Goal: Task Accomplishment & Management: Use online tool/utility

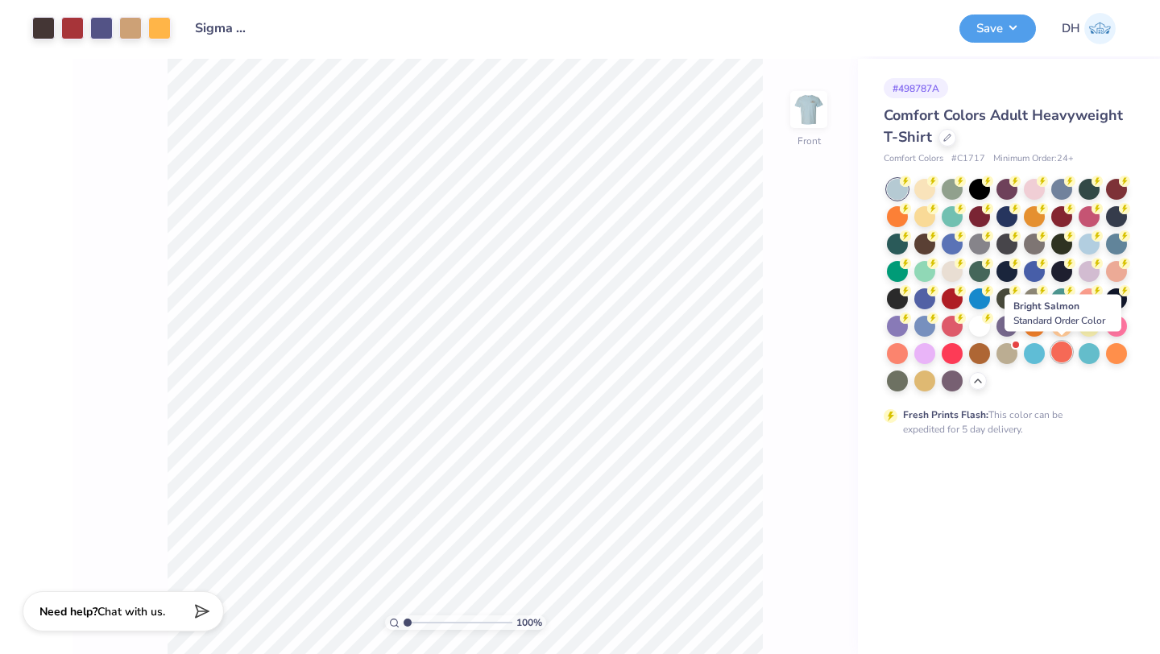
click at [1057, 350] on div at bounding box center [1061, 351] width 21 height 21
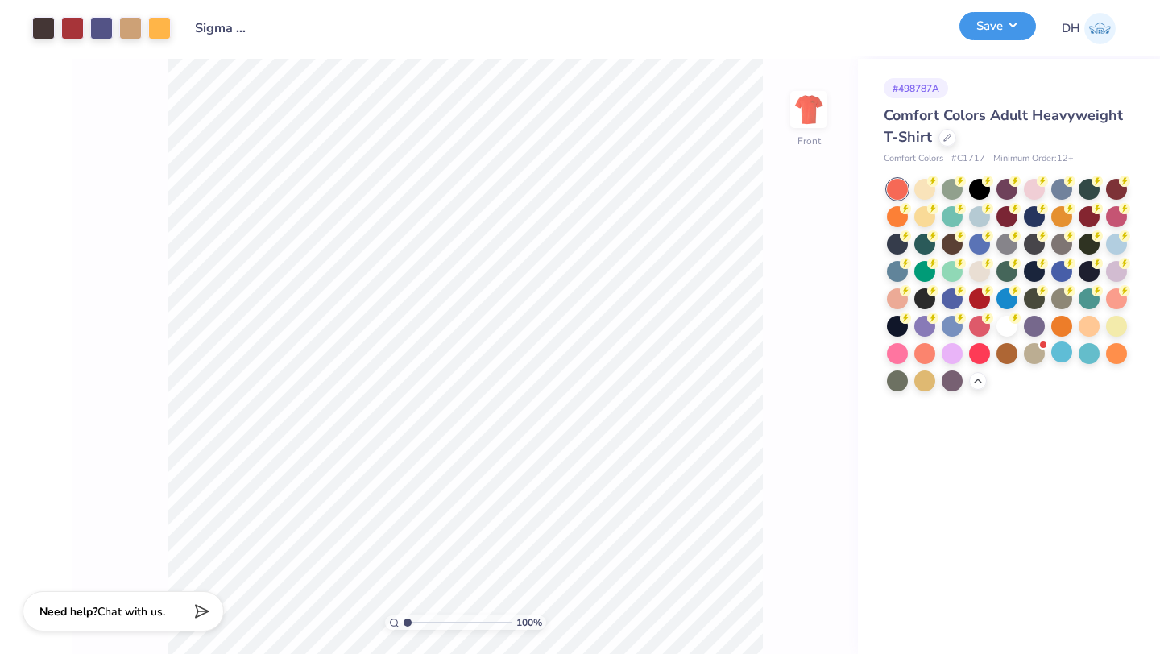
click at [1012, 19] on button "Save" at bounding box center [997, 26] width 77 height 28
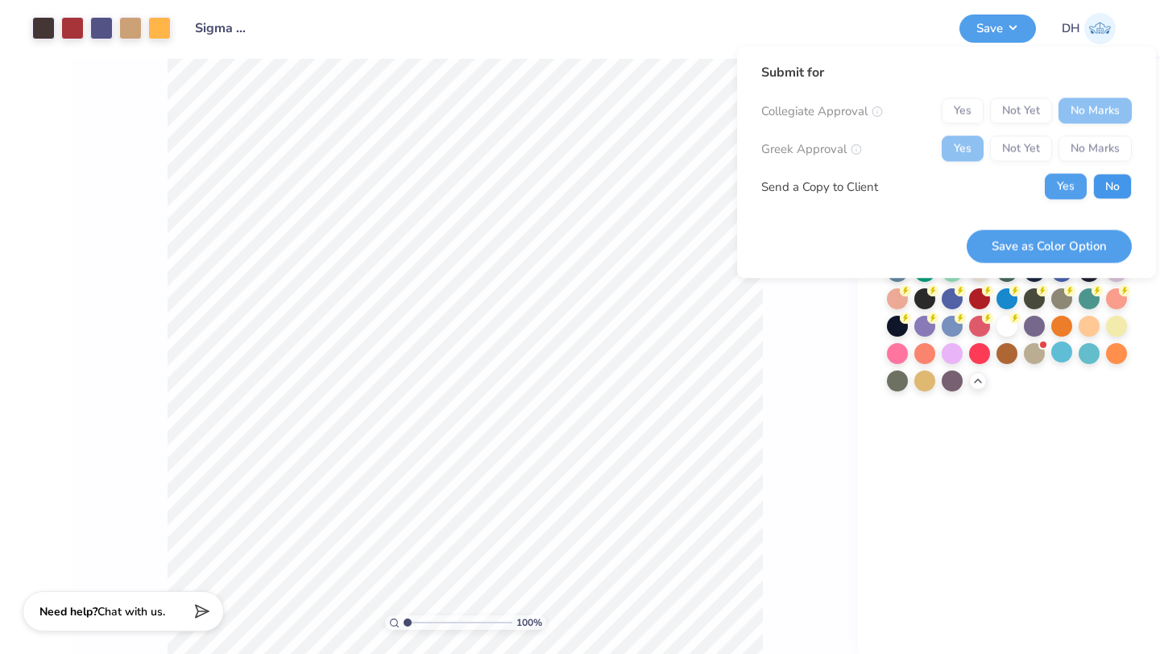
click at [1111, 192] on button "No" at bounding box center [1112, 187] width 39 height 26
click at [1063, 250] on button "Save as Color Option" at bounding box center [1048, 246] width 165 height 33
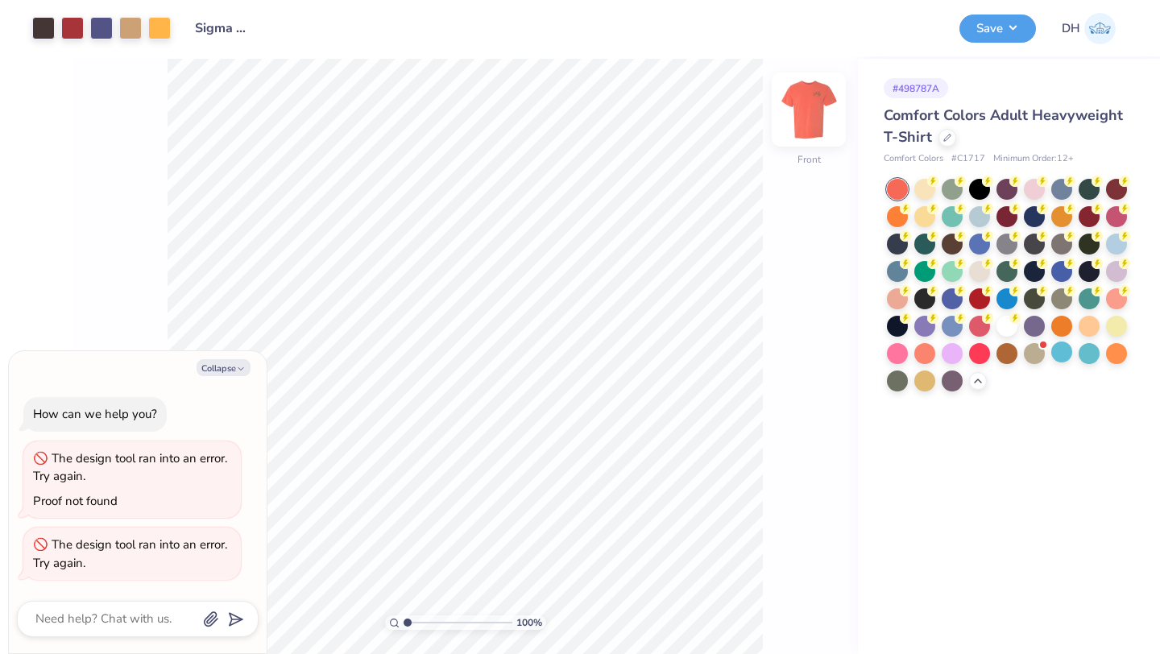
click at [813, 116] on img at bounding box center [808, 109] width 64 height 64
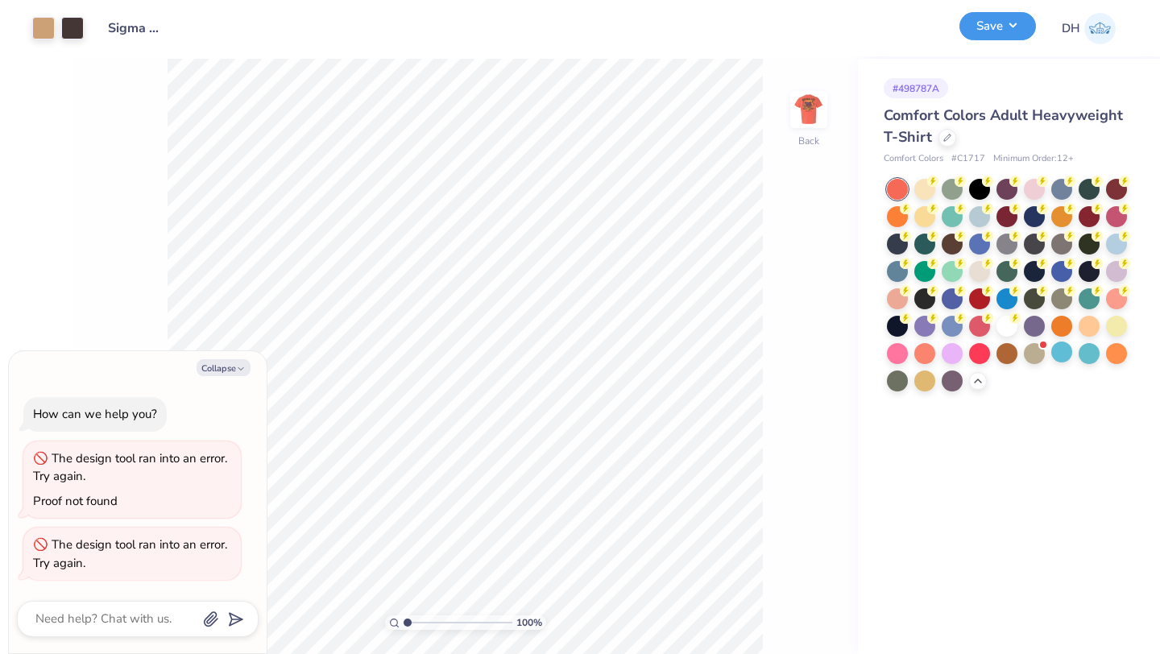
click at [1020, 23] on button "Save" at bounding box center [997, 26] width 77 height 28
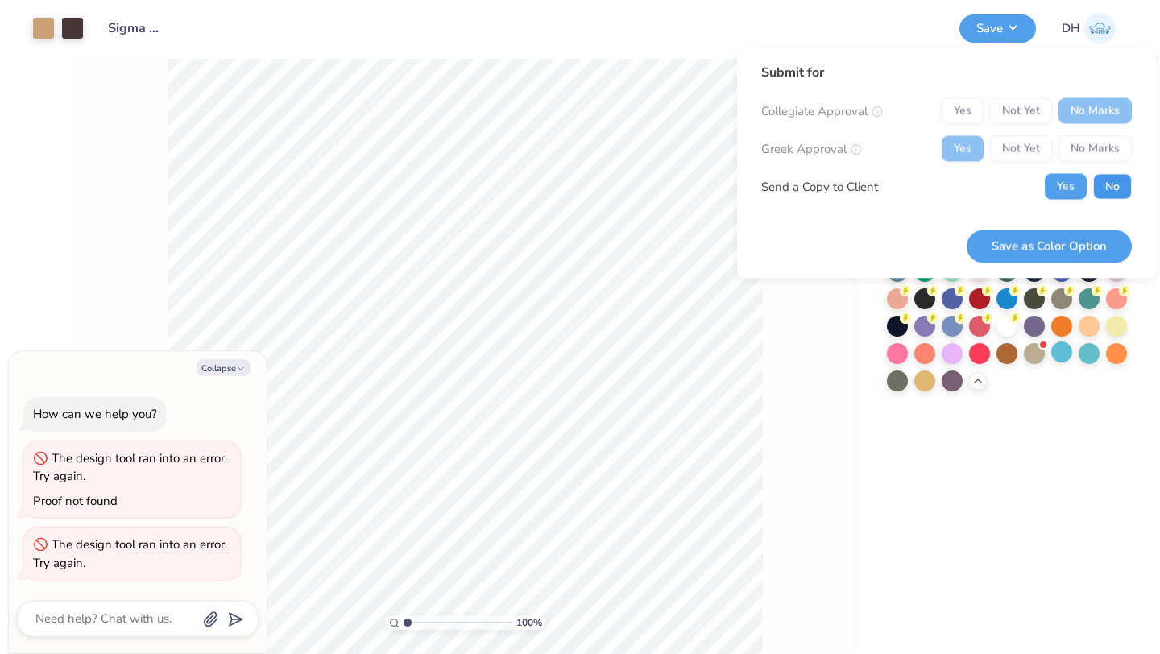
click at [1108, 187] on button "No" at bounding box center [1112, 187] width 39 height 26
click at [1081, 240] on button "Save as Color Option" at bounding box center [1048, 246] width 165 height 33
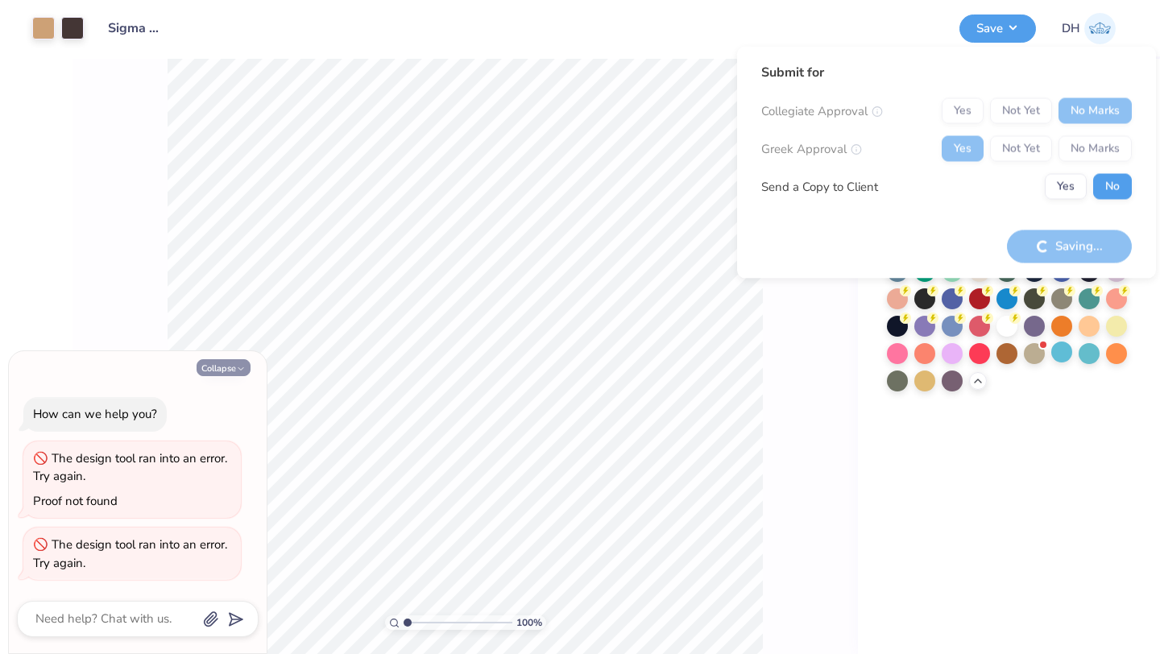
click at [226, 366] on button "Collapse" at bounding box center [224, 367] width 54 height 17
click at [236, 366] on icon "button" at bounding box center [241, 369] width 10 height 10
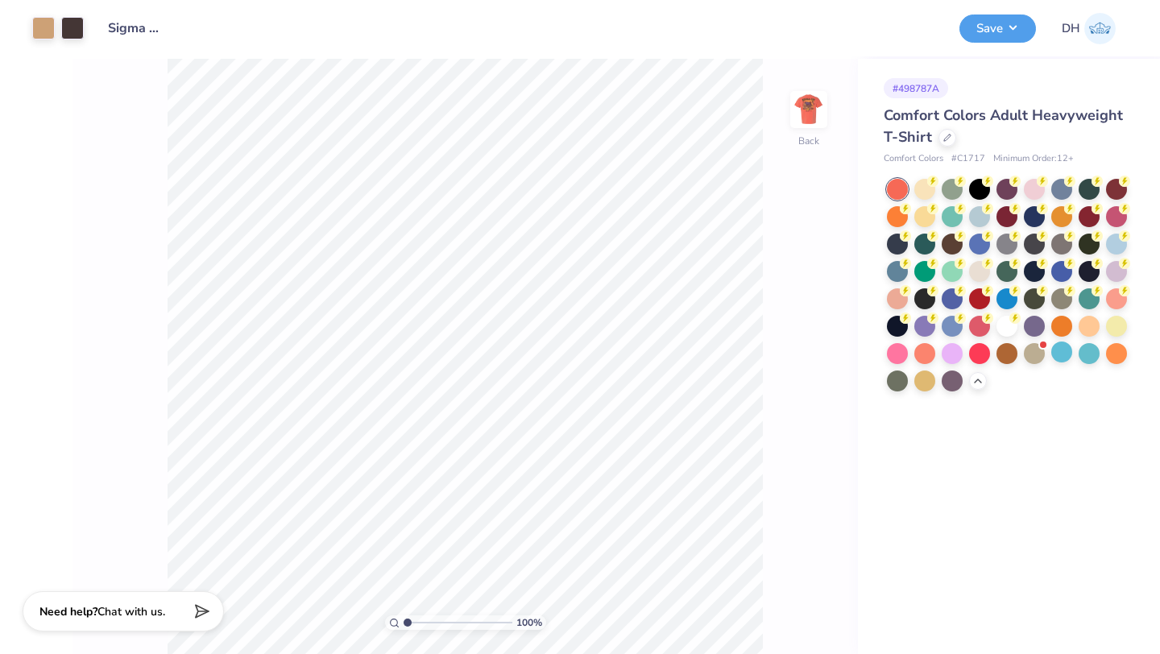
type textarea "x"
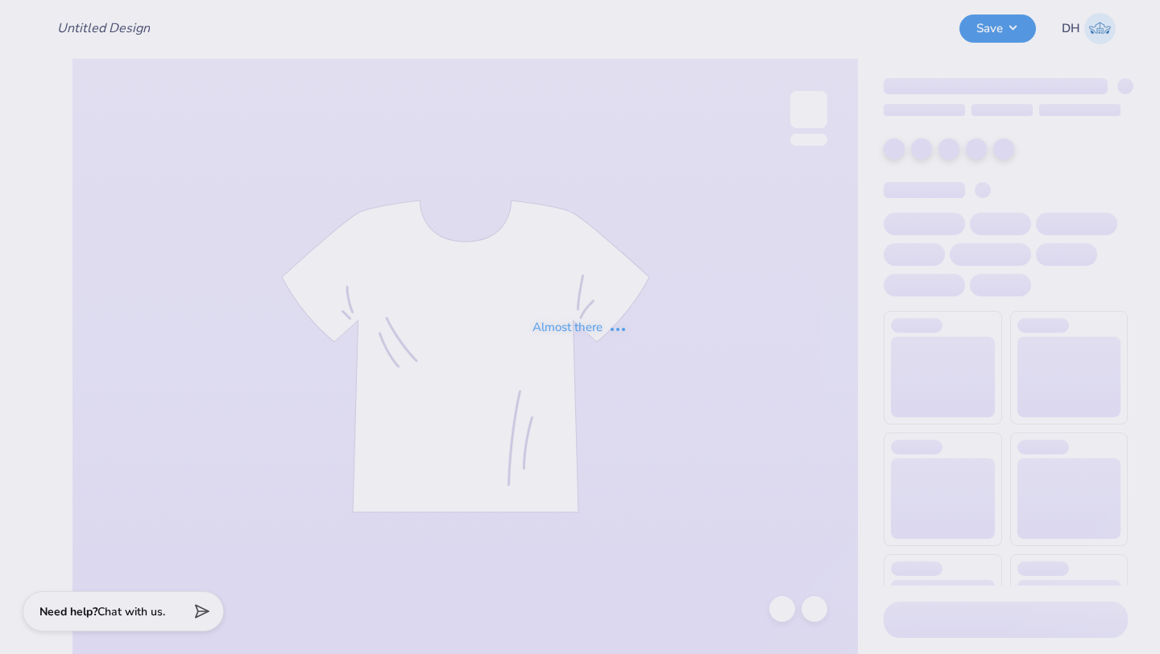
type input "Sigma Chi [US_STATE]"
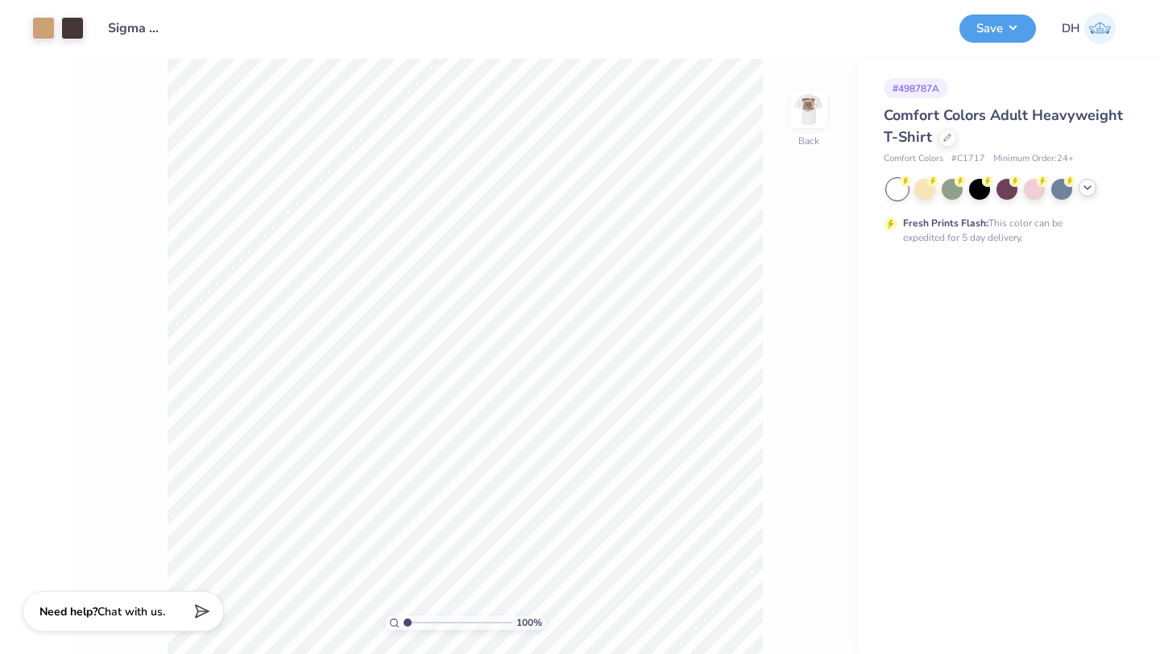
click at [1083, 187] on icon at bounding box center [1087, 187] width 13 height 13
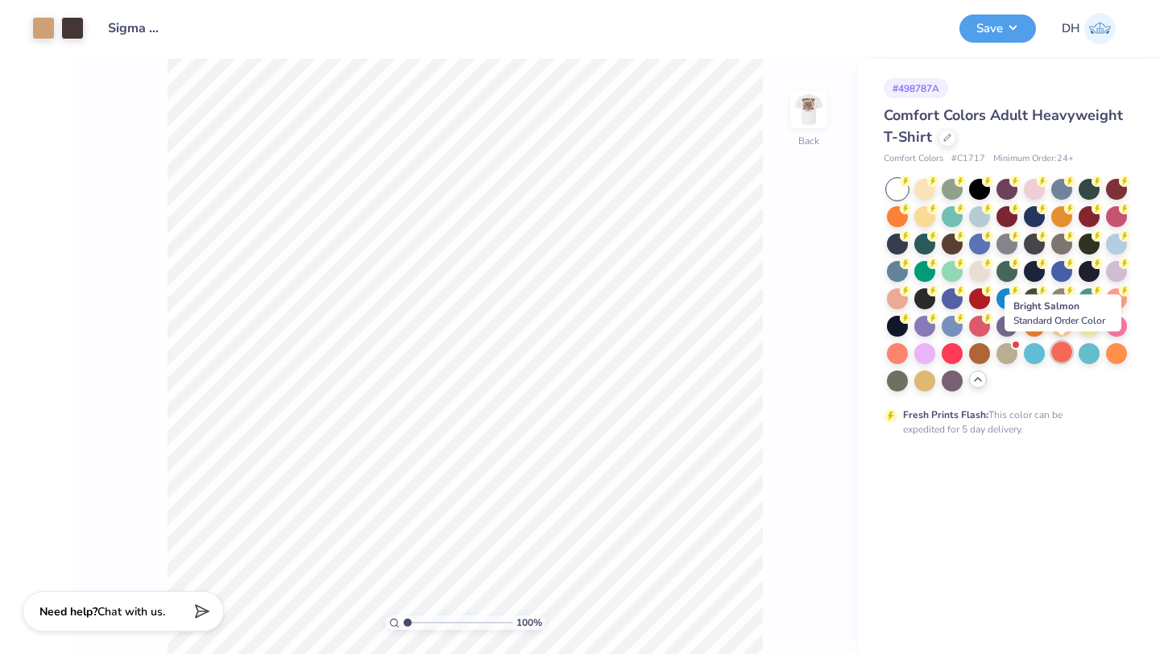
click at [1059, 354] on div at bounding box center [1061, 351] width 21 height 21
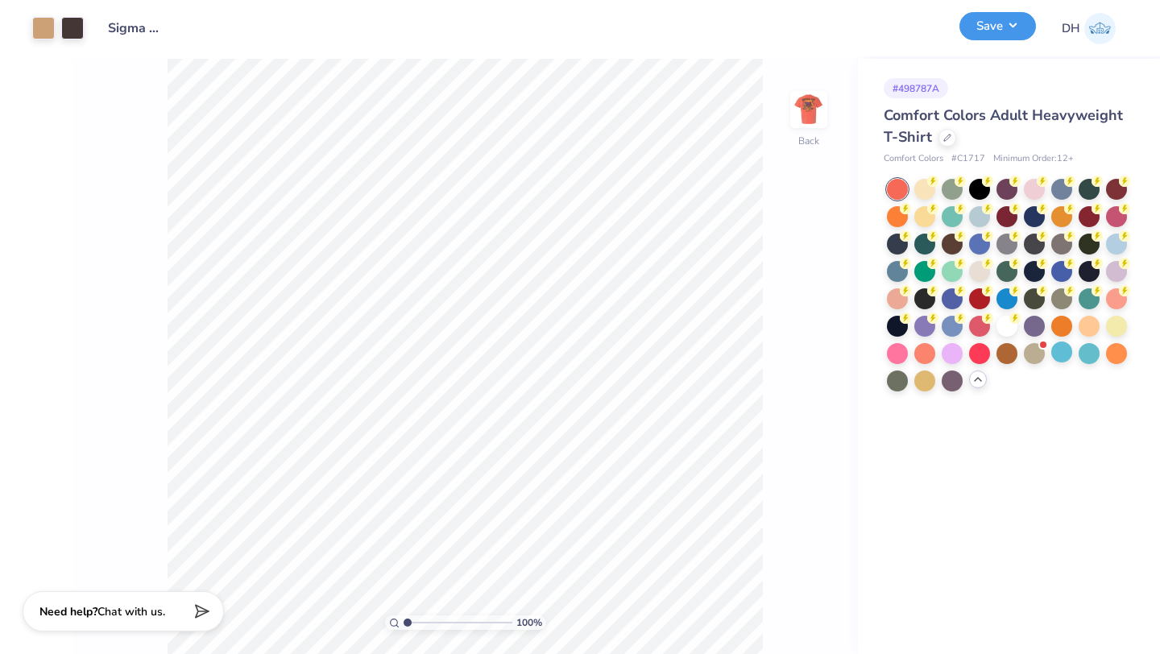
click at [992, 23] on button "Save" at bounding box center [997, 26] width 77 height 28
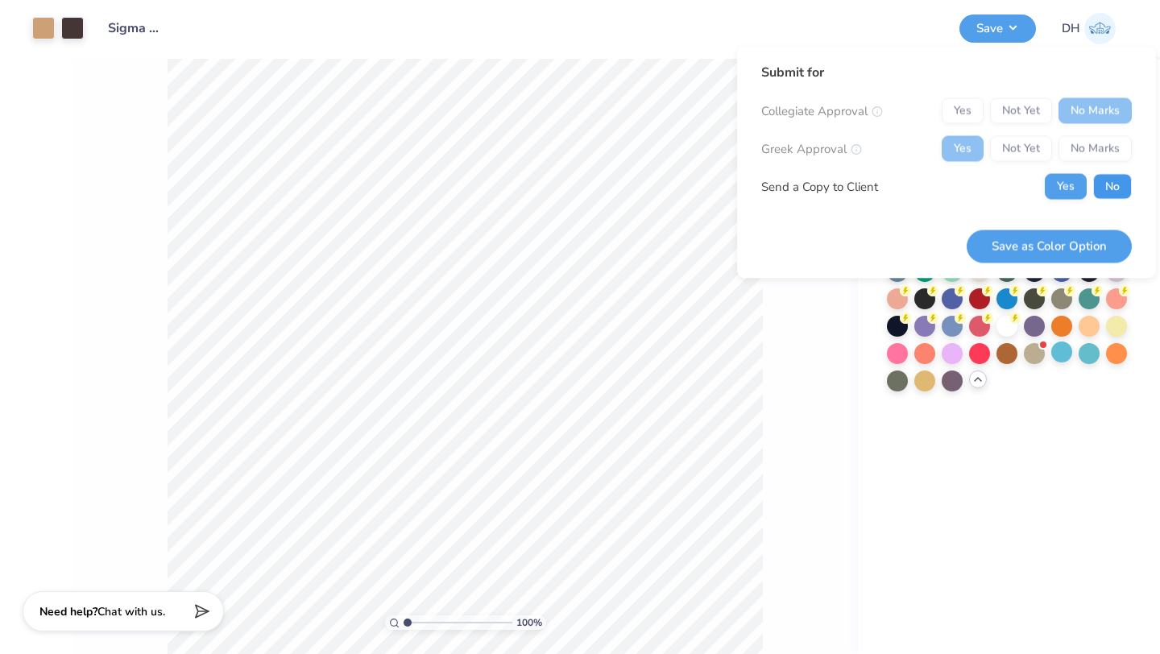
click at [1099, 189] on button "No" at bounding box center [1112, 187] width 39 height 26
click at [1070, 243] on button "Save as Color Option" at bounding box center [1048, 246] width 165 height 33
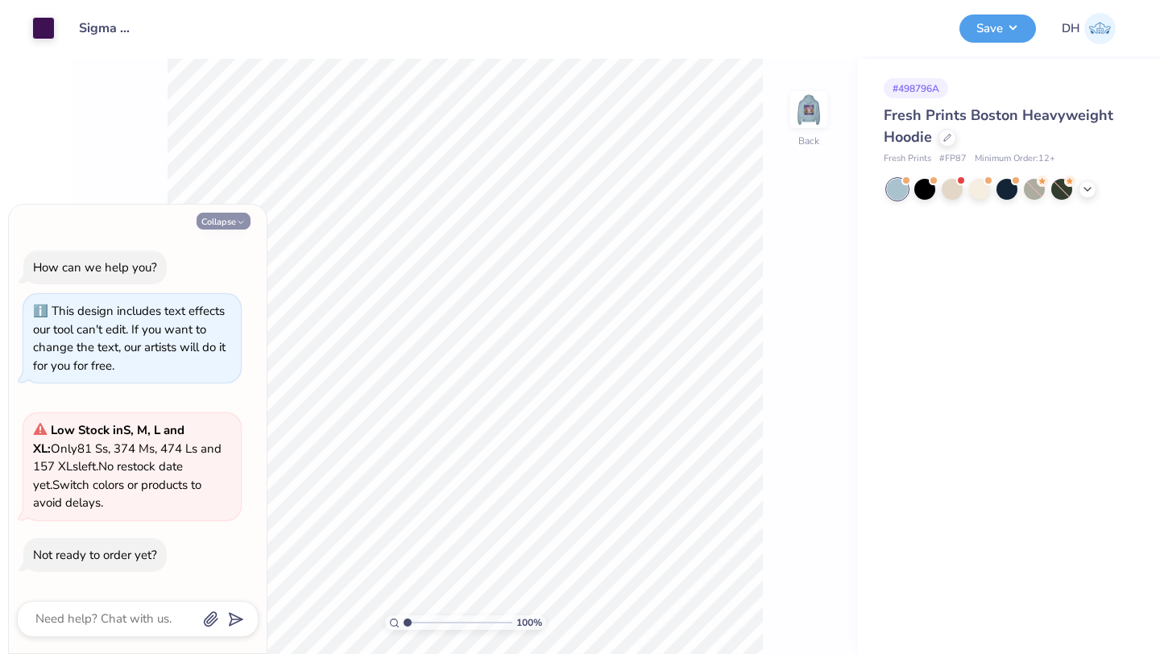
click at [241, 218] on icon "button" at bounding box center [241, 222] width 10 height 10
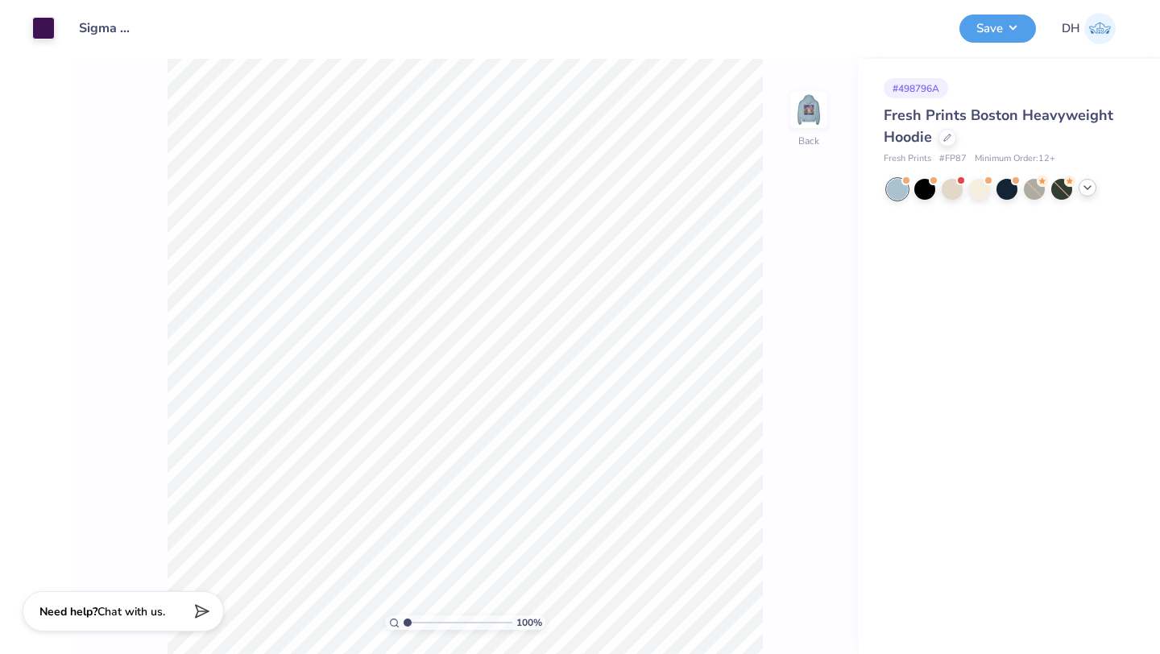
click at [1091, 190] on icon at bounding box center [1087, 187] width 13 height 13
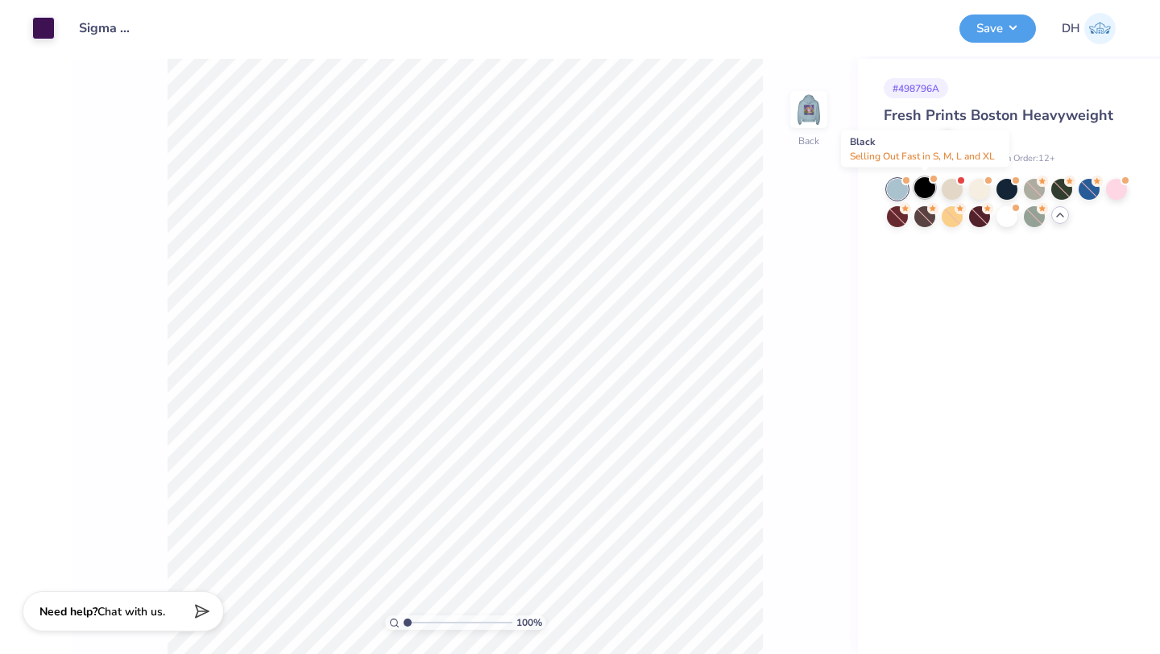
click at [926, 192] on div at bounding box center [924, 187] width 21 height 21
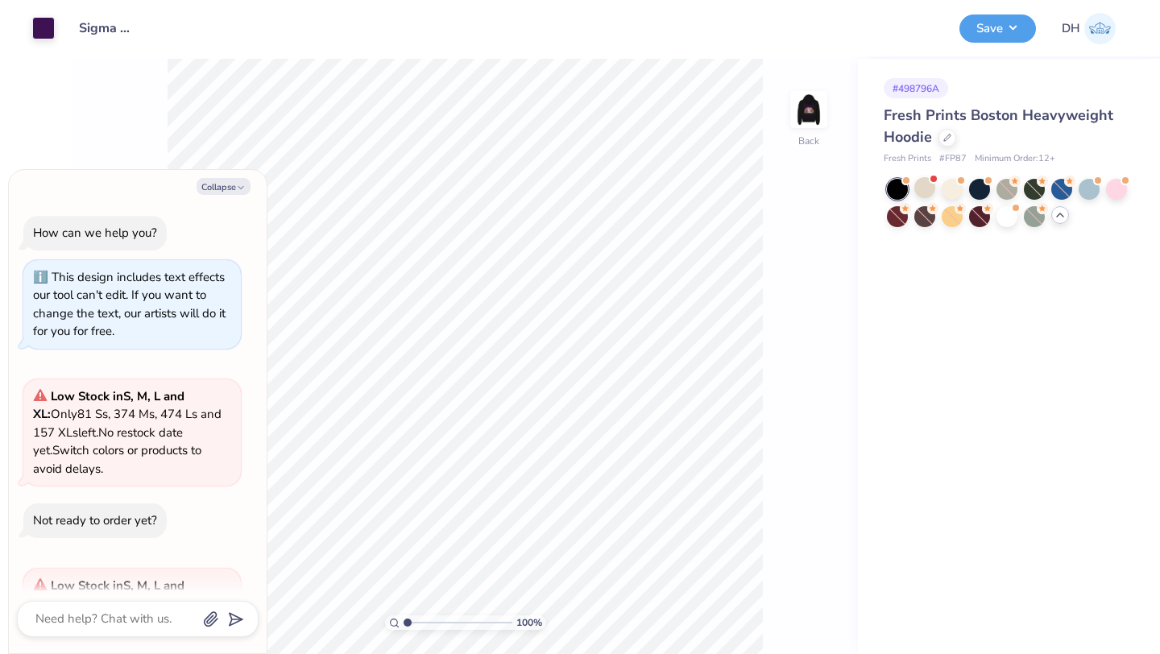
scroll to position [155, 0]
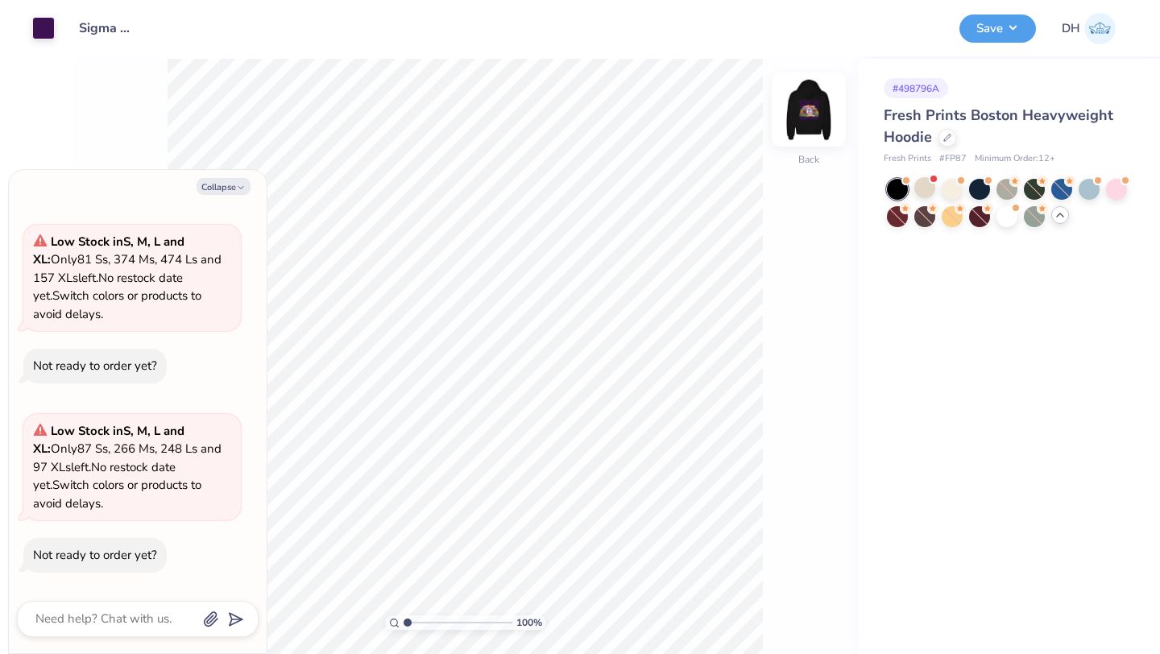
click at [816, 120] on img at bounding box center [808, 109] width 64 height 64
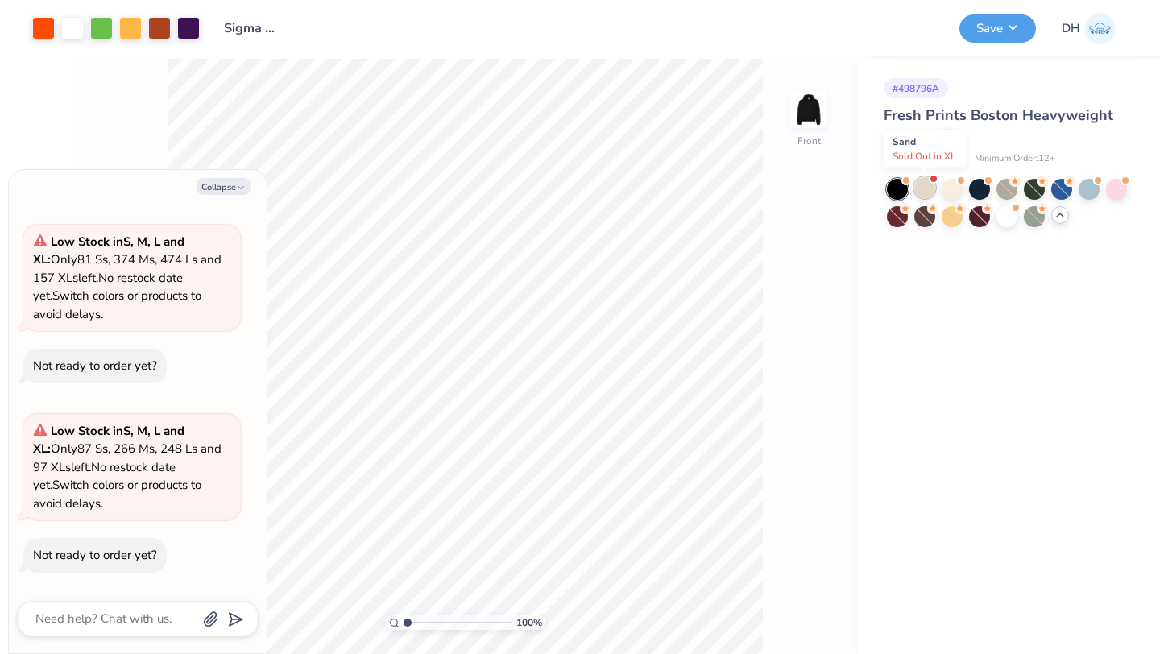
click at [924, 186] on div at bounding box center [924, 187] width 21 height 21
click at [954, 192] on div at bounding box center [951, 187] width 21 height 21
click at [985, 191] on div at bounding box center [979, 187] width 21 height 21
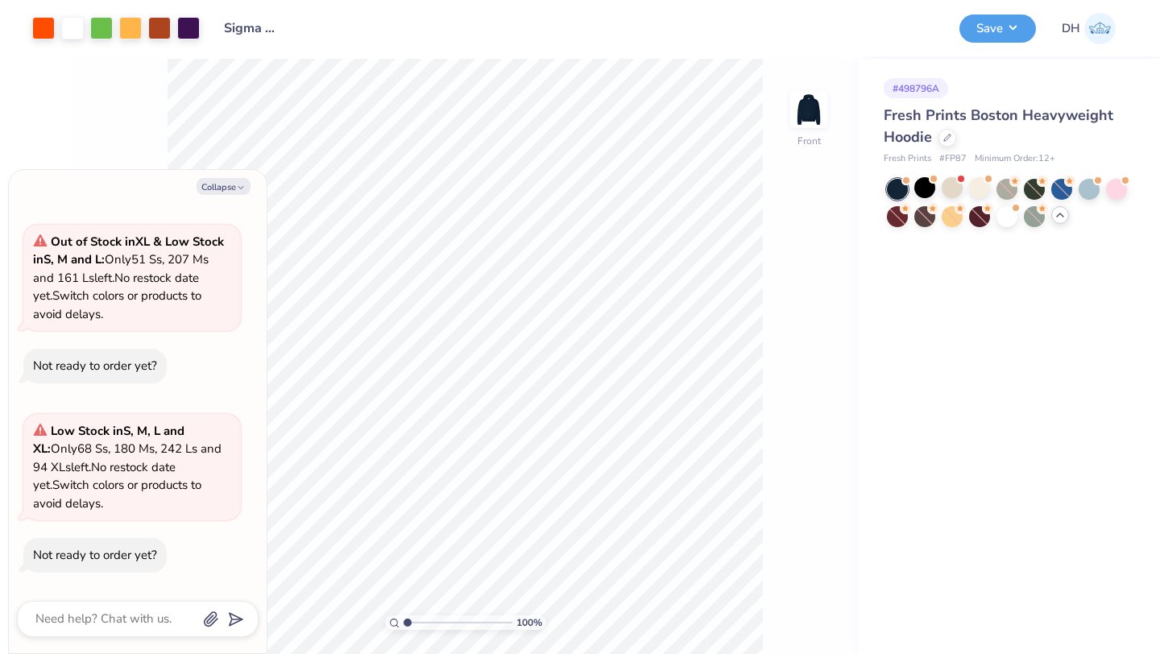
scroll to position [722, 0]
click at [1012, 209] on div at bounding box center [1006, 215] width 21 height 21
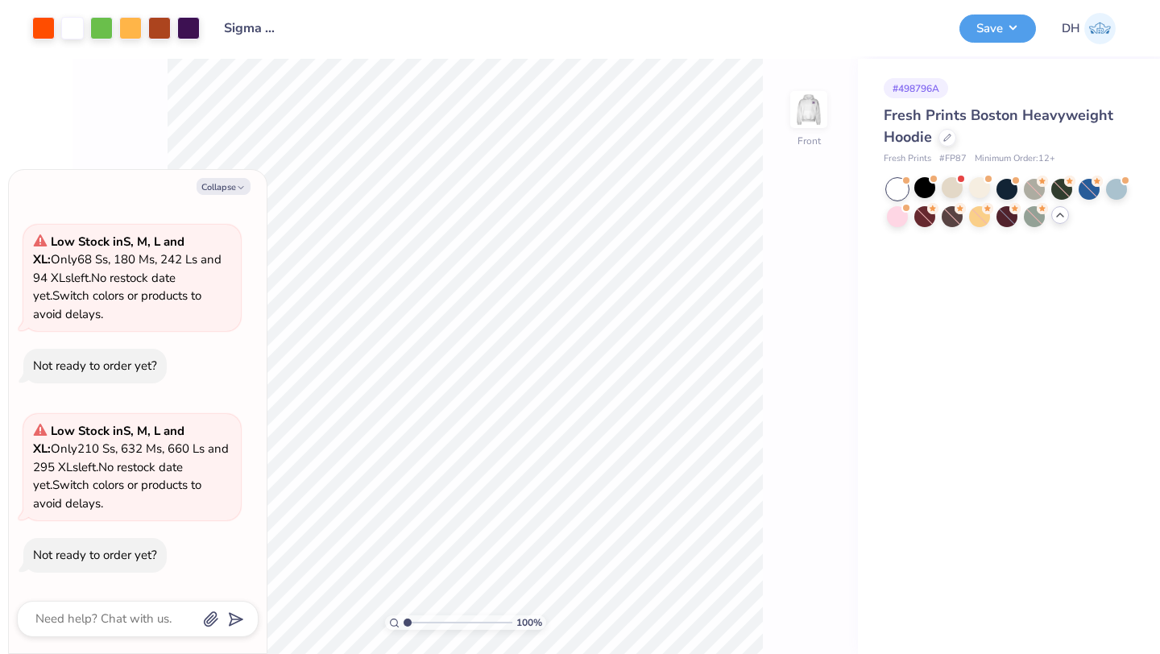
scroll to position [912, 0]
click at [904, 217] on div at bounding box center [897, 215] width 21 height 21
click at [1117, 188] on div at bounding box center [1116, 187] width 21 height 21
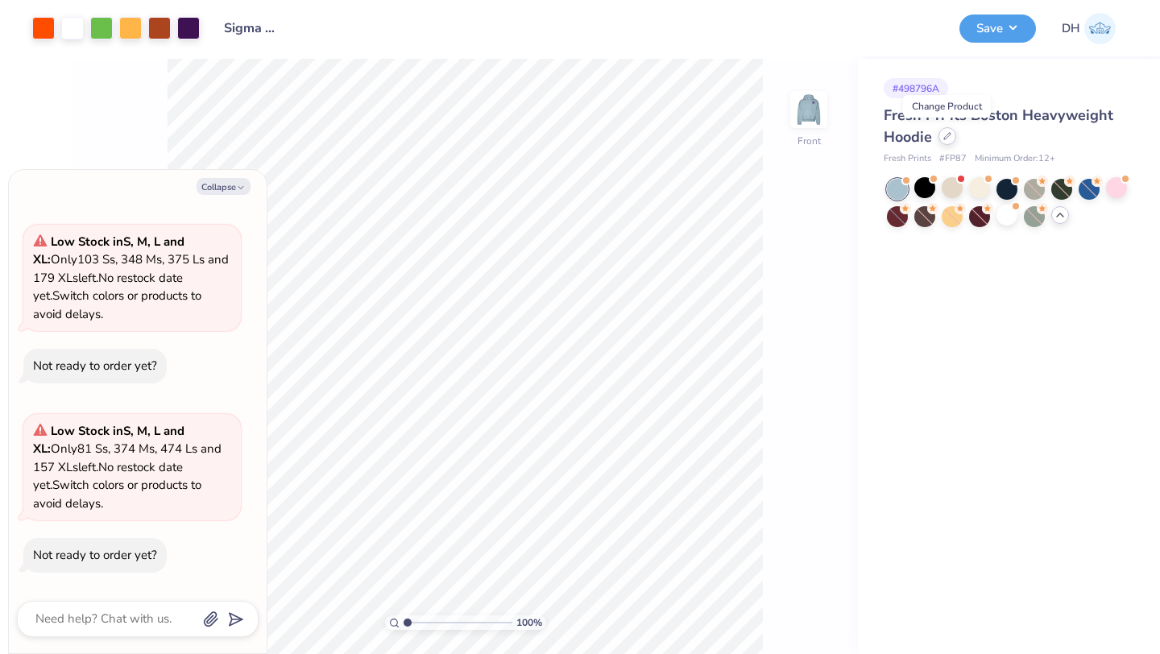
click at [950, 138] on icon at bounding box center [947, 136] width 8 height 8
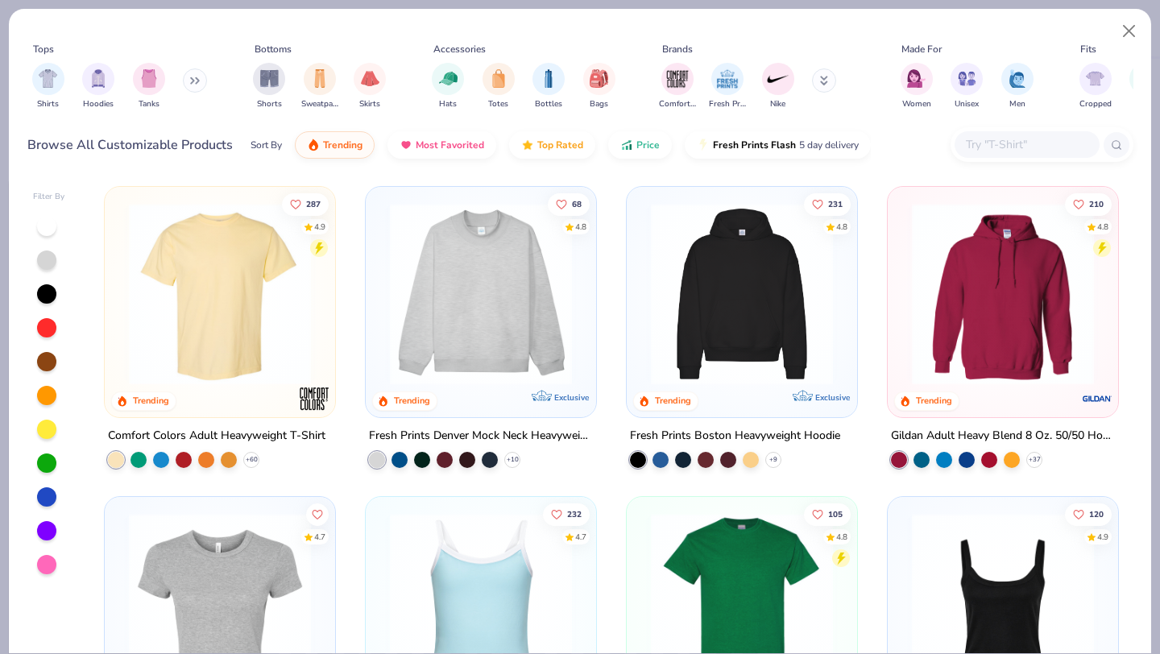
click at [968, 329] on img at bounding box center [1003, 294] width 198 height 182
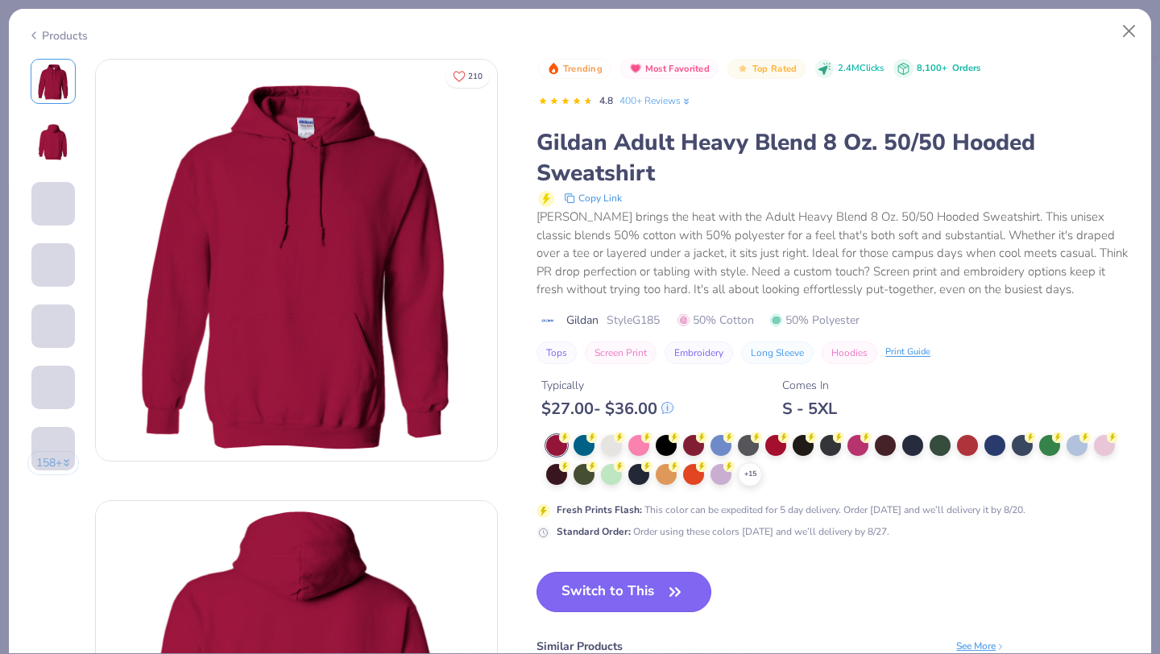
click at [648, 552] on div "Trending Most Favorited Top Rated 2.4M Clicks 8,100+ Orders 4.8 400+ Reviews Gi…" at bounding box center [834, 424] width 596 height 730
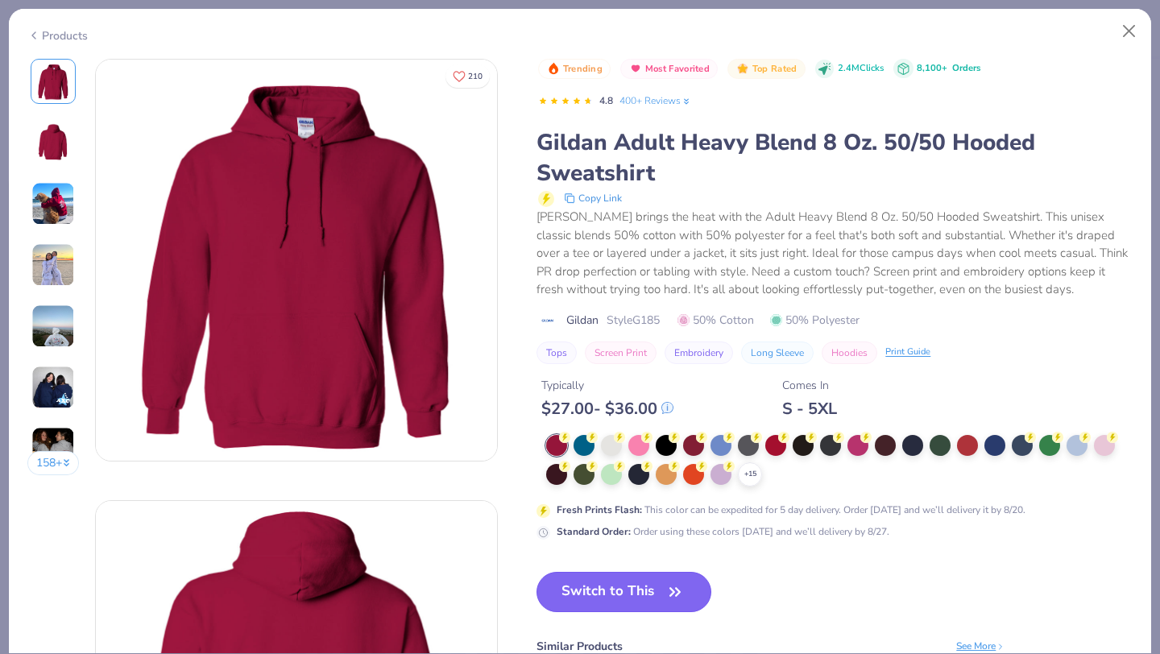
click at [664, 592] on button "Switch to This" at bounding box center [623, 592] width 175 height 40
click at [666, 601] on icon "button" at bounding box center [675, 592] width 23 height 23
click at [655, 597] on button "Switch to This" at bounding box center [623, 592] width 175 height 40
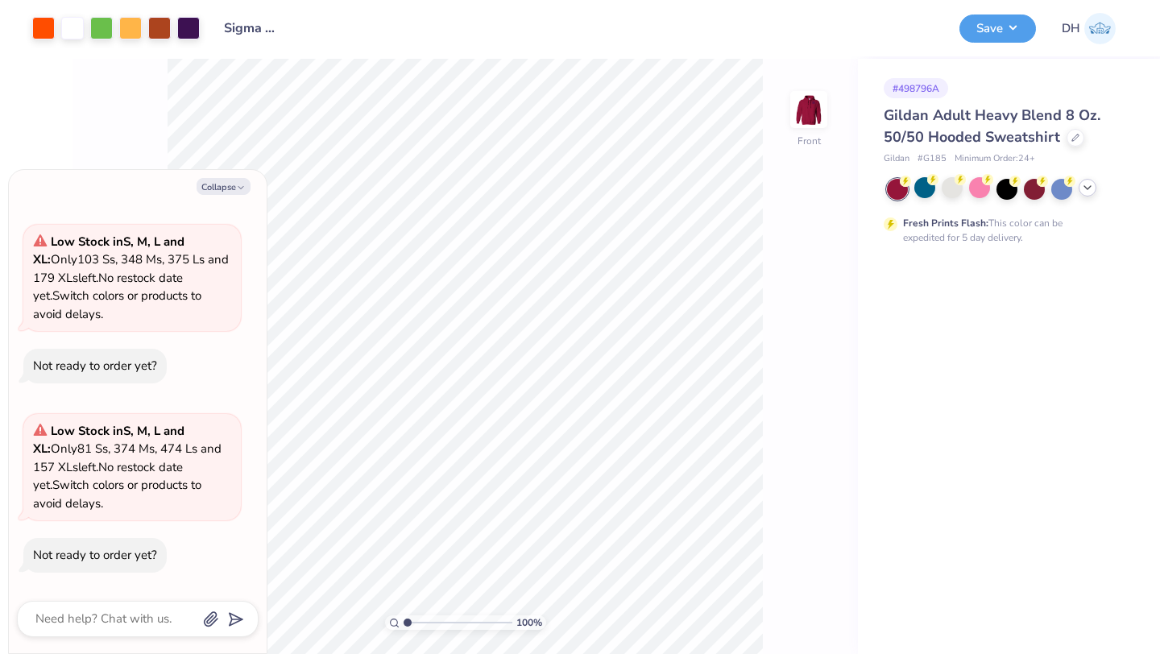
click at [1085, 187] on polyline at bounding box center [1087, 187] width 6 height 3
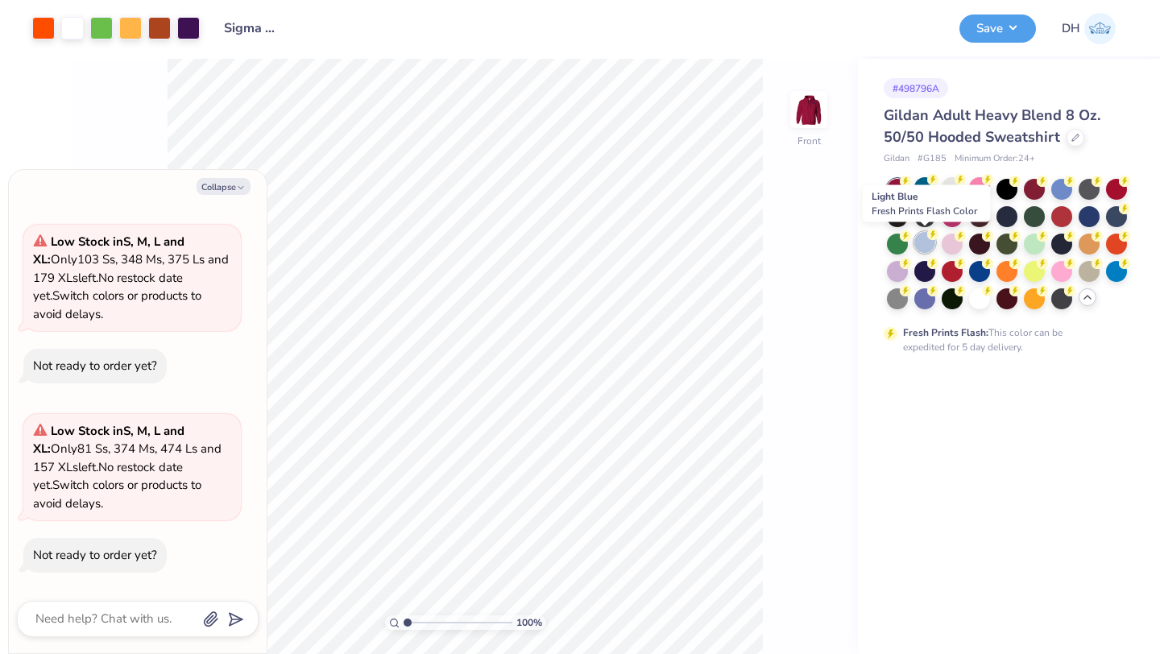
click at [929, 244] on div at bounding box center [924, 242] width 21 height 21
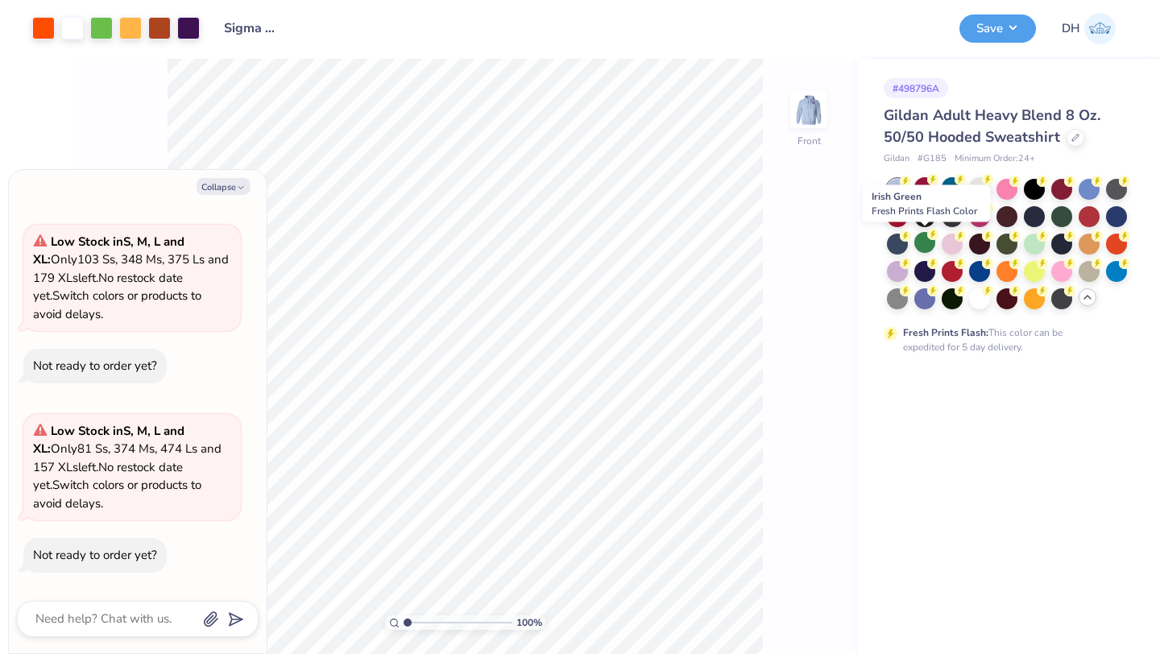
type textarea "x"
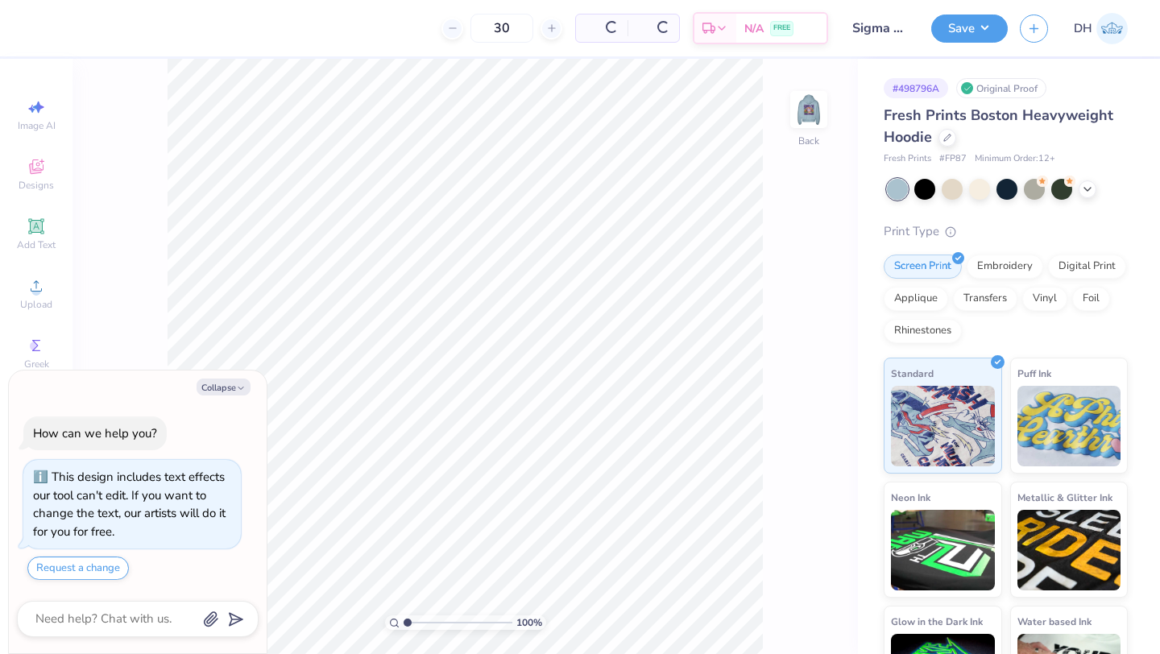
scroll to position [45, 0]
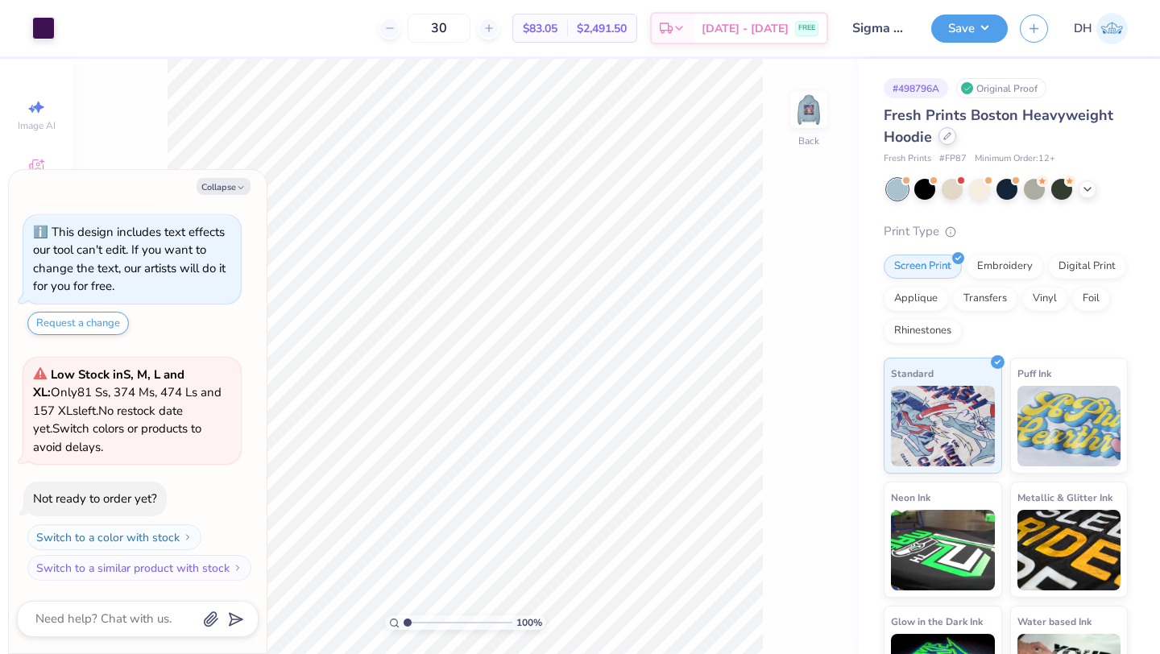
click at [945, 139] on icon at bounding box center [947, 136] width 8 height 8
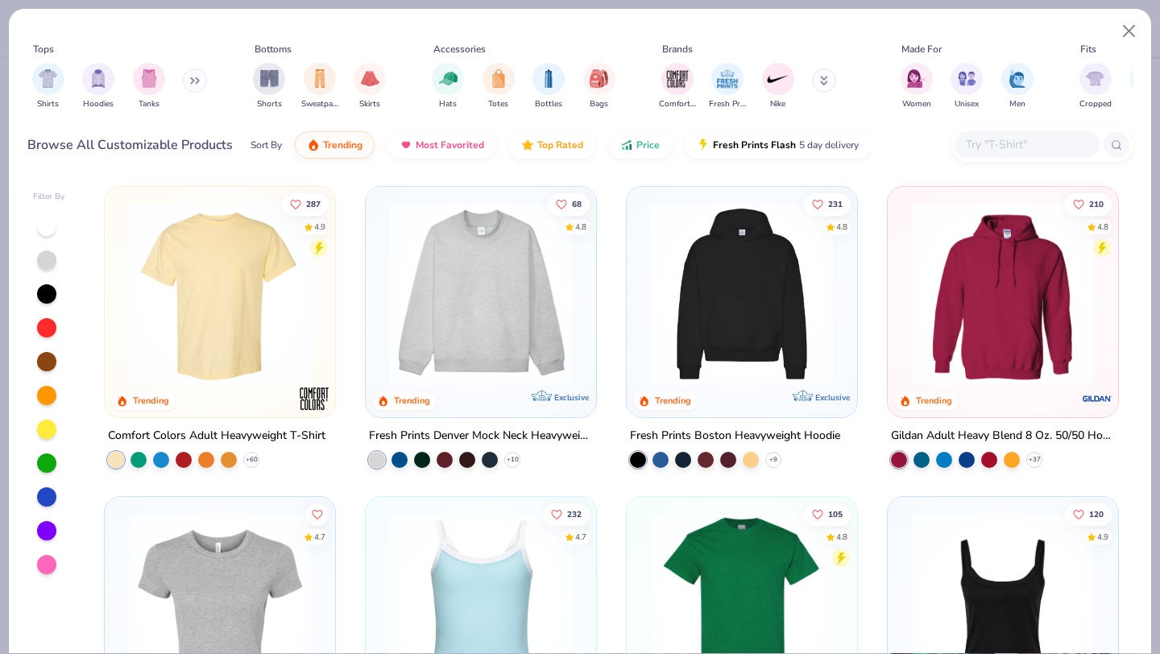
click at [980, 274] on img at bounding box center [1003, 294] width 198 height 182
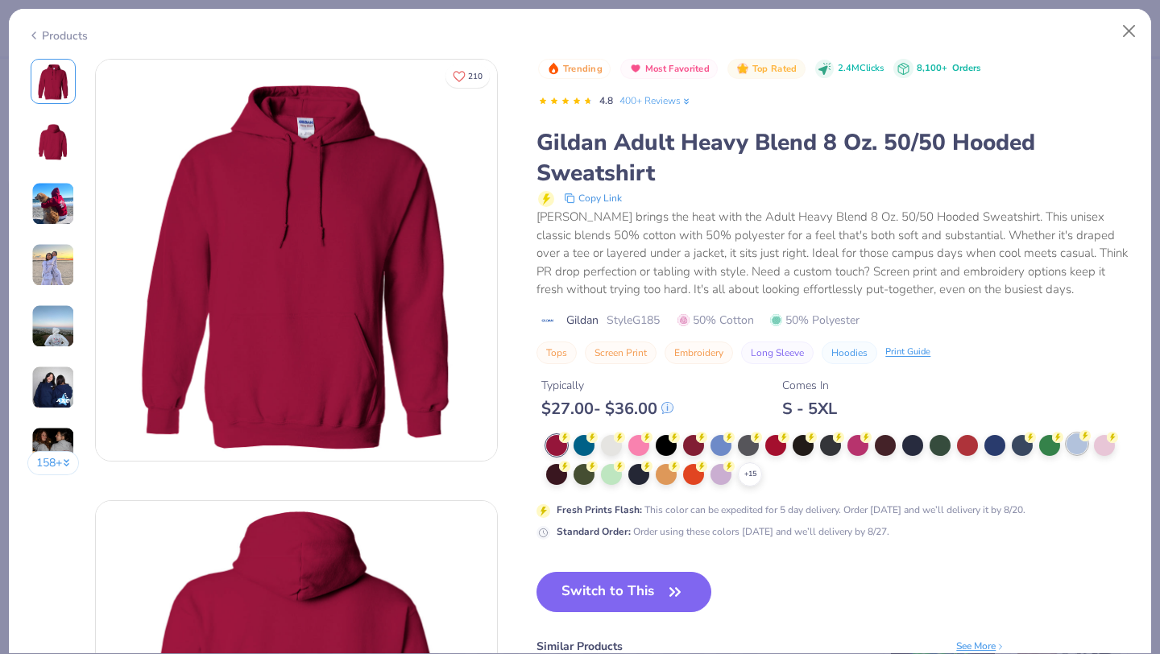
click at [1082, 441] on div at bounding box center [1076, 443] width 21 height 21
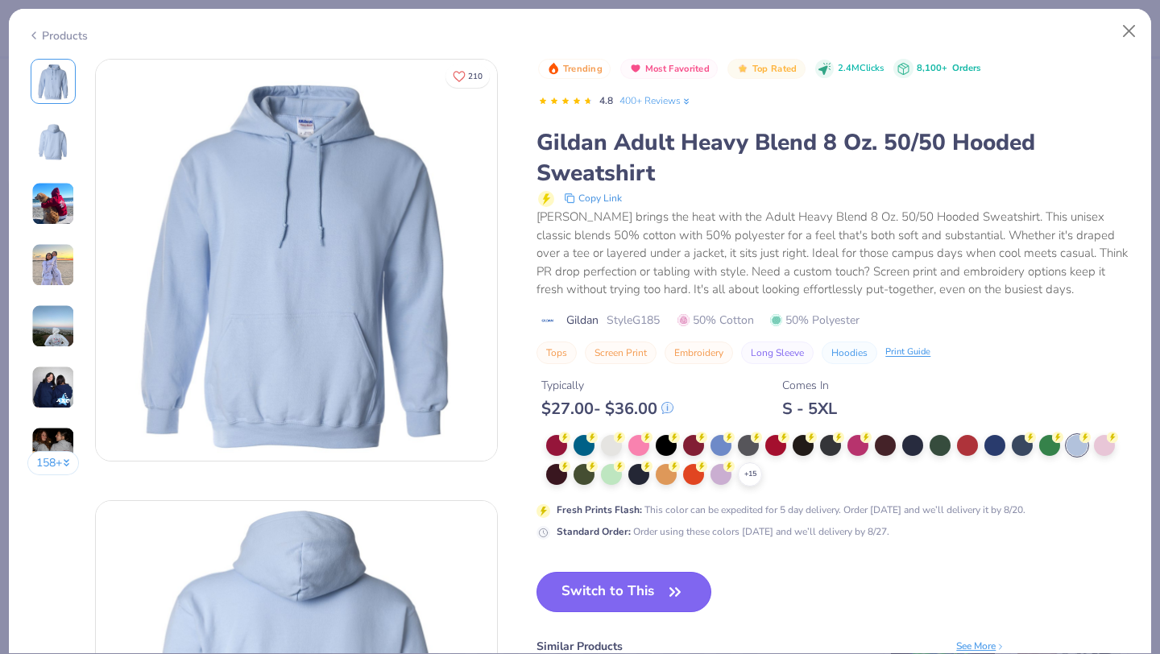
click at [634, 596] on button "Switch to This" at bounding box center [623, 592] width 175 height 40
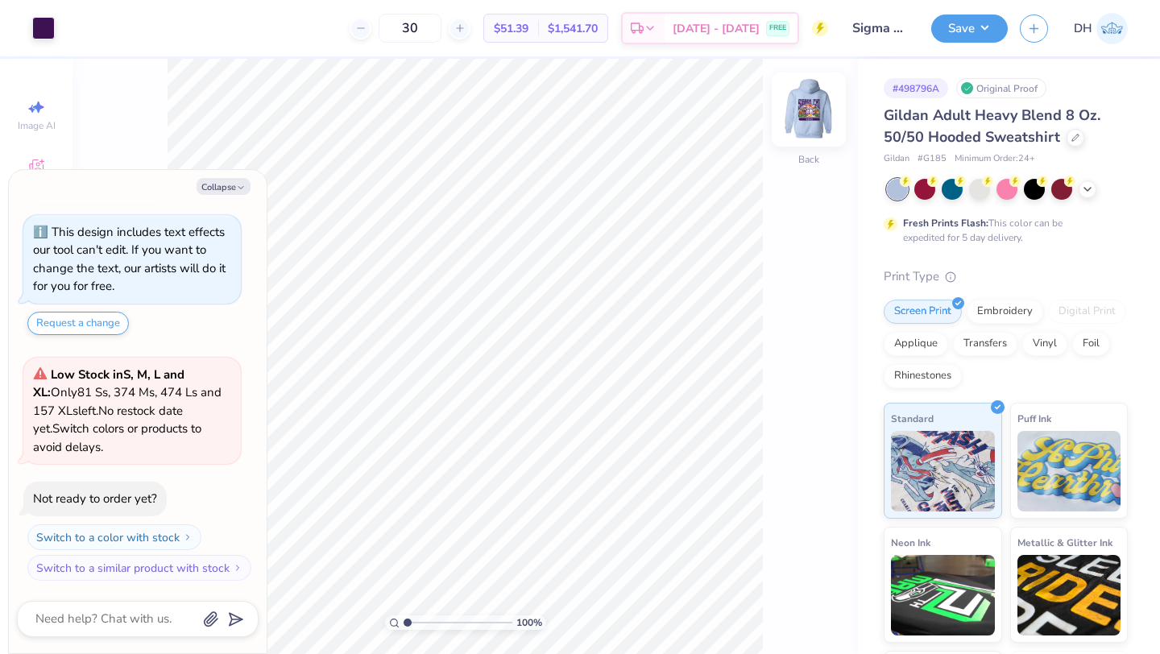
click at [807, 113] on img at bounding box center [808, 109] width 64 height 64
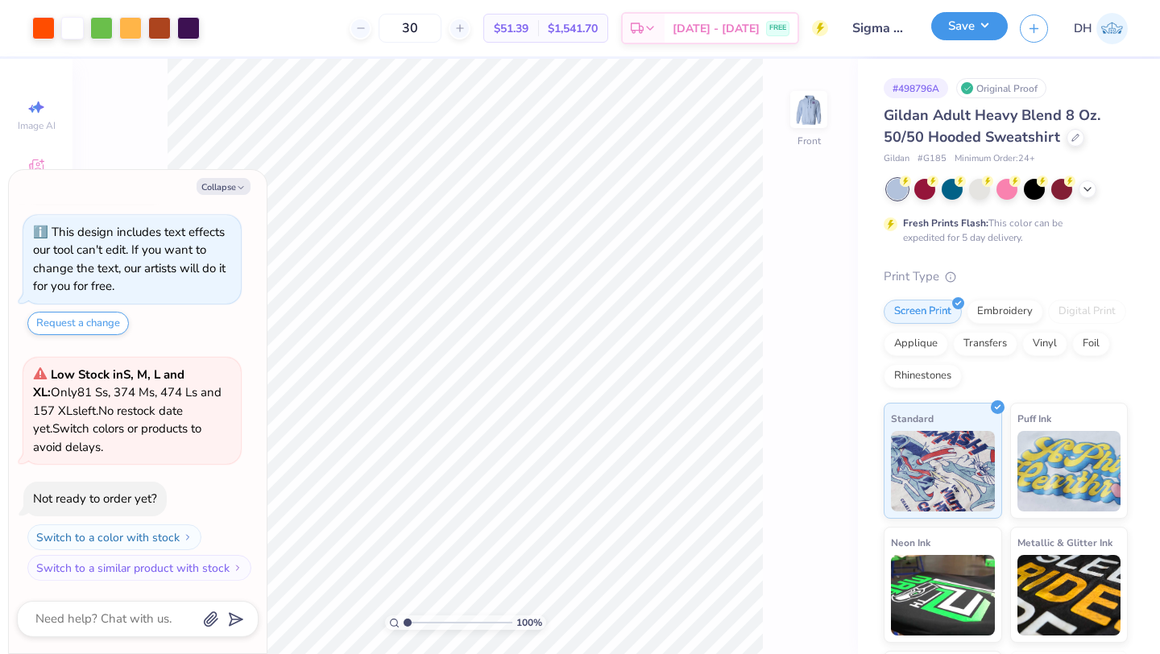
click at [958, 30] on button "Save" at bounding box center [969, 26] width 77 height 28
type textarea "x"
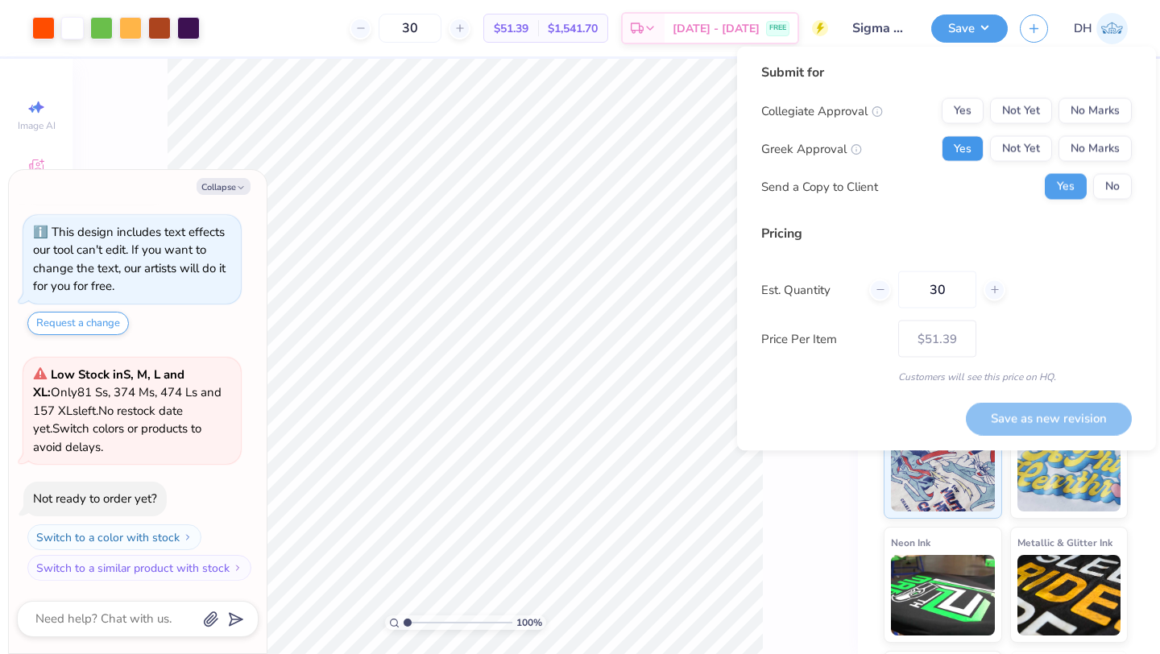
click at [973, 147] on button "Yes" at bounding box center [962, 149] width 42 height 26
click at [1086, 110] on button "No Marks" at bounding box center [1094, 111] width 73 height 26
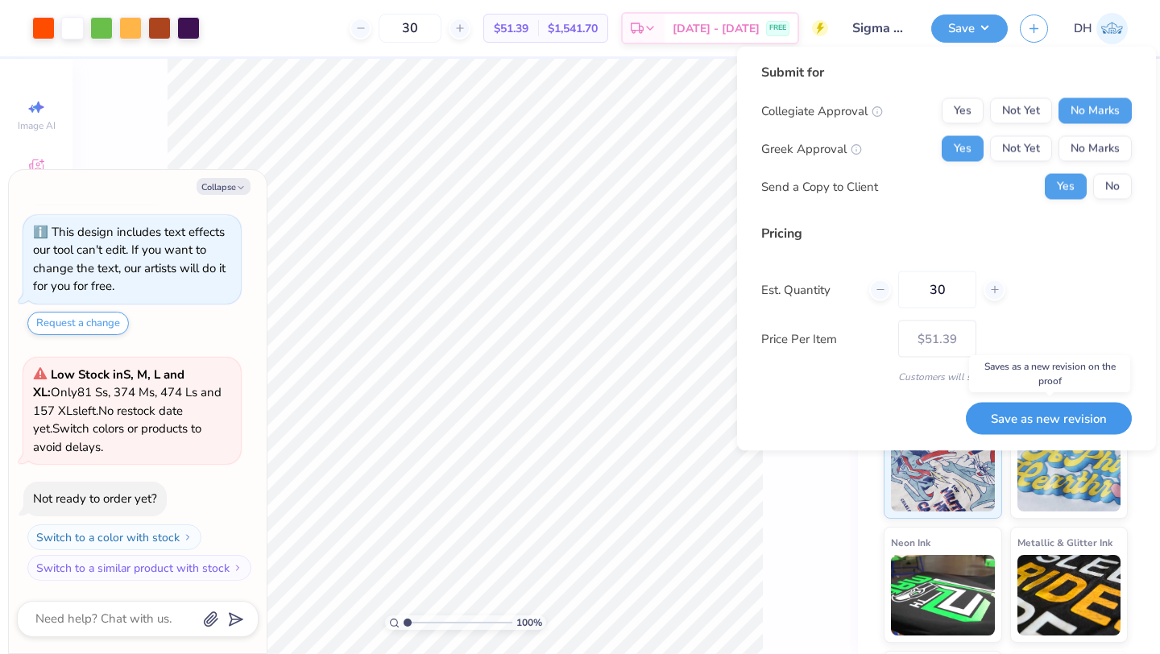
click at [1071, 420] on button "Save as new revision" at bounding box center [1049, 418] width 166 height 33
type input "$51.39"
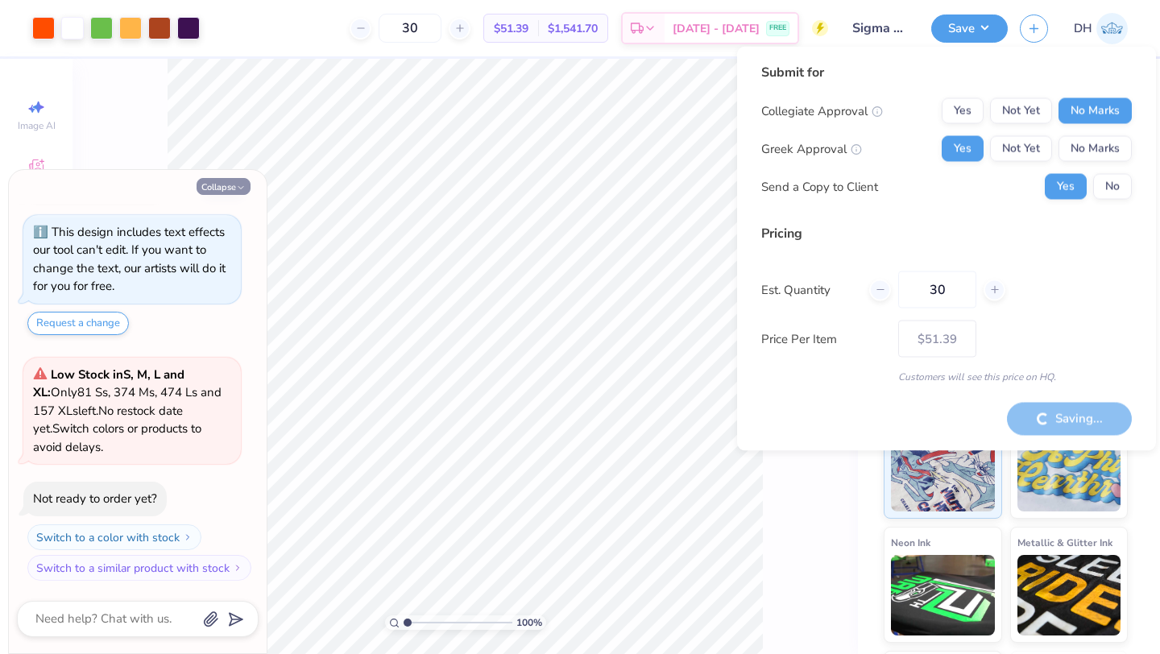
click at [226, 182] on button "Collapse" at bounding box center [224, 186] width 54 height 17
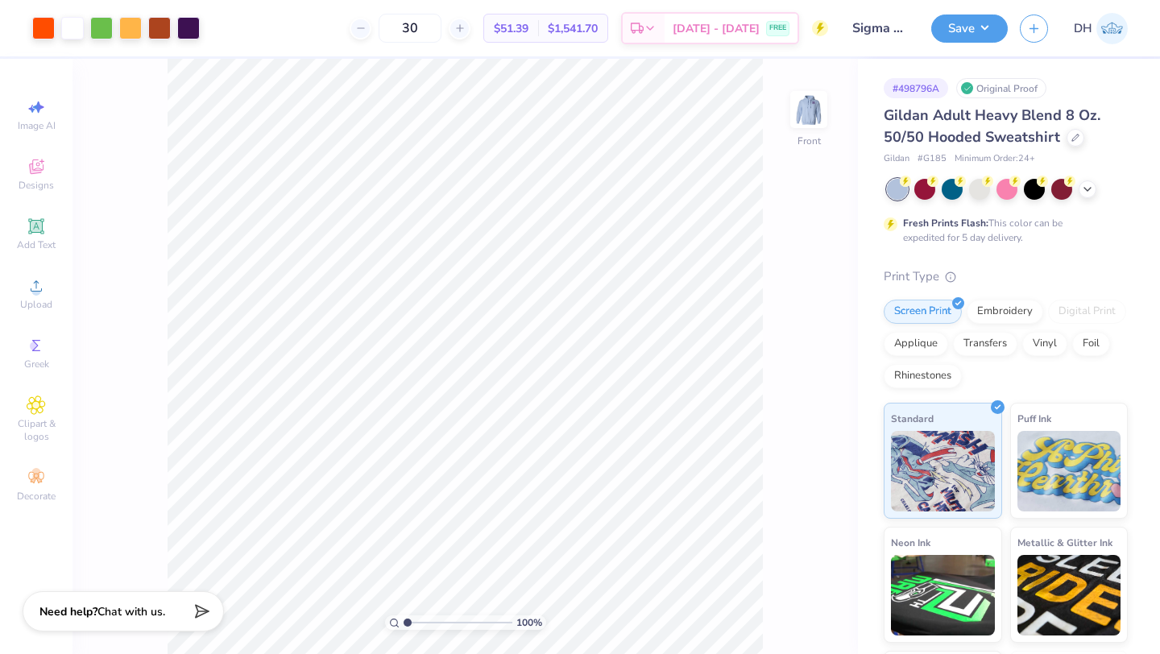
type textarea "x"
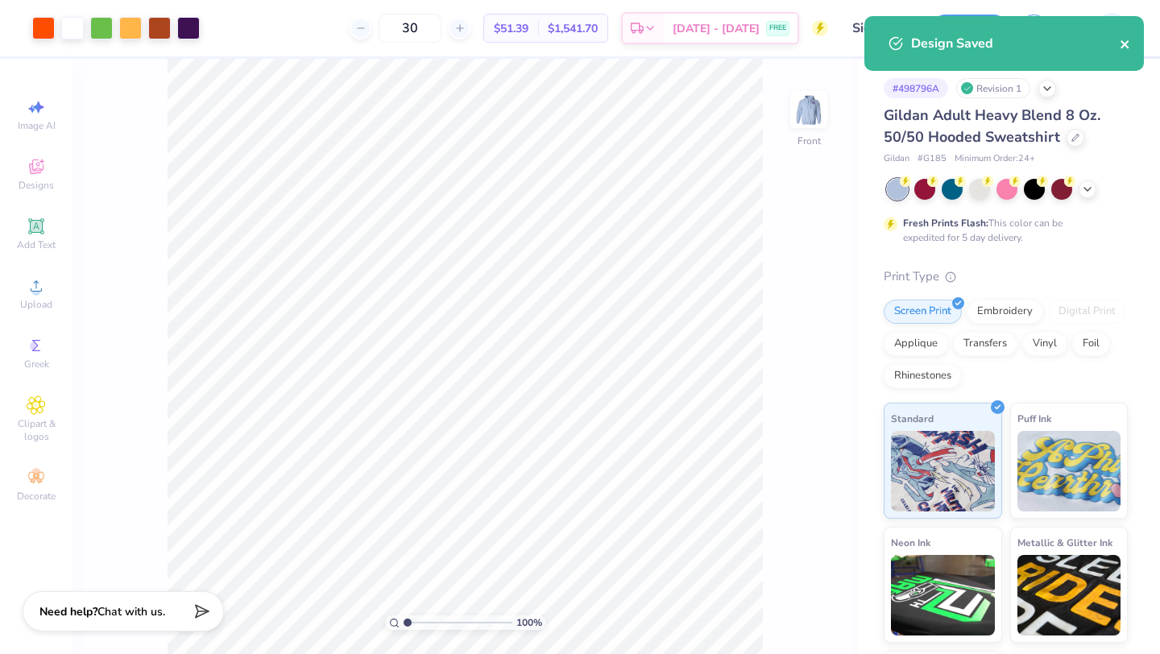
click at [1122, 44] on icon "close" at bounding box center [1124, 44] width 11 height 13
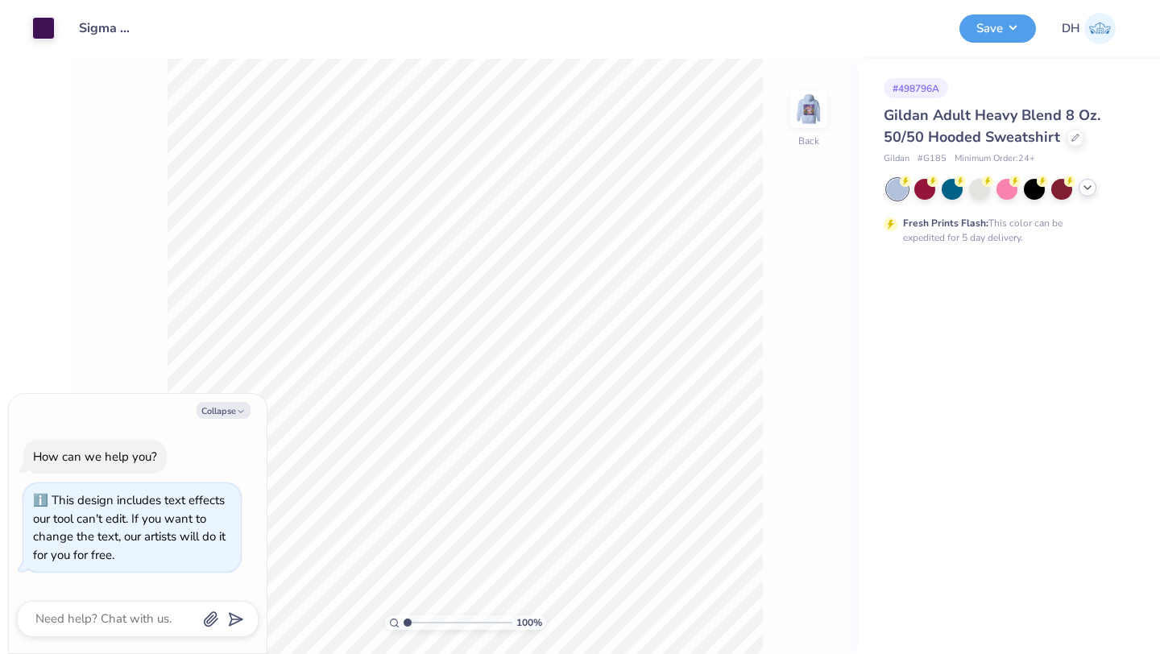
click at [1089, 186] on polyline at bounding box center [1087, 187] width 6 height 3
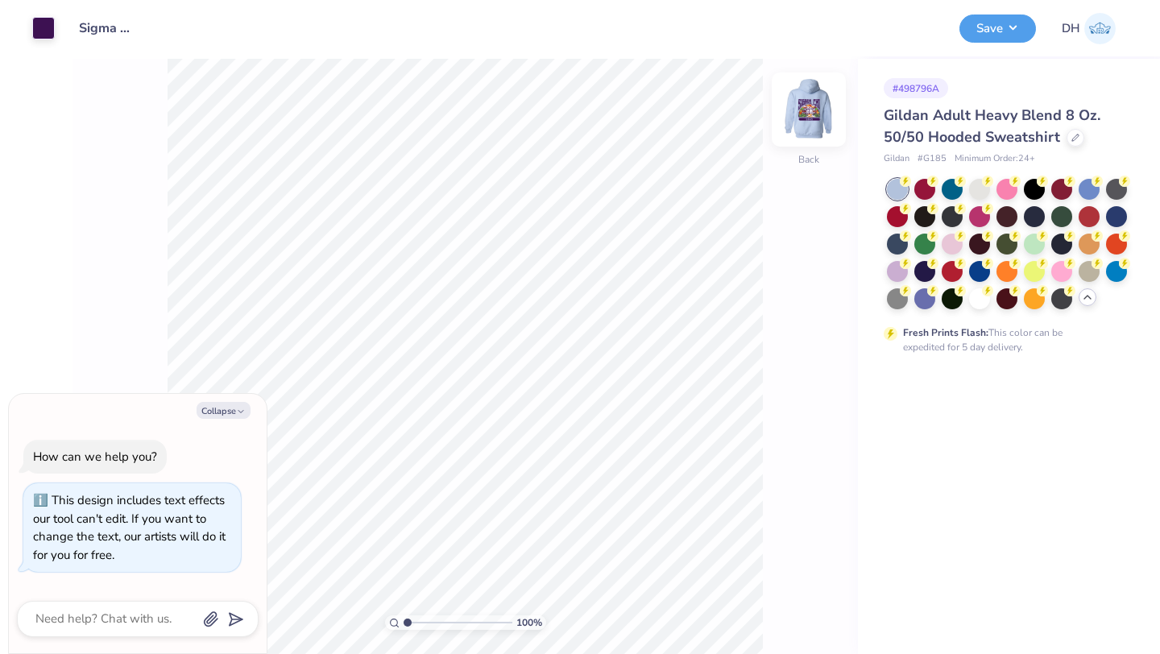
click at [814, 104] on img at bounding box center [808, 109] width 64 height 64
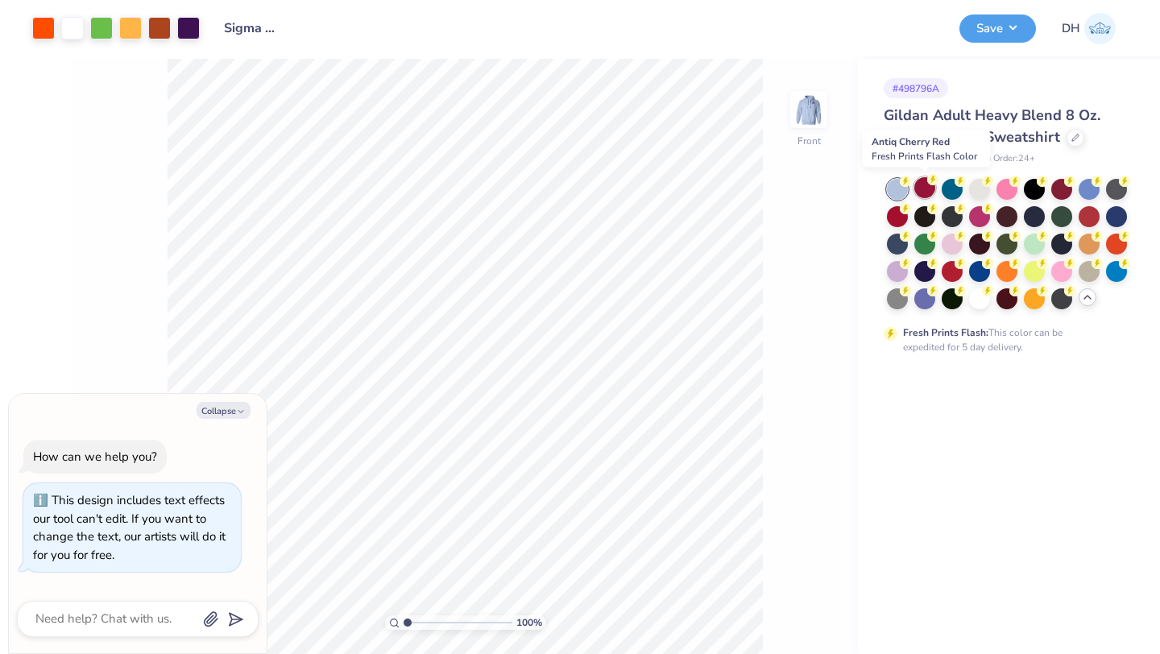
click at [925, 185] on div at bounding box center [924, 187] width 21 height 21
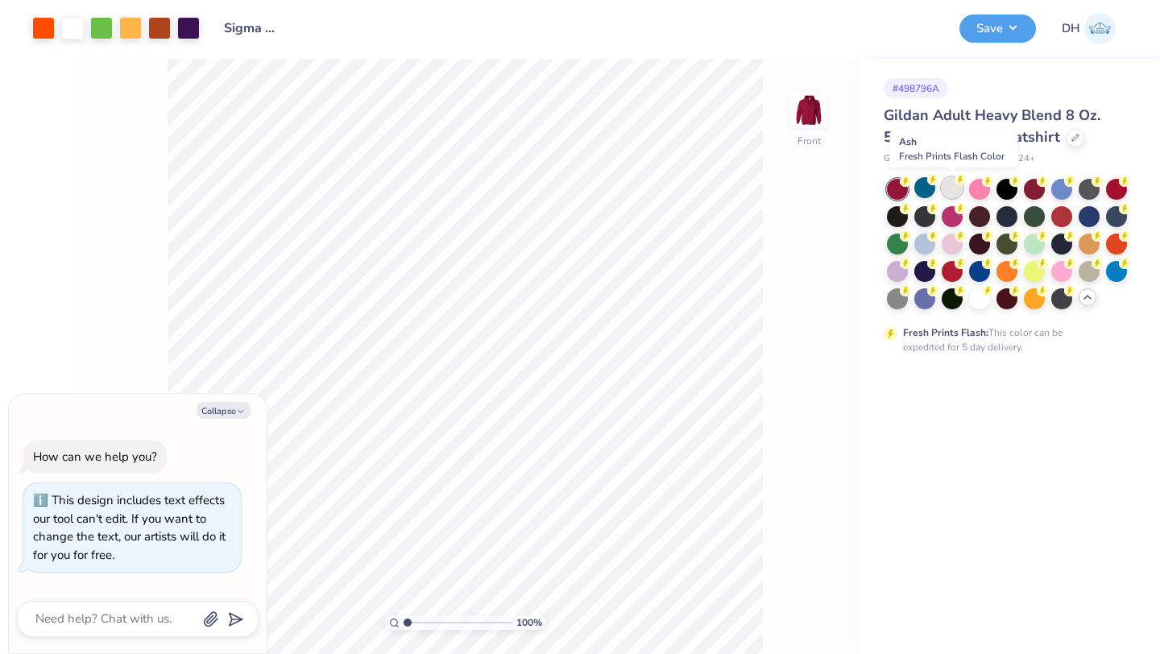
click at [955, 193] on div at bounding box center [951, 187] width 21 height 21
click at [1005, 185] on div at bounding box center [1006, 187] width 21 height 21
click at [980, 184] on div at bounding box center [979, 187] width 21 height 21
click at [927, 246] on div at bounding box center [924, 242] width 21 height 21
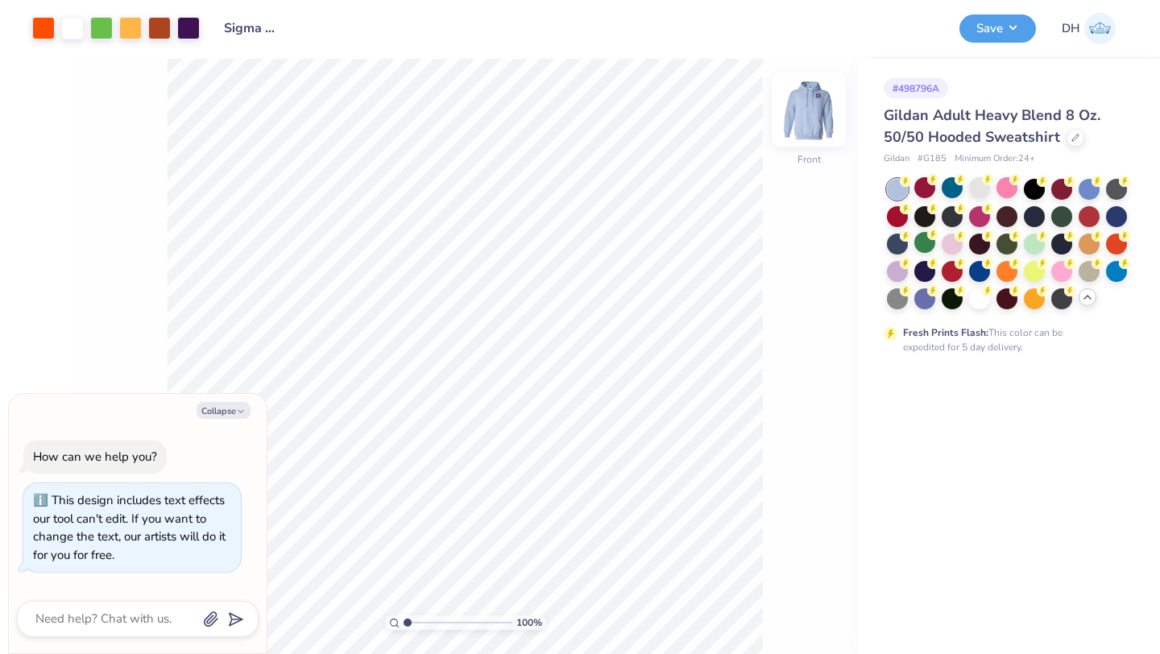
click at [810, 113] on img at bounding box center [808, 109] width 64 height 64
click at [818, 110] on img at bounding box center [808, 109] width 64 height 64
click at [975, 302] on div at bounding box center [979, 297] width 21 height 21
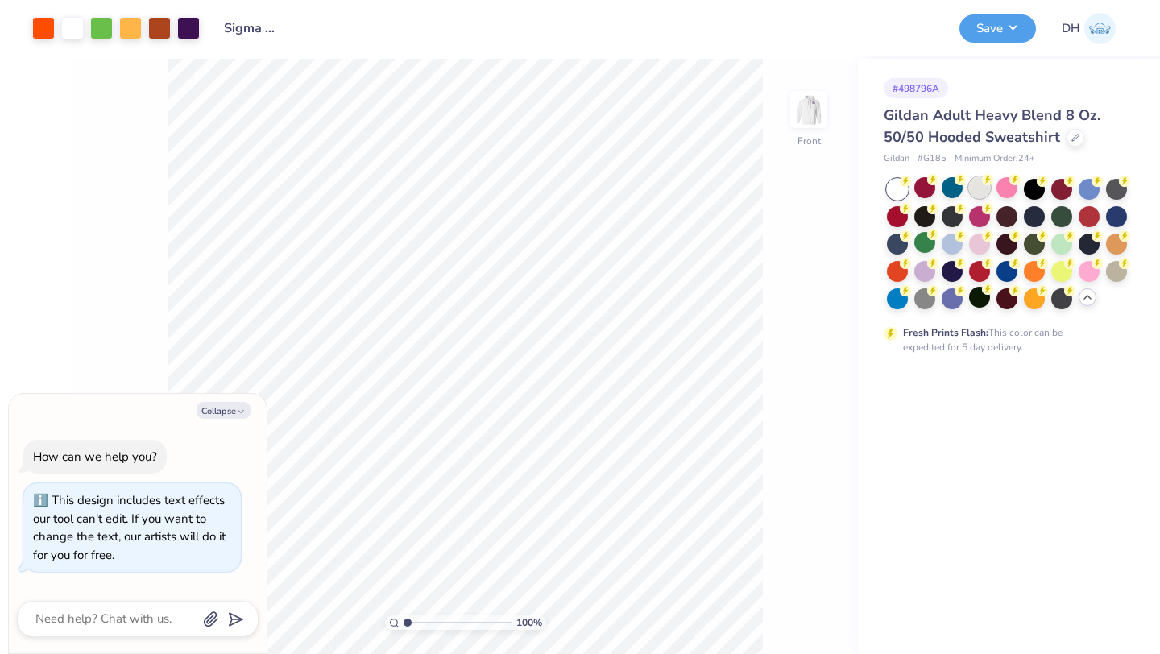
click at [979, 184] on div at bounding box center [979, 187] width 21 height 21
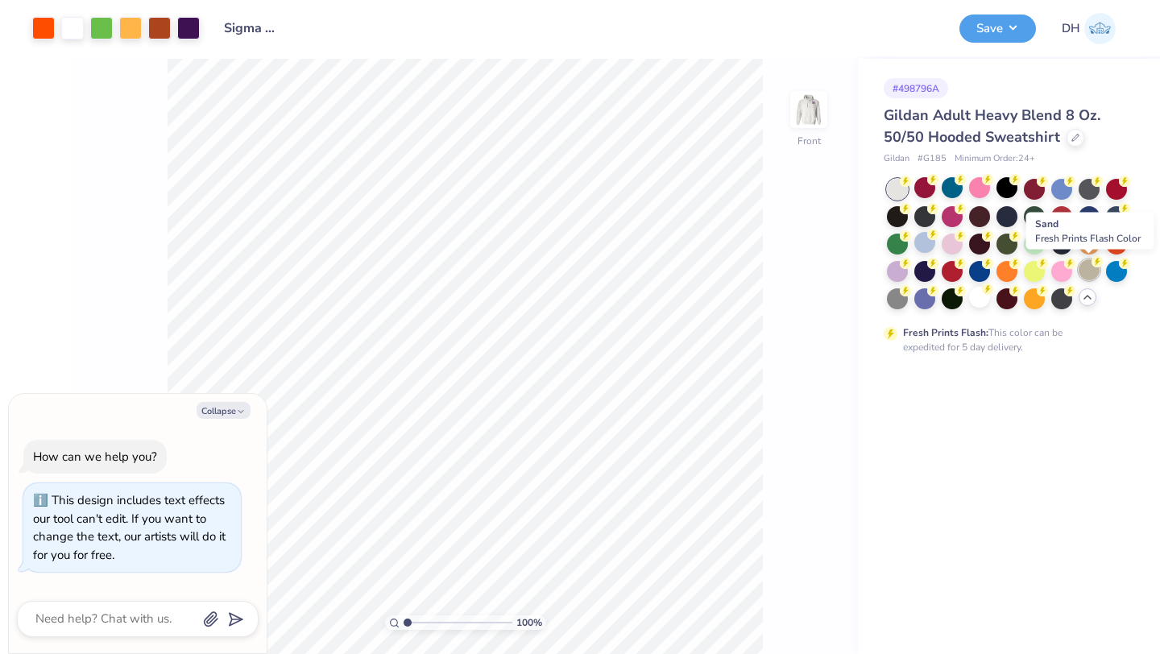
click at [1088, 266] on div at bounding box center [1088, 269] width 21 height 21
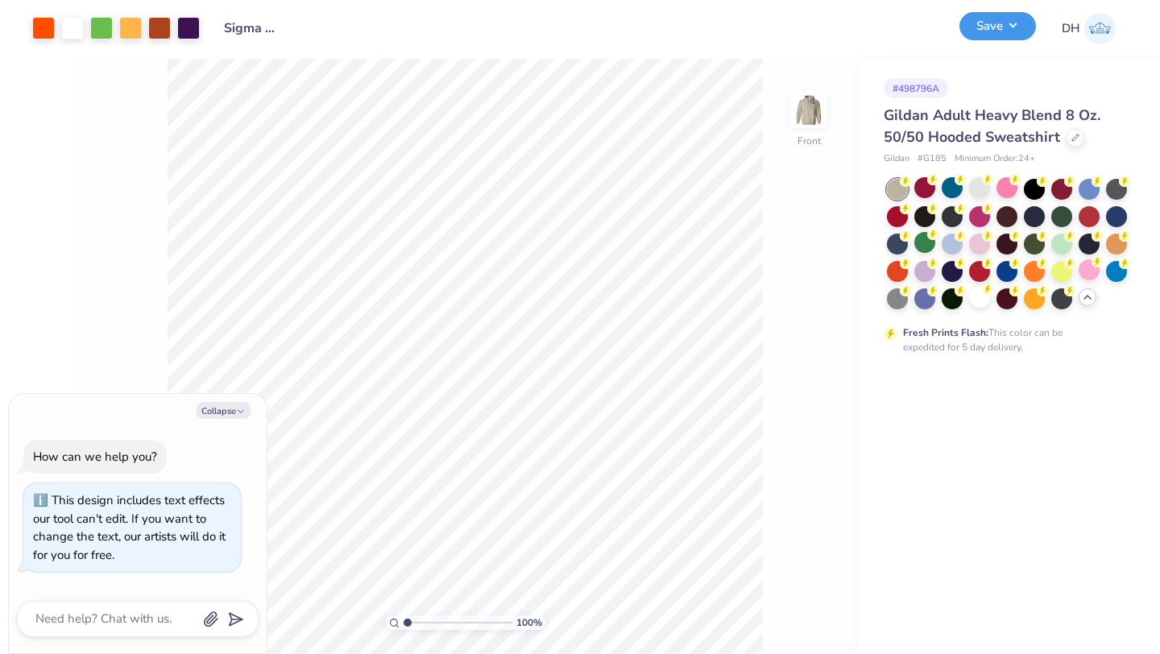
click at [989, 18] on button "Save" at bounding box center [997, 26] width 77 height 28
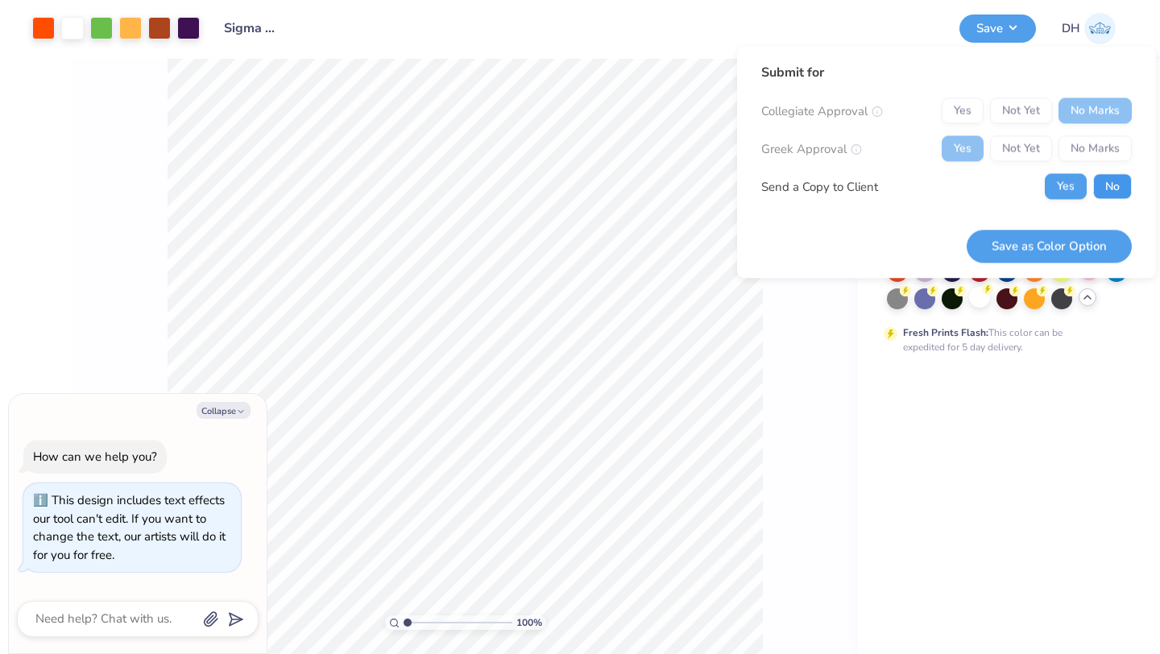
click at [1109, 185] on button "No" at bounding box center [1112, 187] width 39 height 26
click at [1061, 244] on button "Save as Color Option" at bounding box center [1048, 246] width 165 height 33
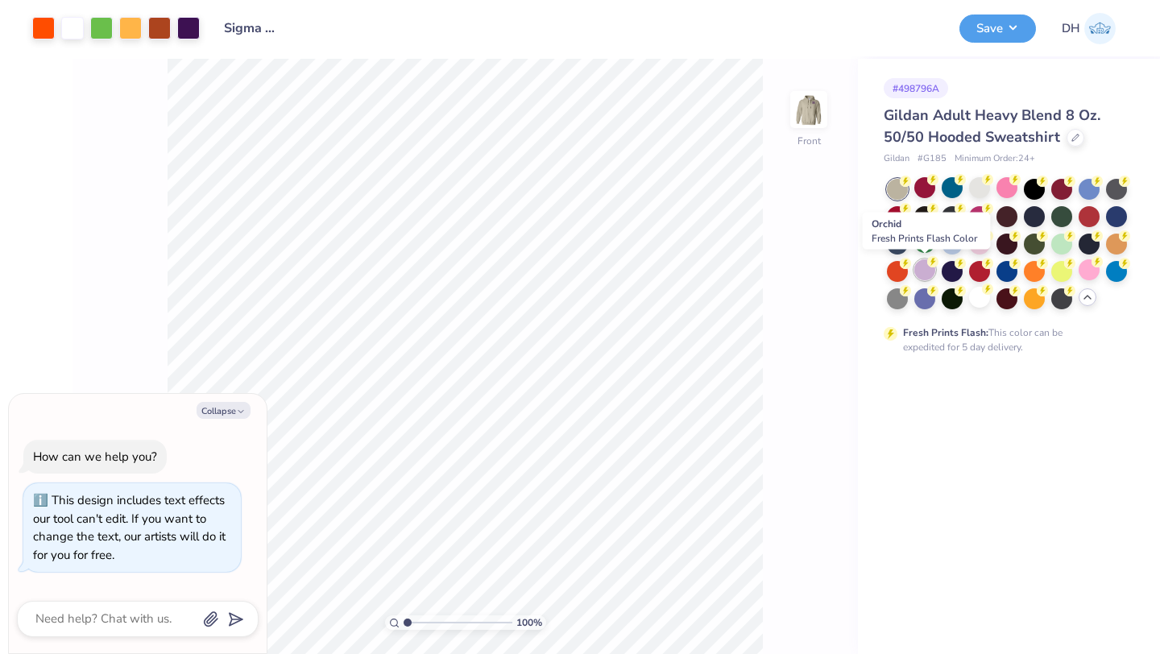
click at [928, 271] on div at bounding box center [924, 269] width 21 height 21
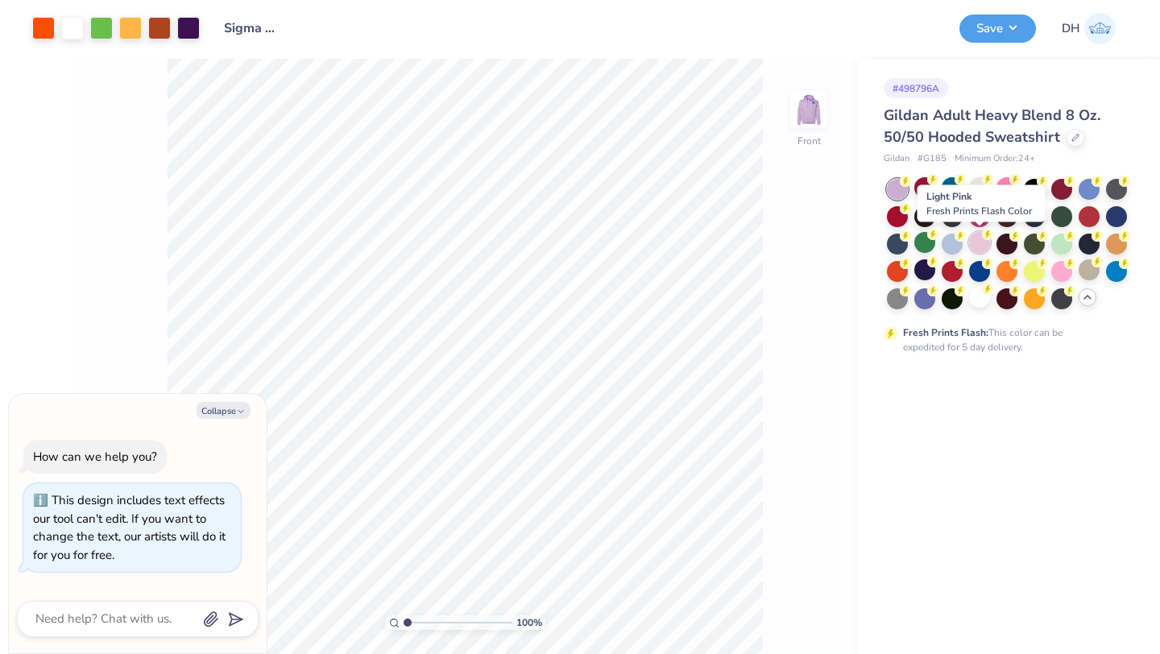
click at [980, 243] on div at bounding box center [979, 242] width 21 height 21
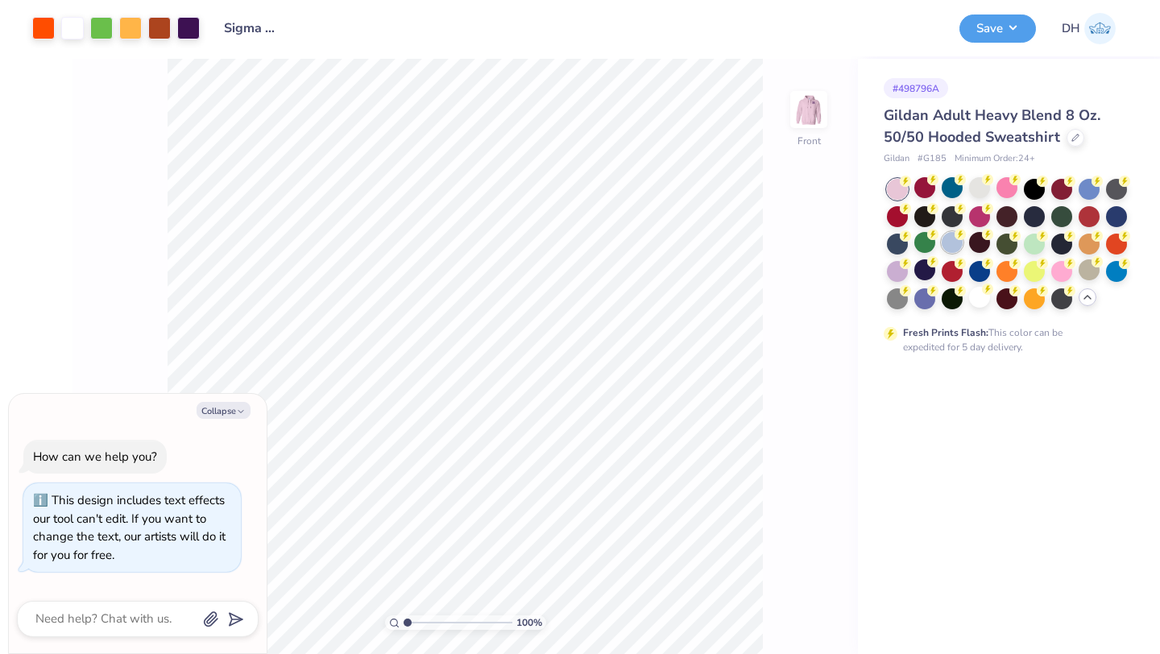
click at [954, 243] on div at bounding box center [951, 242] width 21 height 21
click at [978, 266] on div at bounding box center [979, 269] width 21 height 21
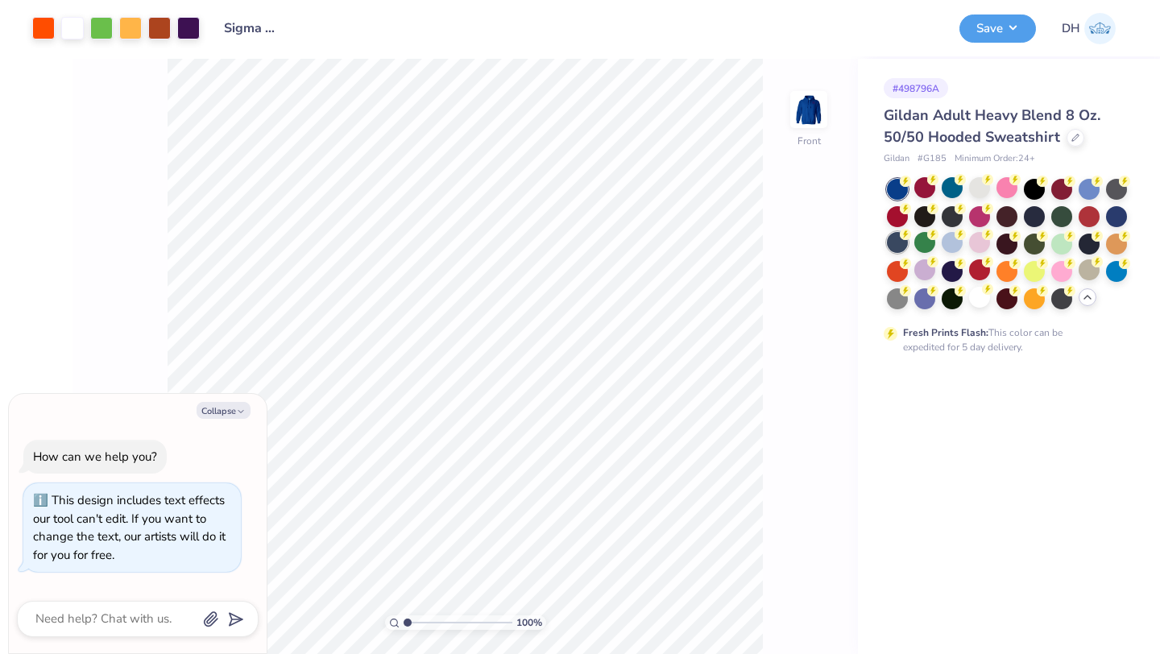
click at [900, 242] on div at bounding box center [897, 242] width 21 height 21
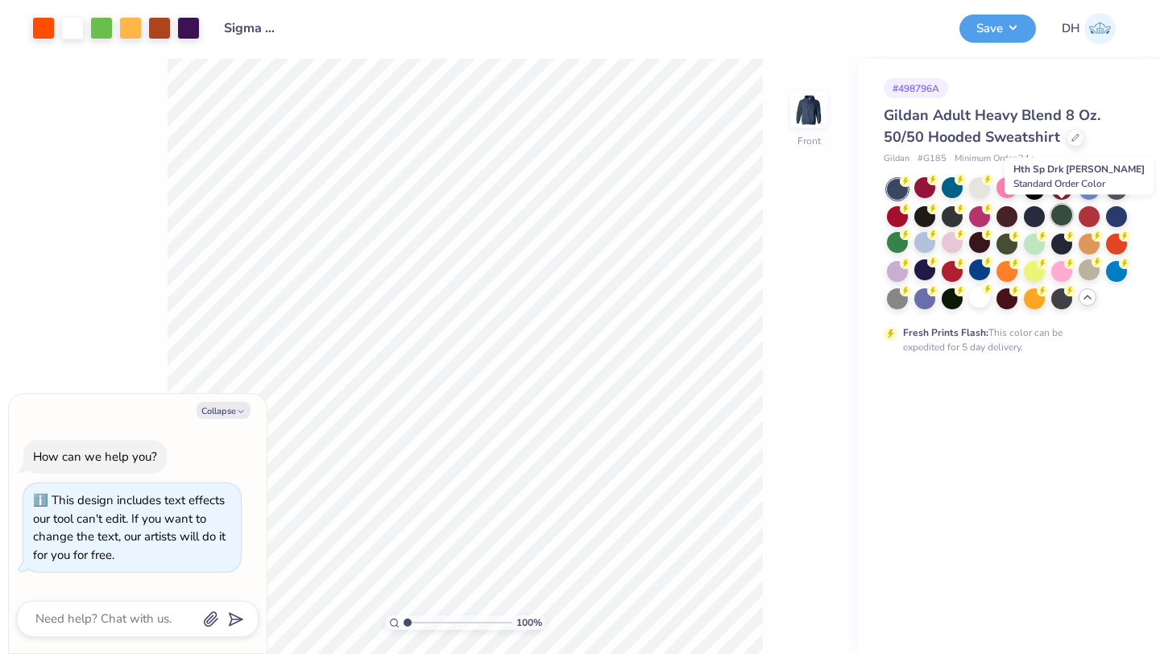
click at [1060, 213] on div at bounding box center [1061, 215] width 21 height 21
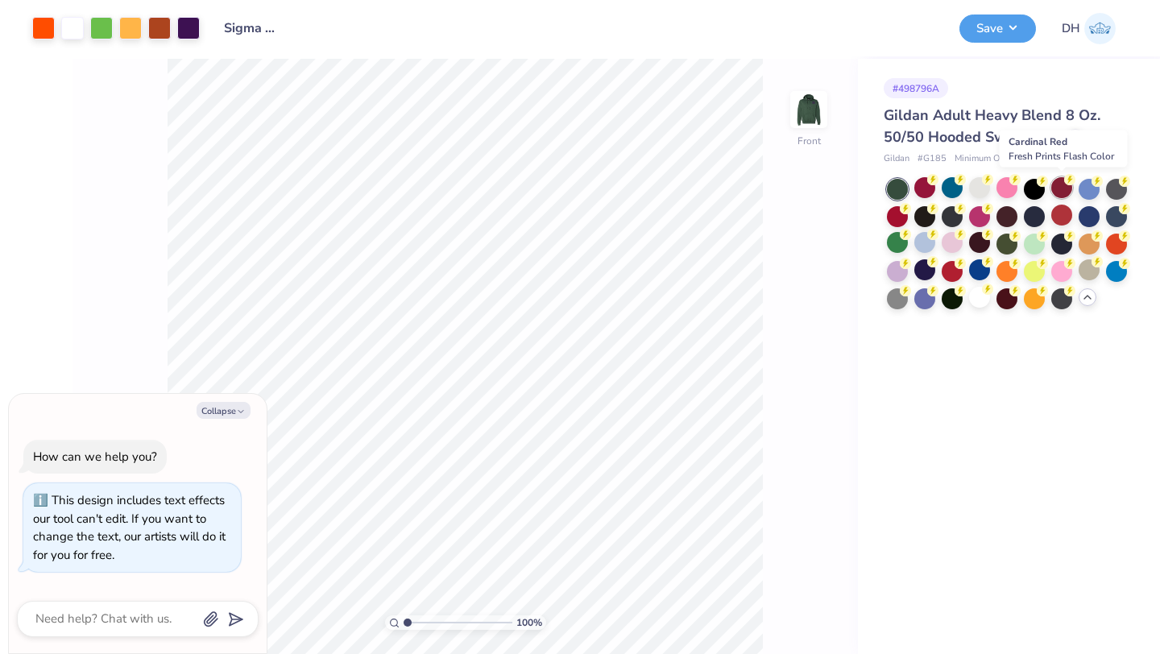
click at [1064, 185] on div at bounding box center [1061, 187] width 21 height 21
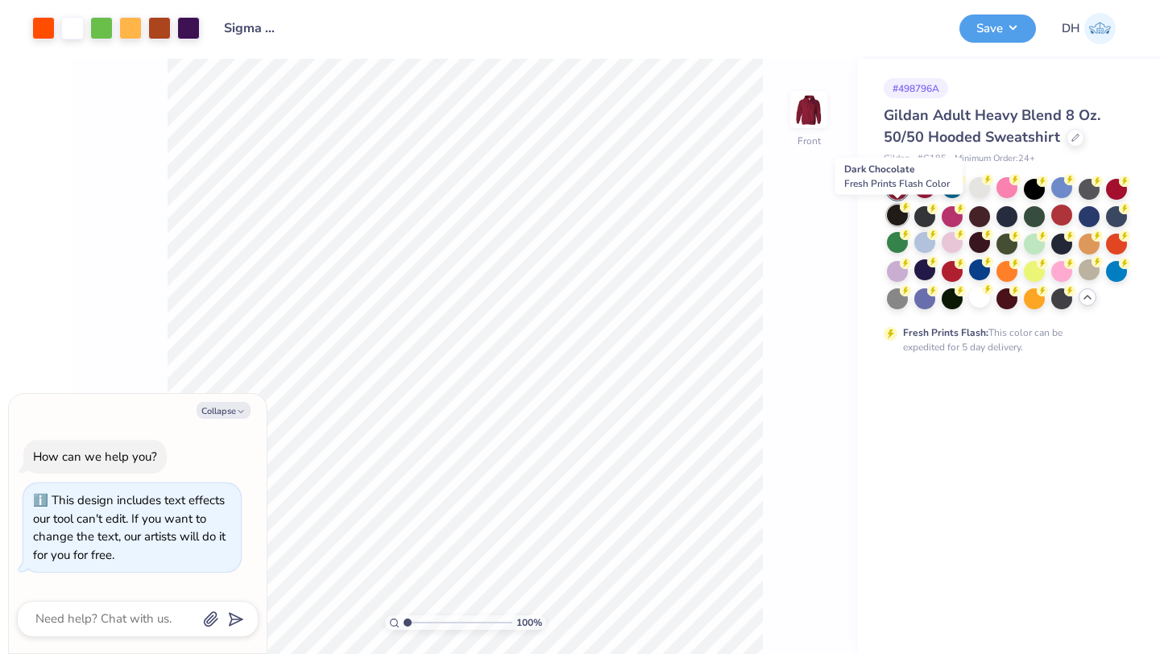
click at [900, 215] on div at bounding box center [897, 215] width 21 height 21
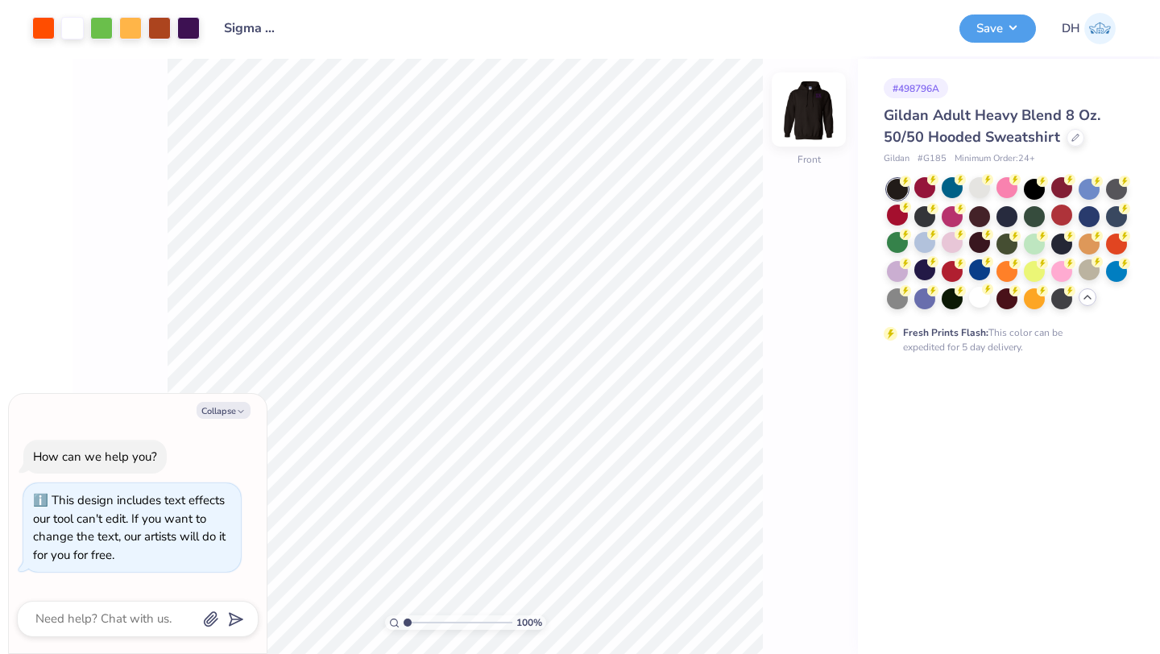
click at [806, 109] on img at bounding box center [808, 109] width 64 height 64
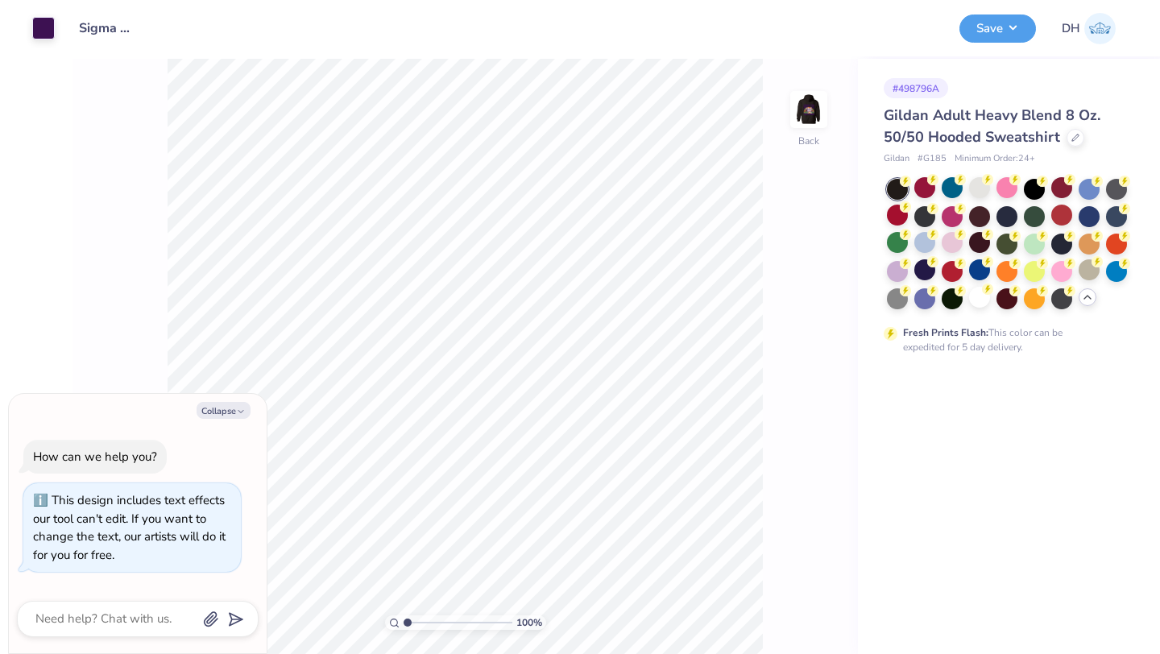
click at [806, 109] on img at bounding box center [808, 109] width 32 height 32
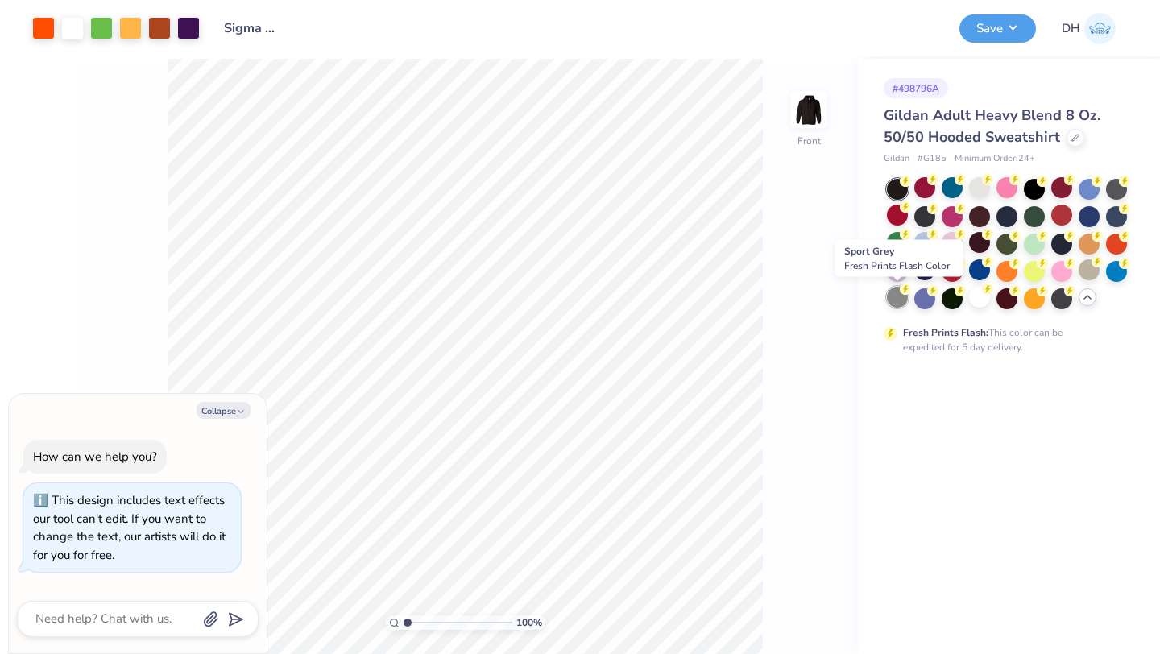
click at [905, 297] on div at bounding box center [897, 297] width 21 height 21
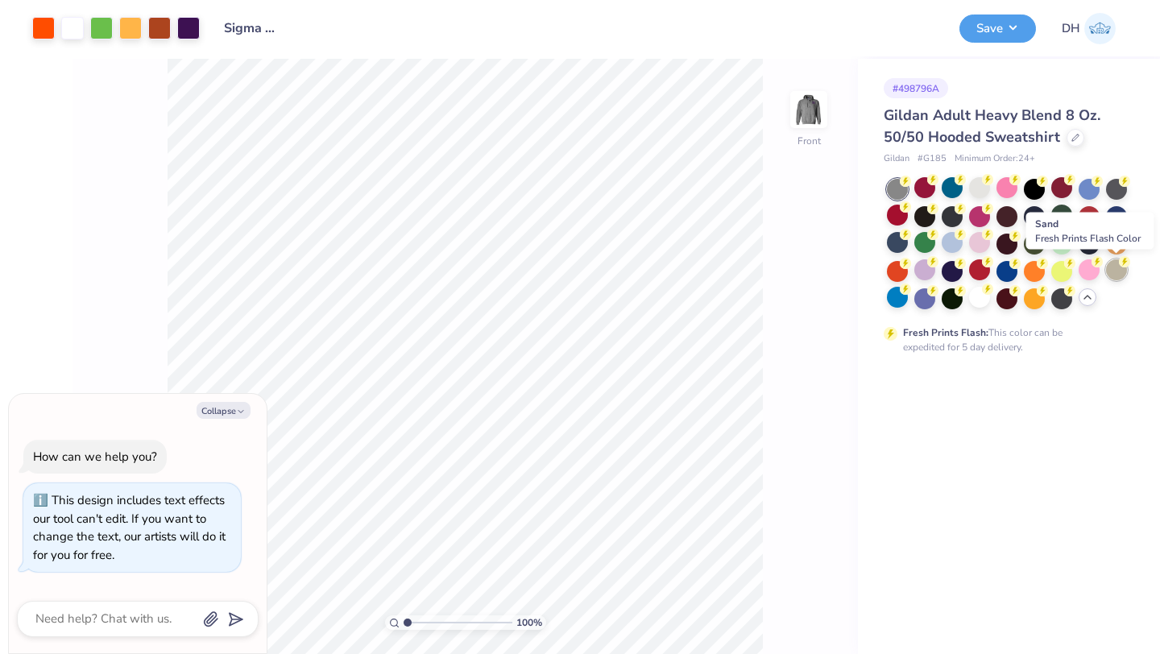
click at [1109, 275] on div at bounding box center [1116, 269] width 21 height 21
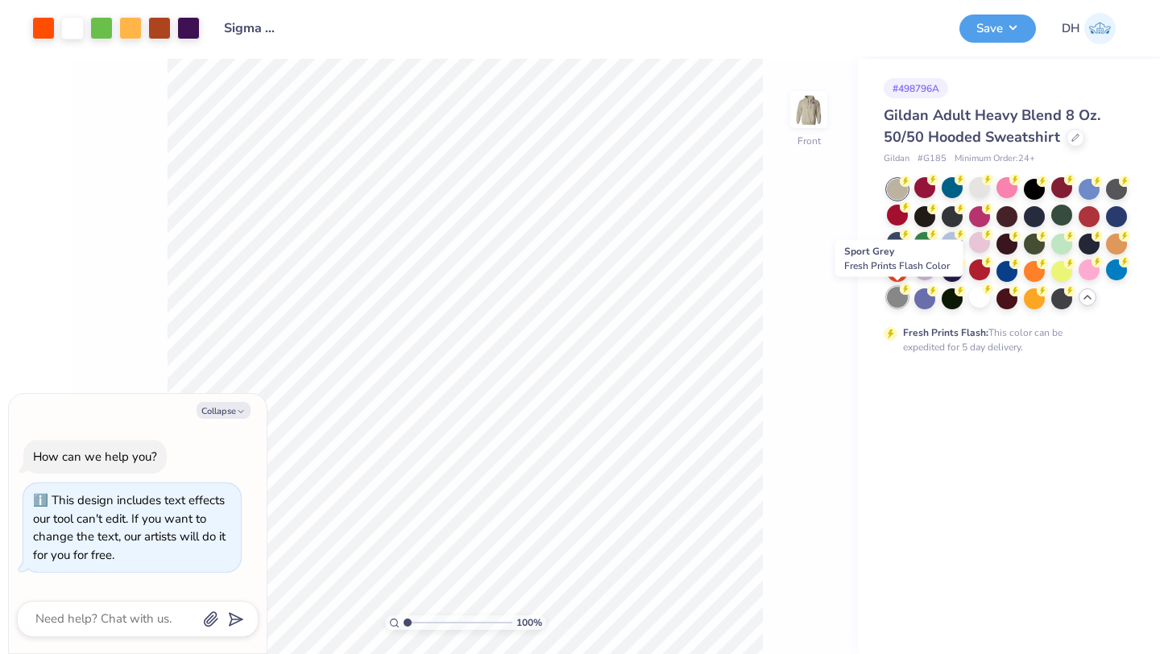
click at [896, 294] on div at bounding box center [897, 297] width 21 height 21
click at [900, 298] on div at bounding box center [897, 297] width 21 height 21
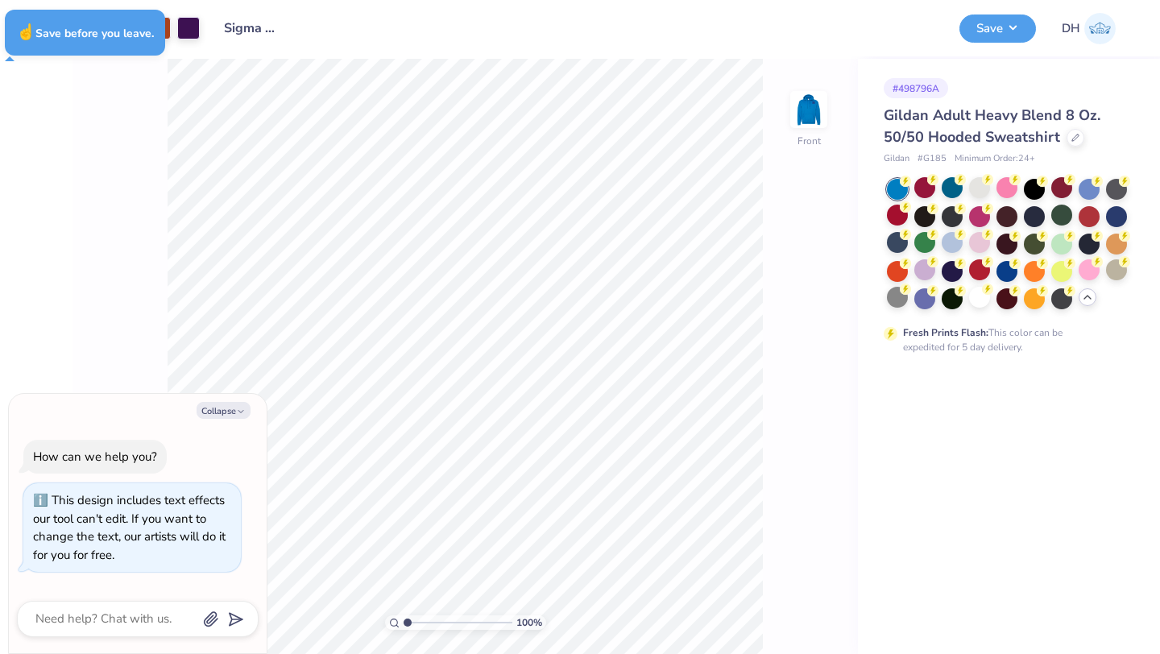
type textarea "x"
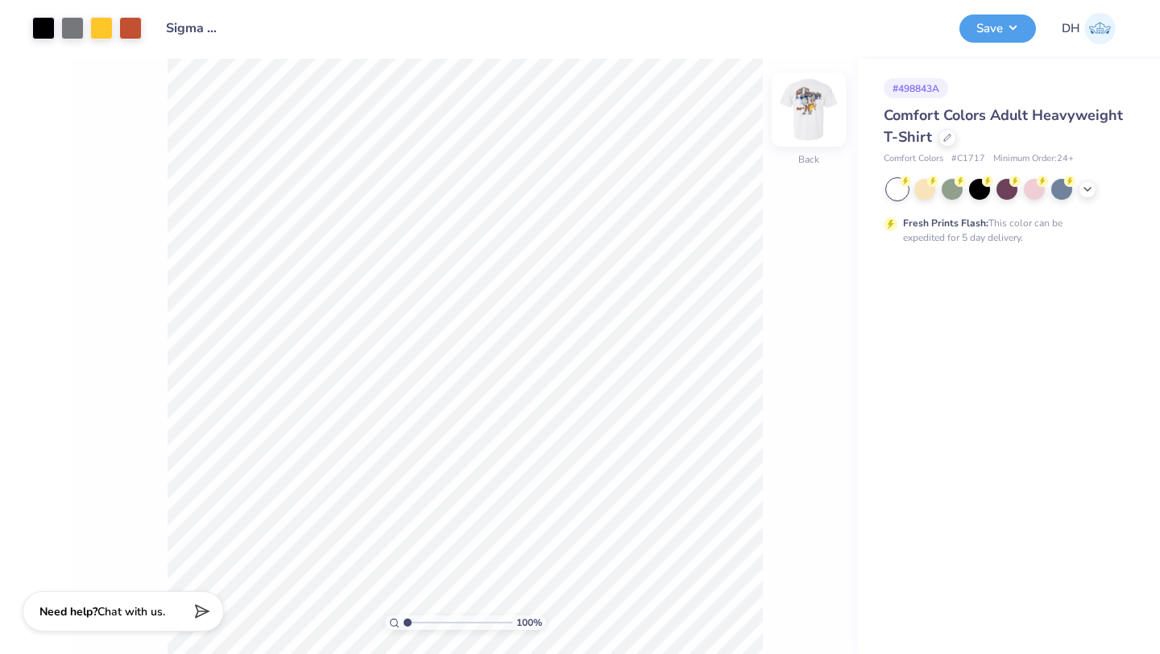
click at [808, 112] on img at bounding box center [808, 109] width 64 height 64
click at [1089, 188] on icon at bounding box center [1087, 187] width 13 height 13
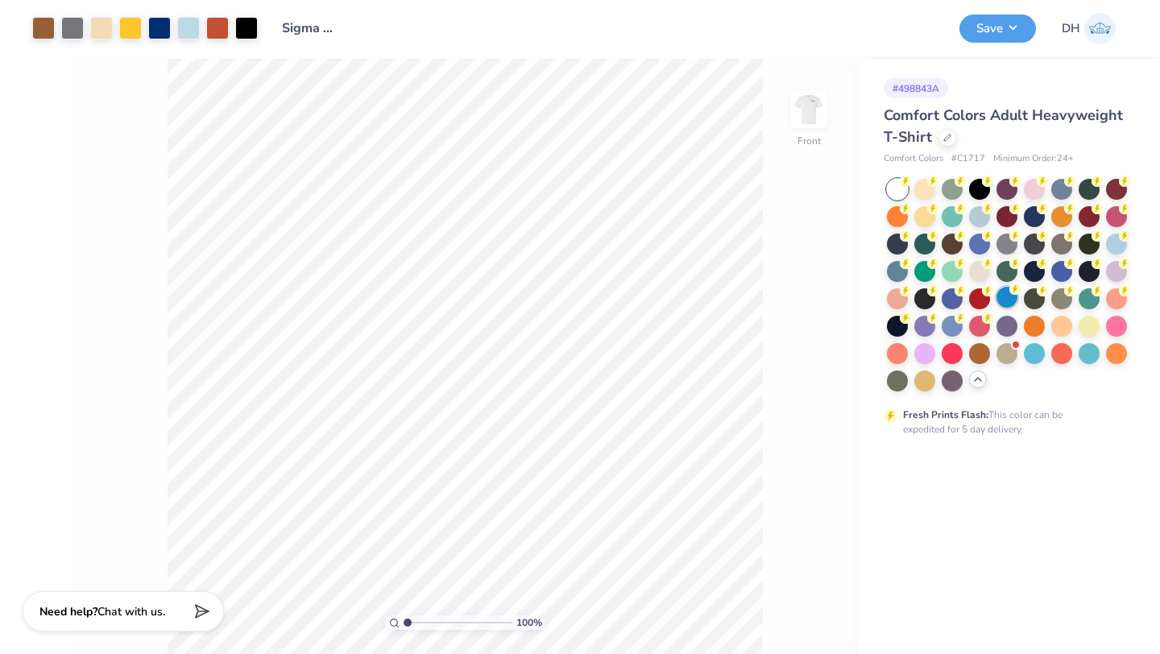
click at [1010, 298] on div at bounding box center [1006, 297] width 21 height 21
click at [919, 319] on div at bounding box center [924, 324] width 21 height 21
click at [918, 355] on div at bounding box center [924, 351] width 21 height 21
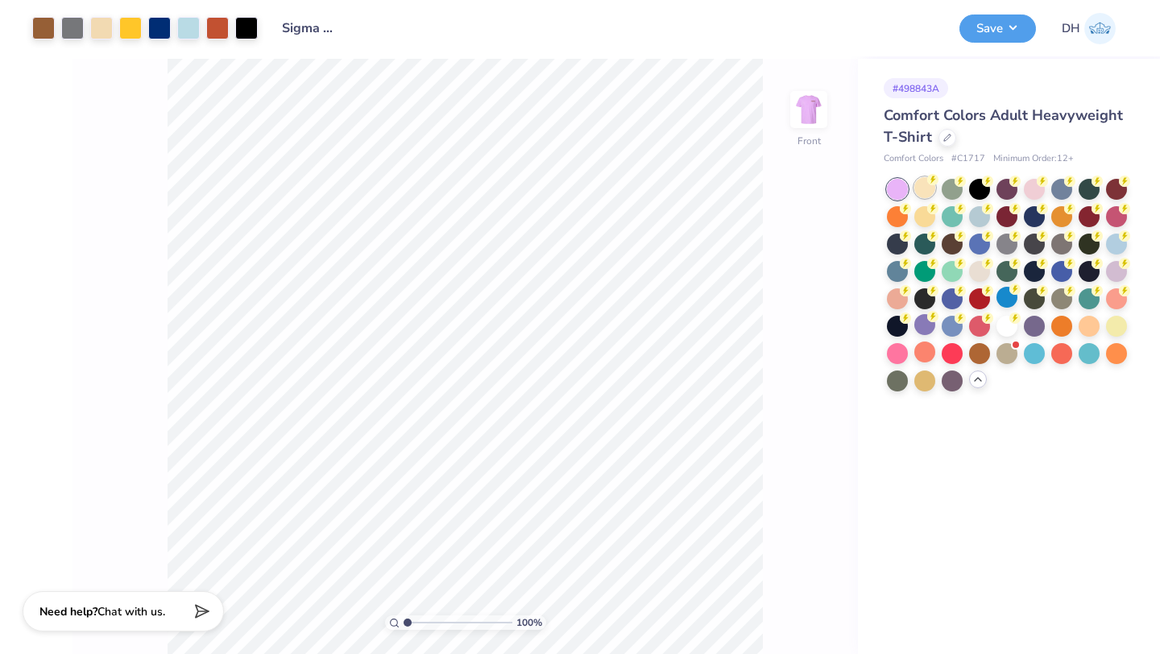
click at [929, 193] on div at bounding box center [924, 187] width 21 height 21
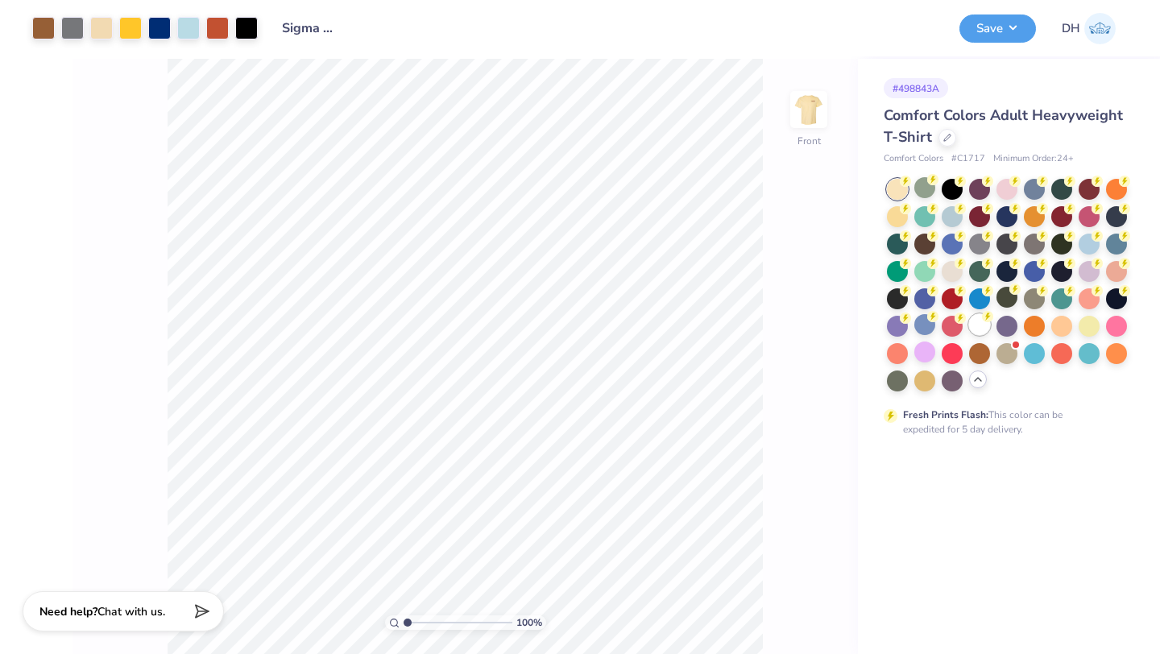
click at [981, 325] on div at bounding box center [979, 324] width 21 height 21
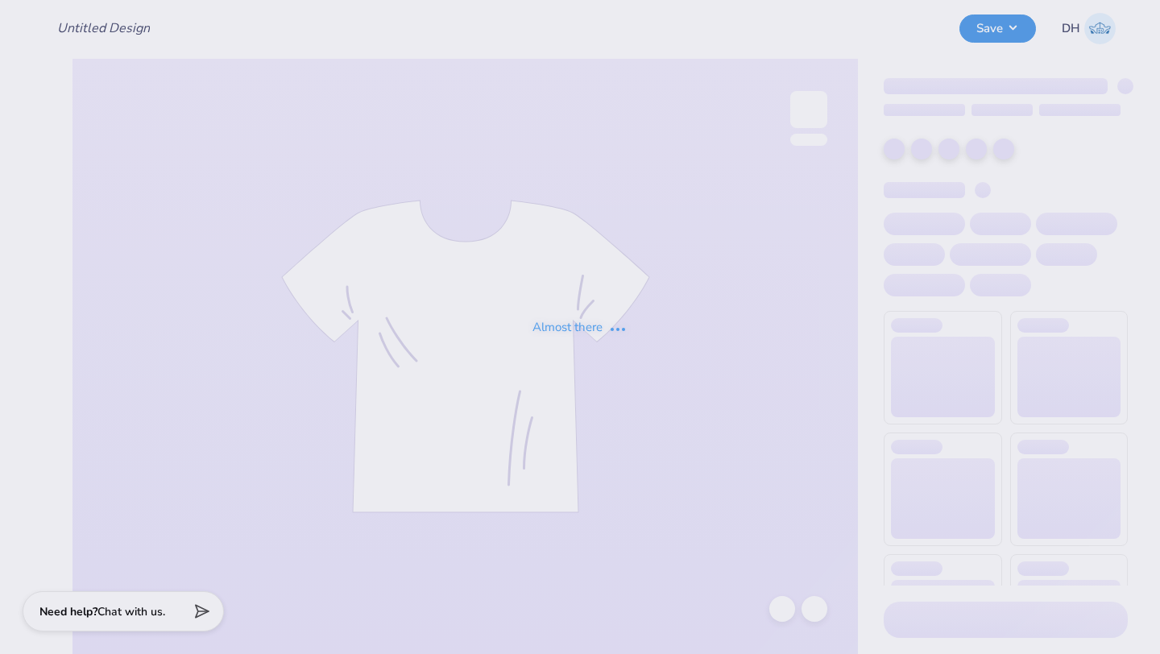
type input "Snow BF"
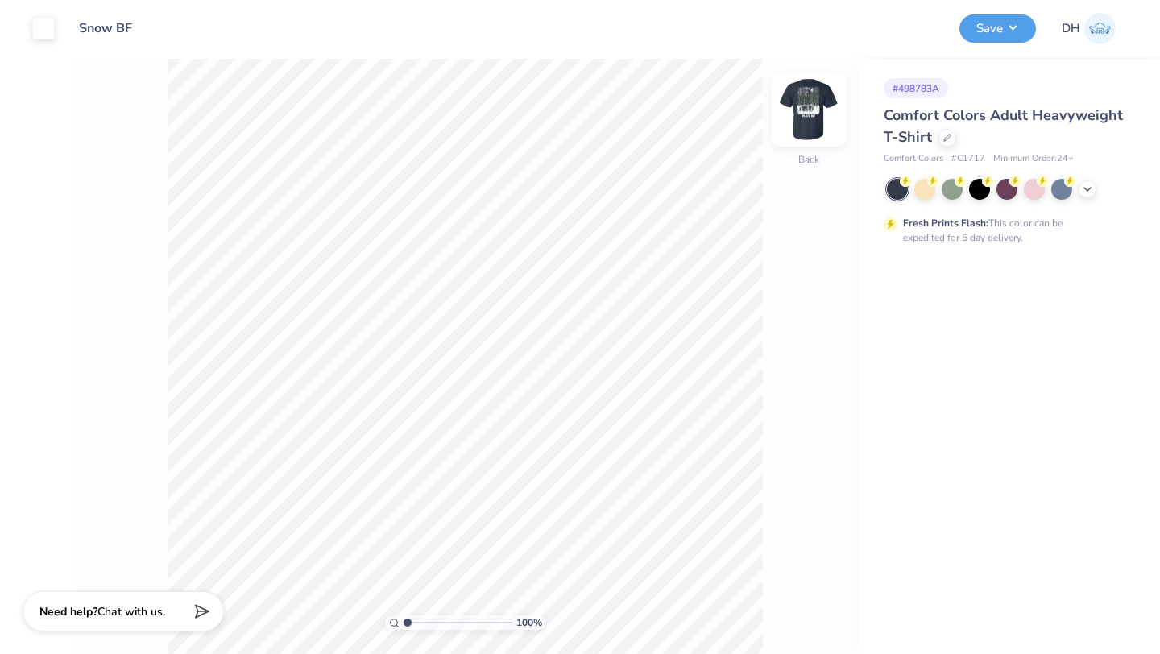
click at [817, 122] on img at bounding box center [808, 109] width 64 height 64
click at [816, 114] on img at bounding box center [808, 109] width 64 height 64
click at [1090, 191] on icon at bounding box center [1087, 187] width 13 height 13
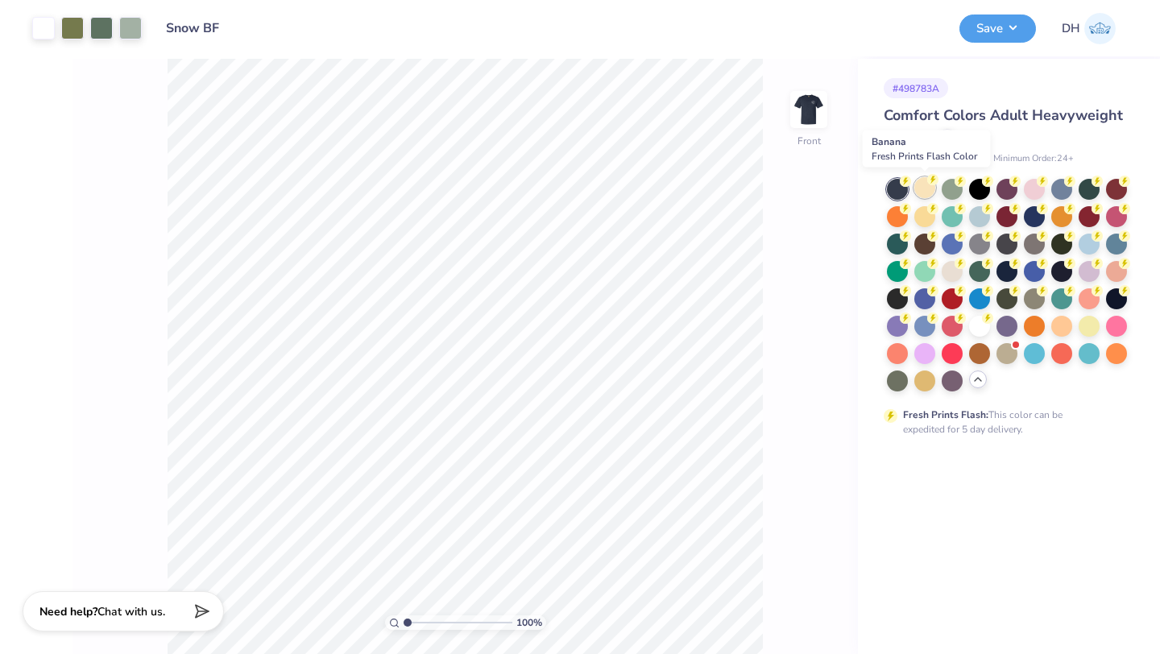
click at [927, 188] on div at bounding box center [924, 187] width 21 height 21
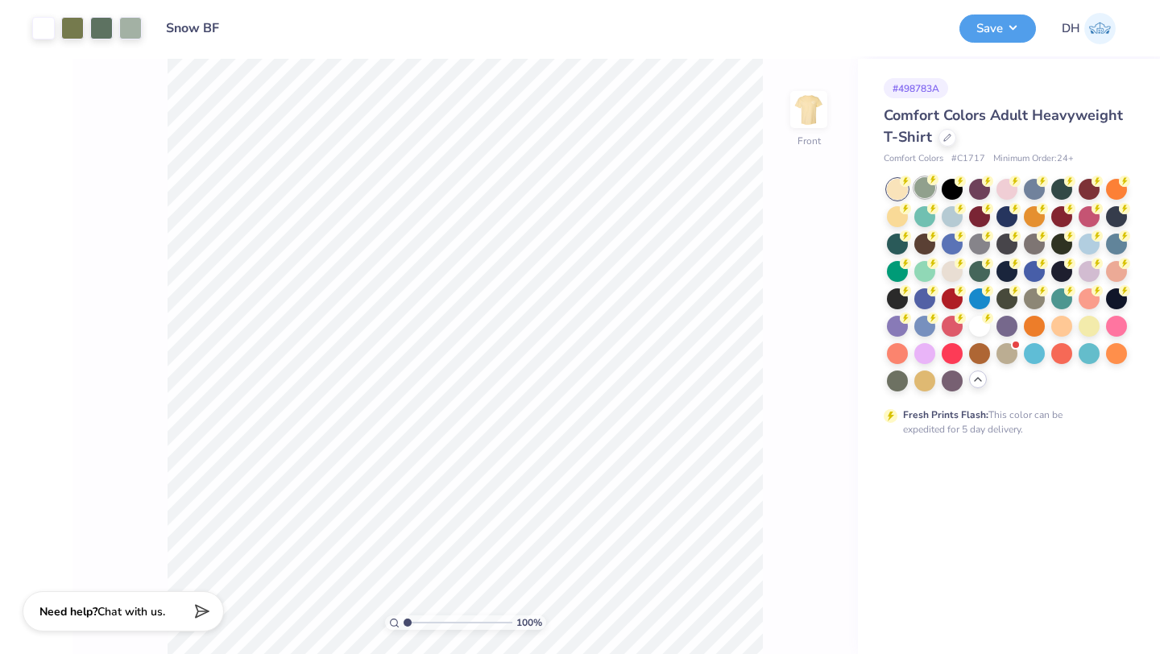
click at [924, 189] on div at bounding box center [924, 187] width 21 height 21
click at [924, 184] on div at bounding box center [924, 187] width 21 height 21
click at [929, 188] on div at bounding box center [924, 187] width 21 height 21
click at [928, 323] on div at bounding box center [924, 324] width 21 height 21
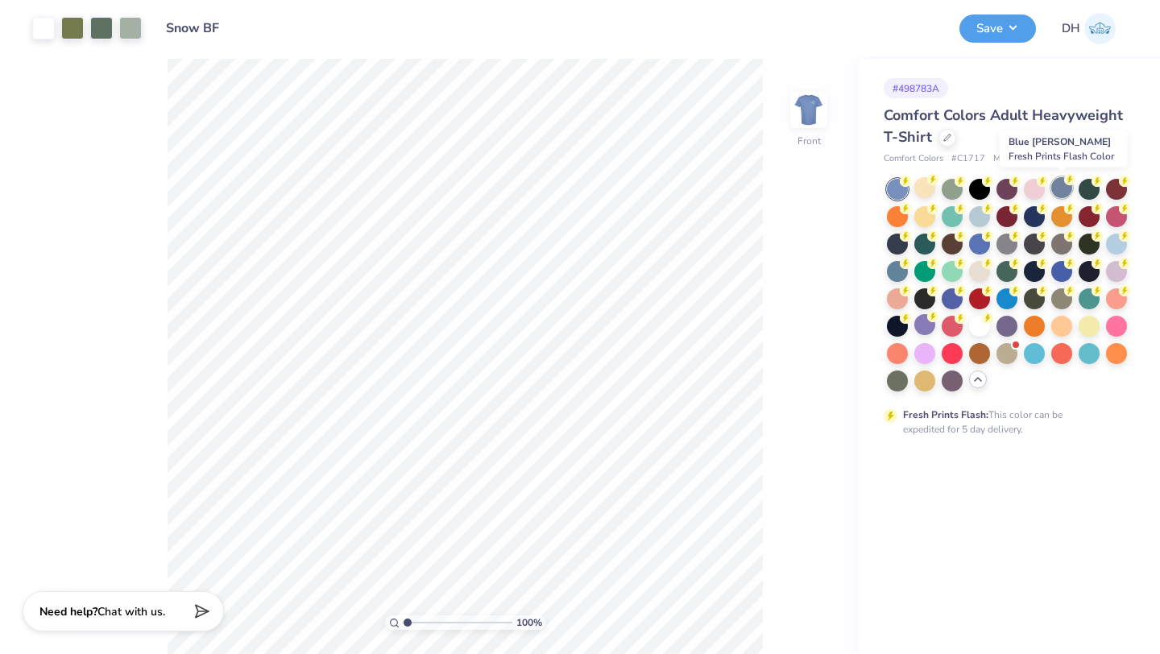
click at [1066, 192] on div at bounding box center [1061, 187] width 21 height 21
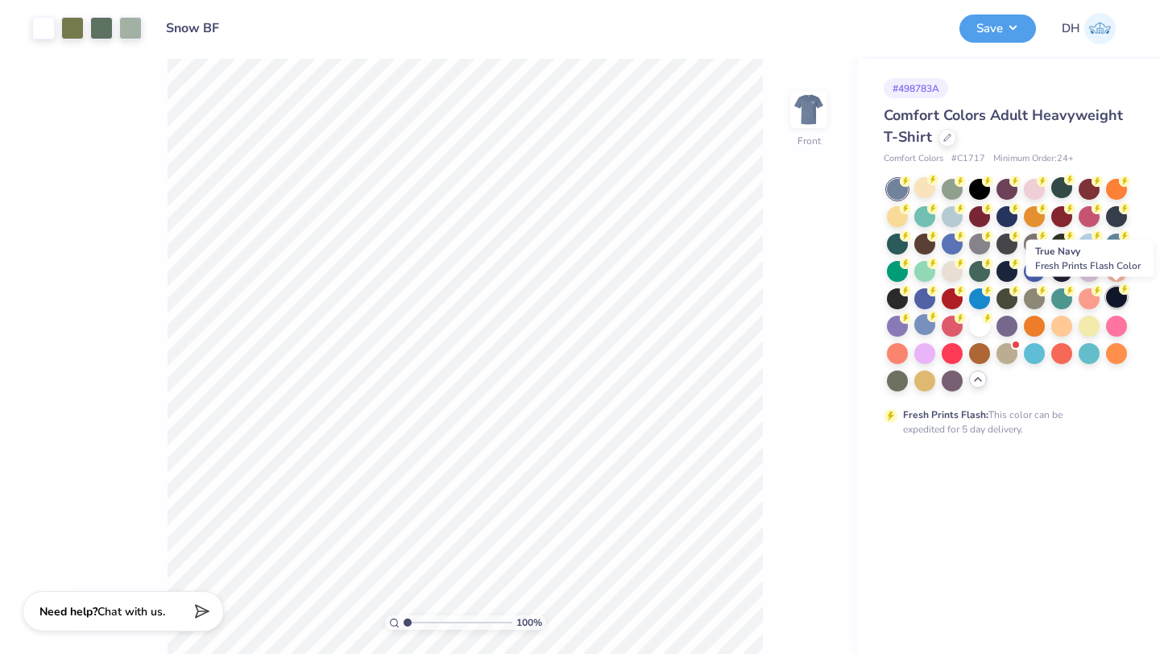
click at [1119, 292] on icon at bounding box center [1124, 288] width 11 height 11
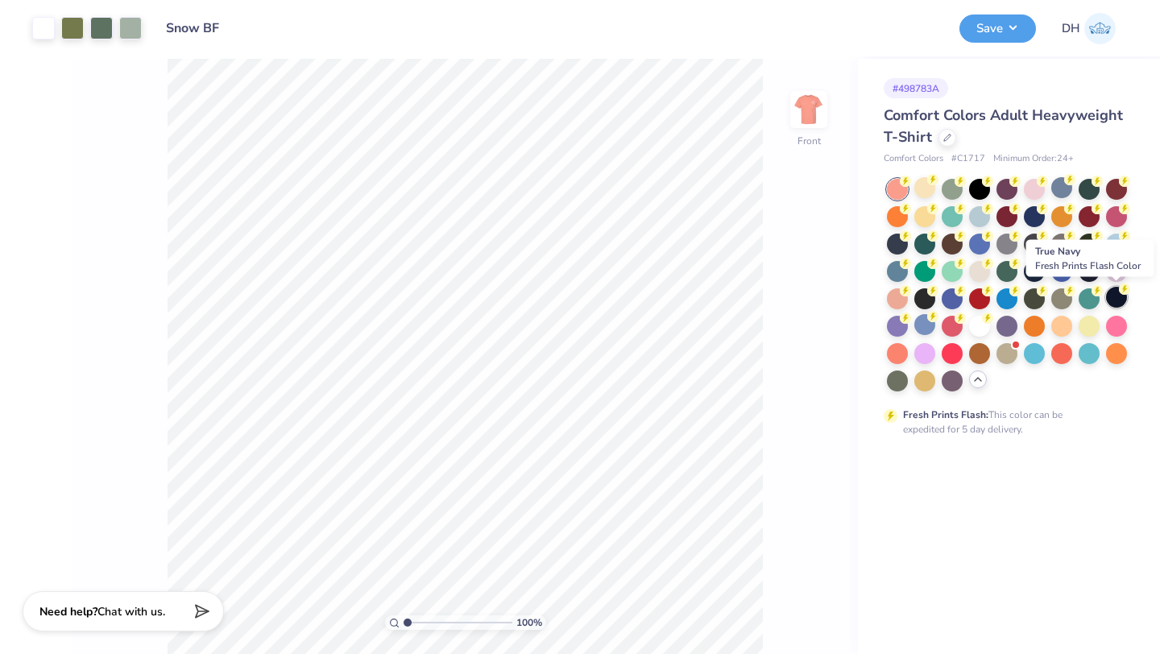
click at [1122, 295] on div at bounding box center [1116, 297] width 21 height 21
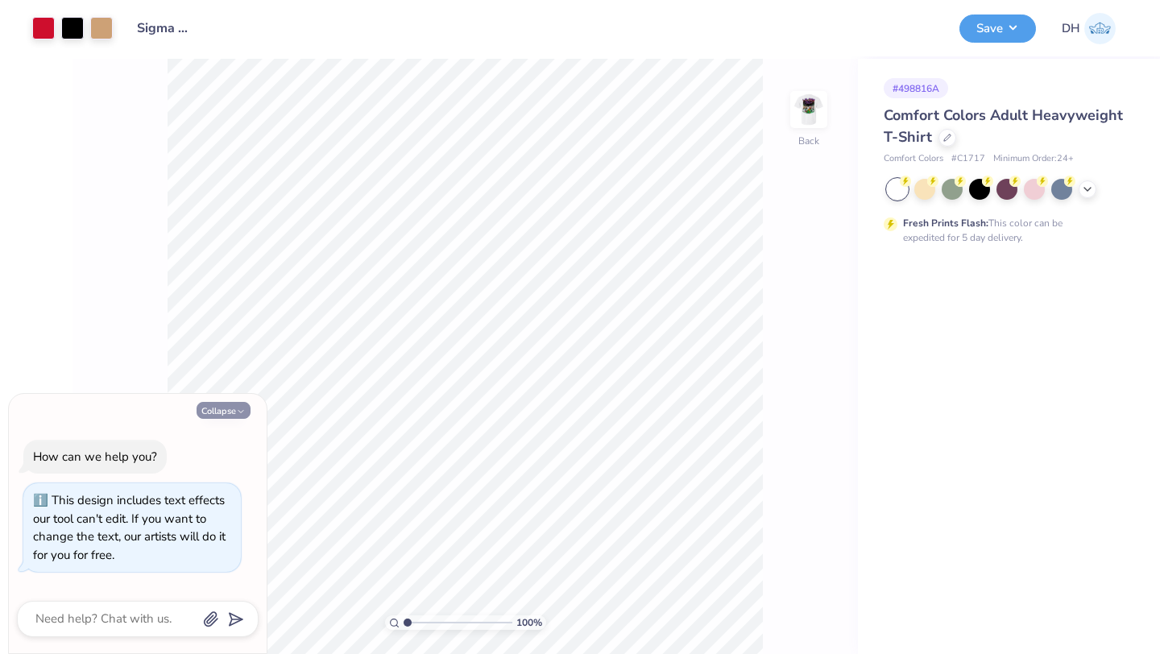
click at [243, 404] on button "Collapse" at bounding box center [224, 410] width 54 height 17
type textarea "x"
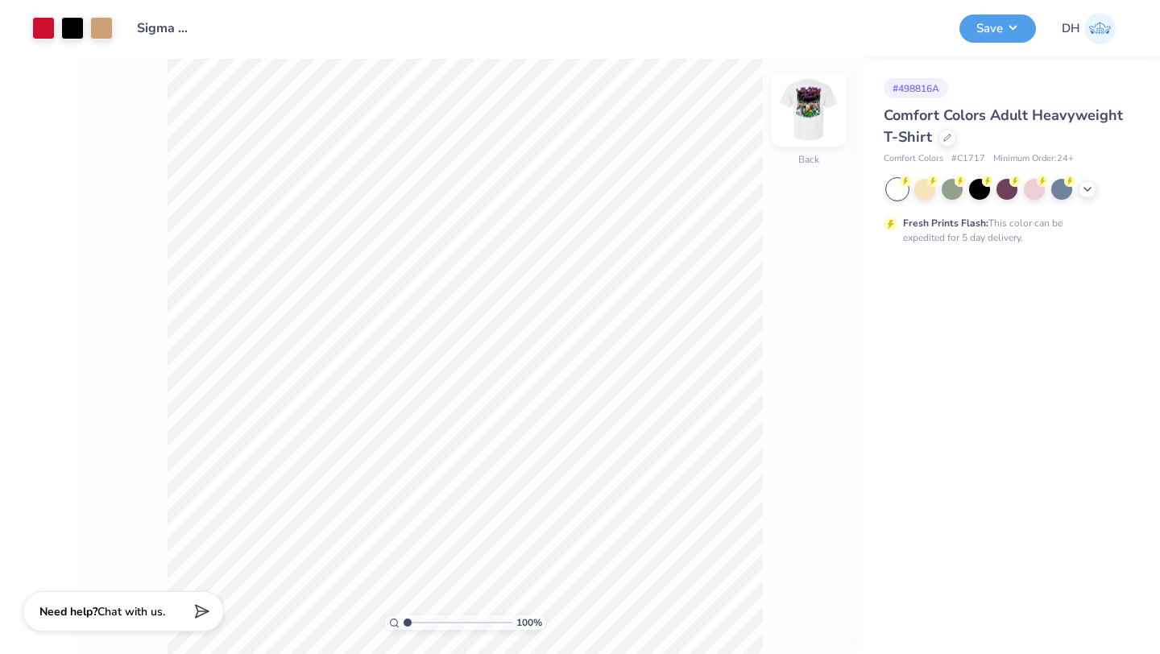
click at [804, 106] on img at bounding box center [808, 109] width 64 height 64
click at [1090, 189] on icon at bounding box center [1087, 187] width 13 height 13
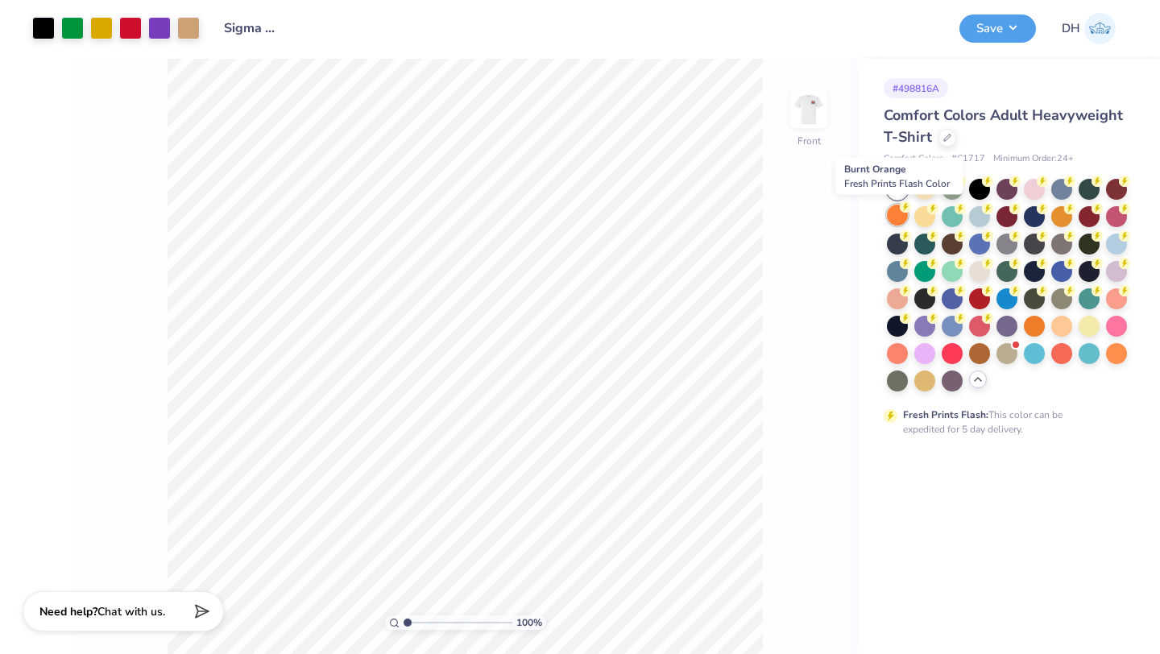
click at [898, 212] on div at bounding box center [897, 215] width 21 height 21
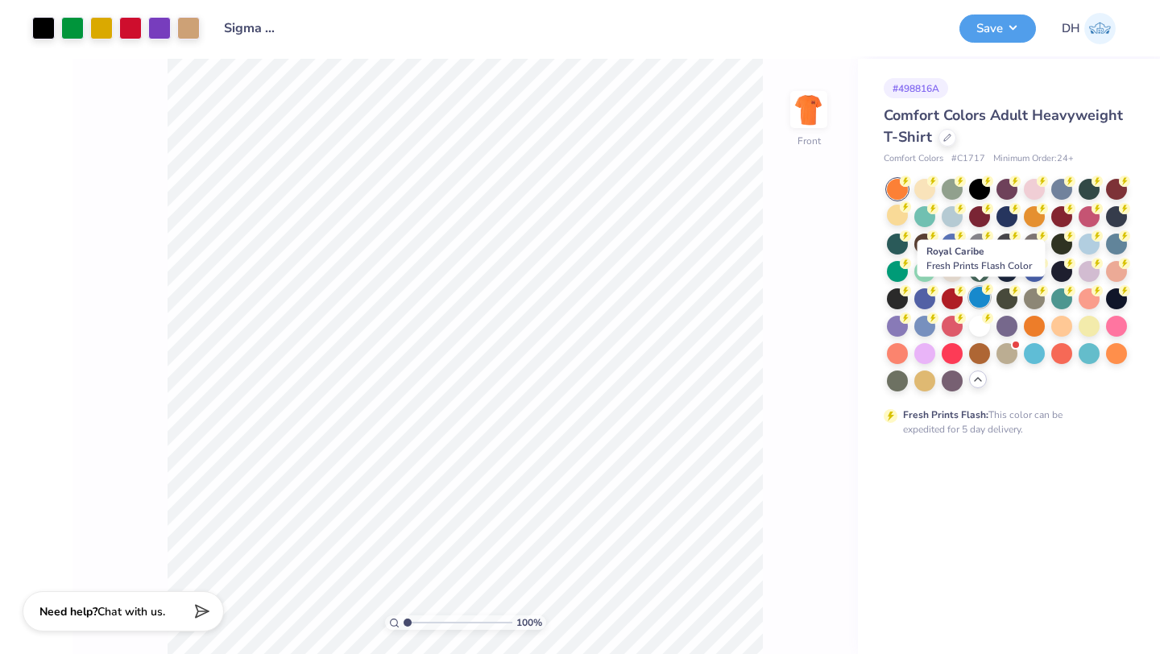
click at [979, 298] on div at bounding box center [979, 297] width 21 height 21
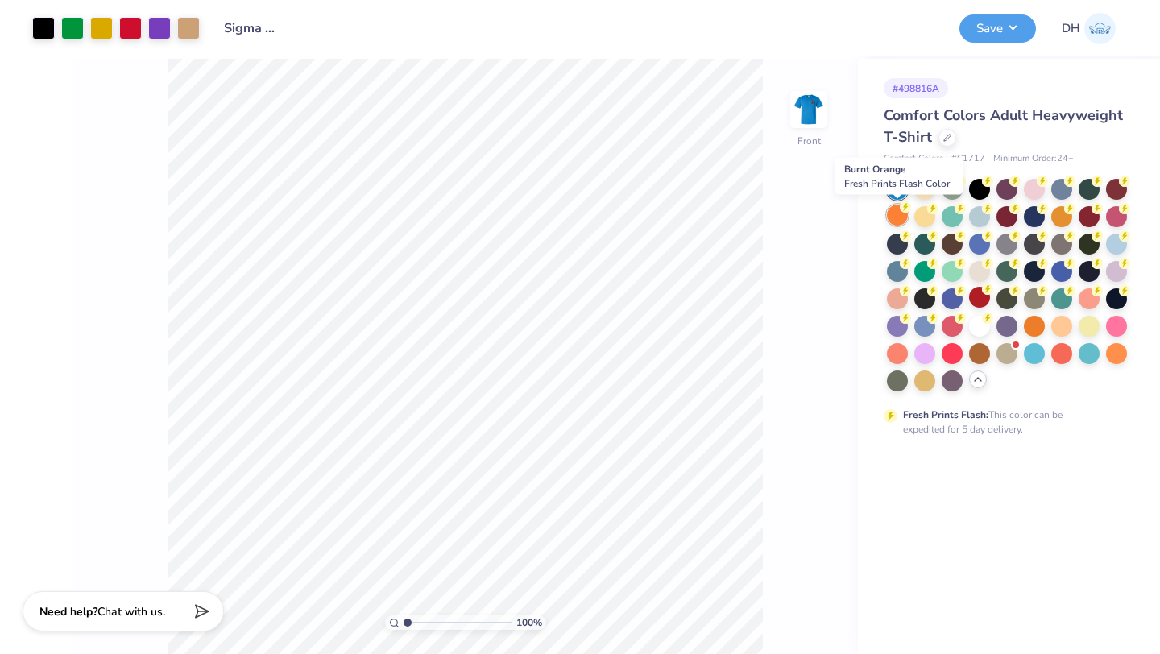
click at [896, 210] on div at bounding box center [897, 215] width 21 height 21
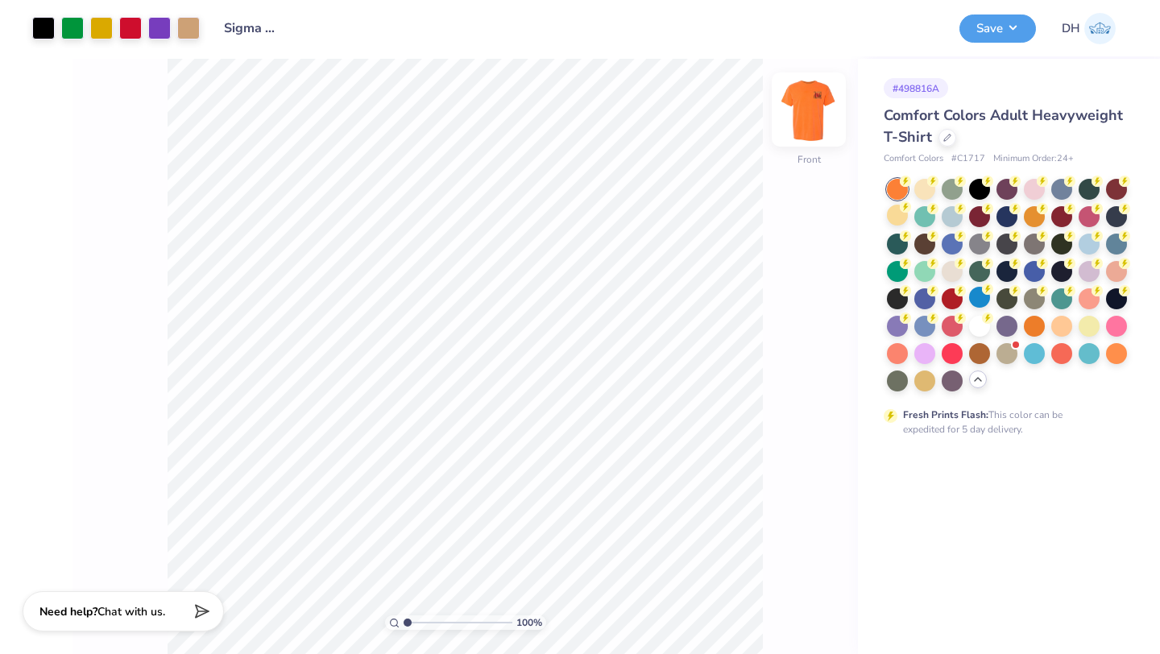
click at [811, 114] on img at bounding box center [808, 109] width 64 height 64
click at [814, 117] on img at bounding box center [808, 109] width 64 height 64
click at [824, 110] on img at bounding box center [808, 109] width 64 height 64
click at [804, 97] on img at bounding box center [808, 109] width 64 height 64
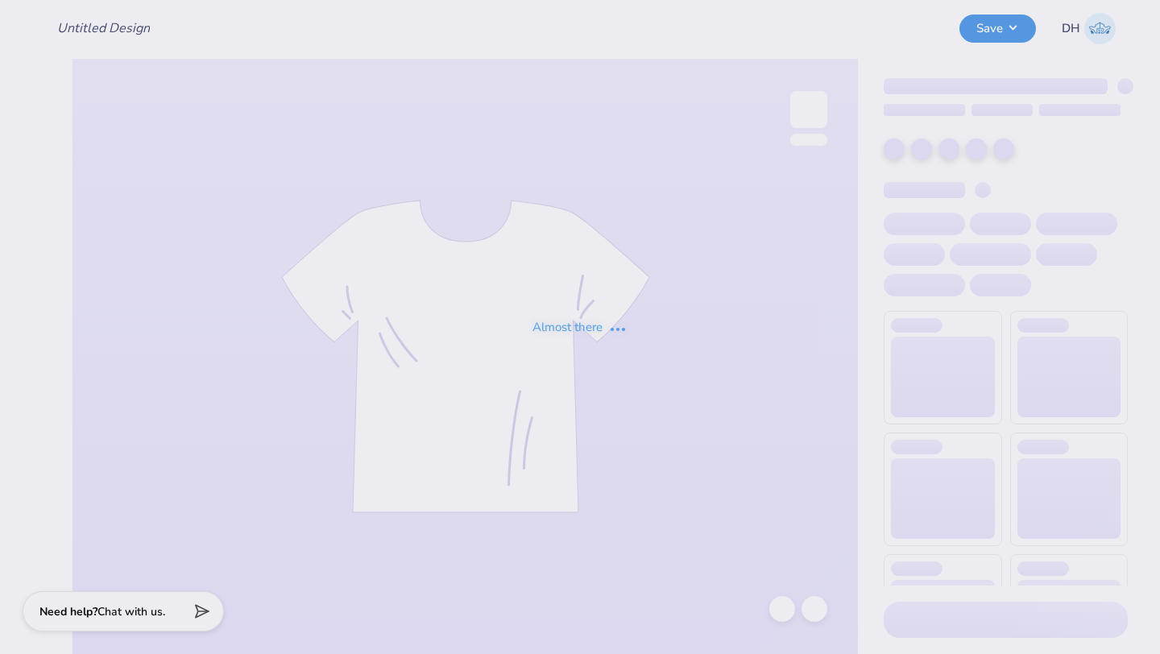
type input "OBL Design"
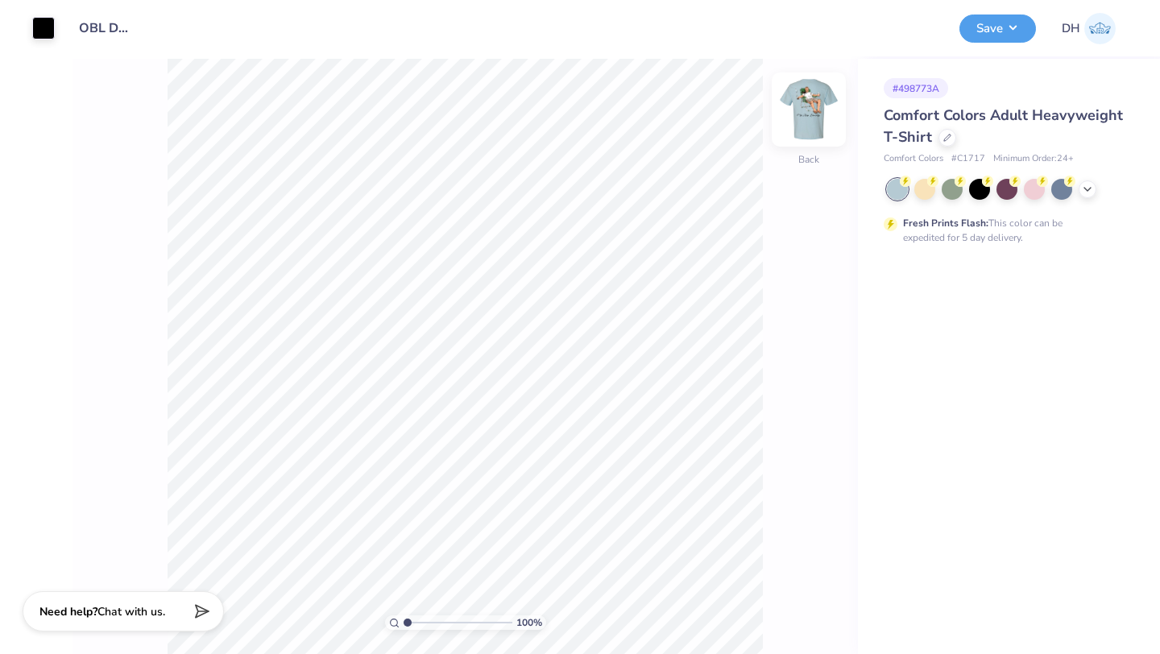
click at [807, 109] on img at bounding box center [808, 109] width 64 height 64
click at [1086, 188] on polyline at bounding box center [1087, 187] width 6 height 3
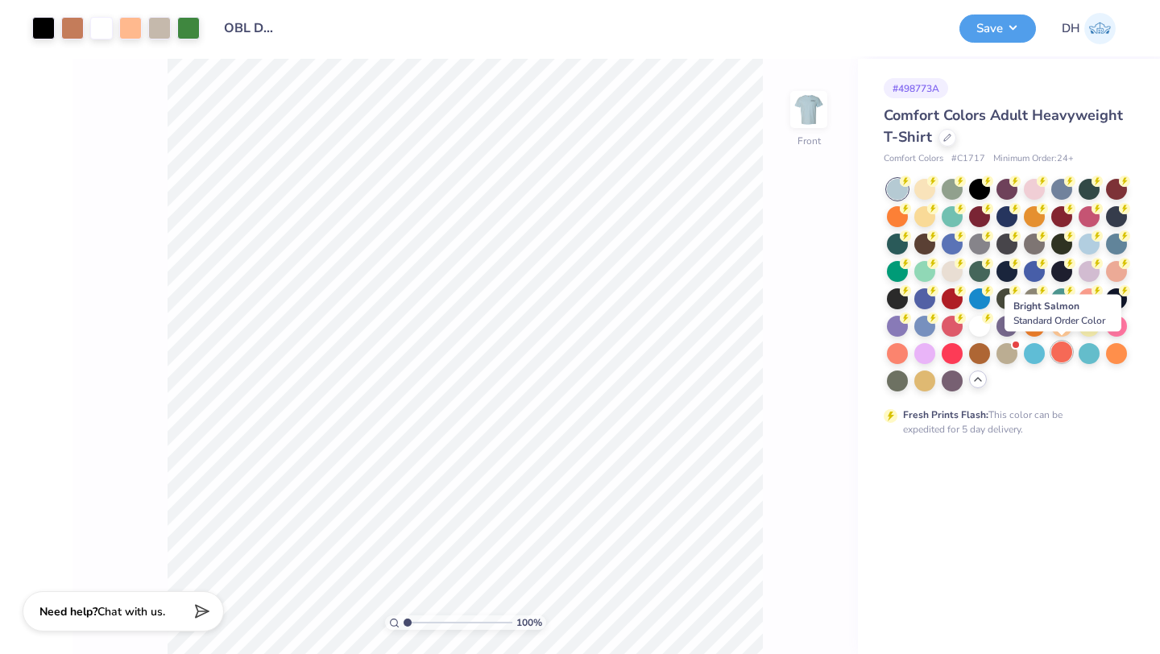
click at [1064, 347] on div at bounding box center [1061, 351] width 21 height 21
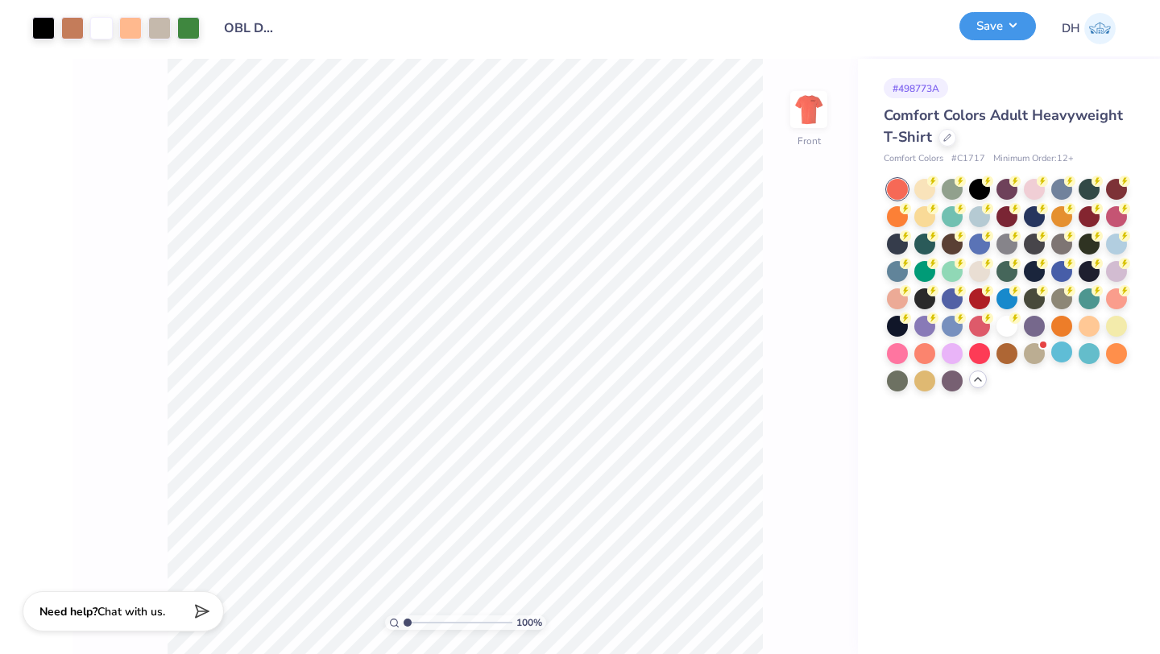
click at [995, 24] on button "Save" at bounding box center [997, 26] width 77 height 28
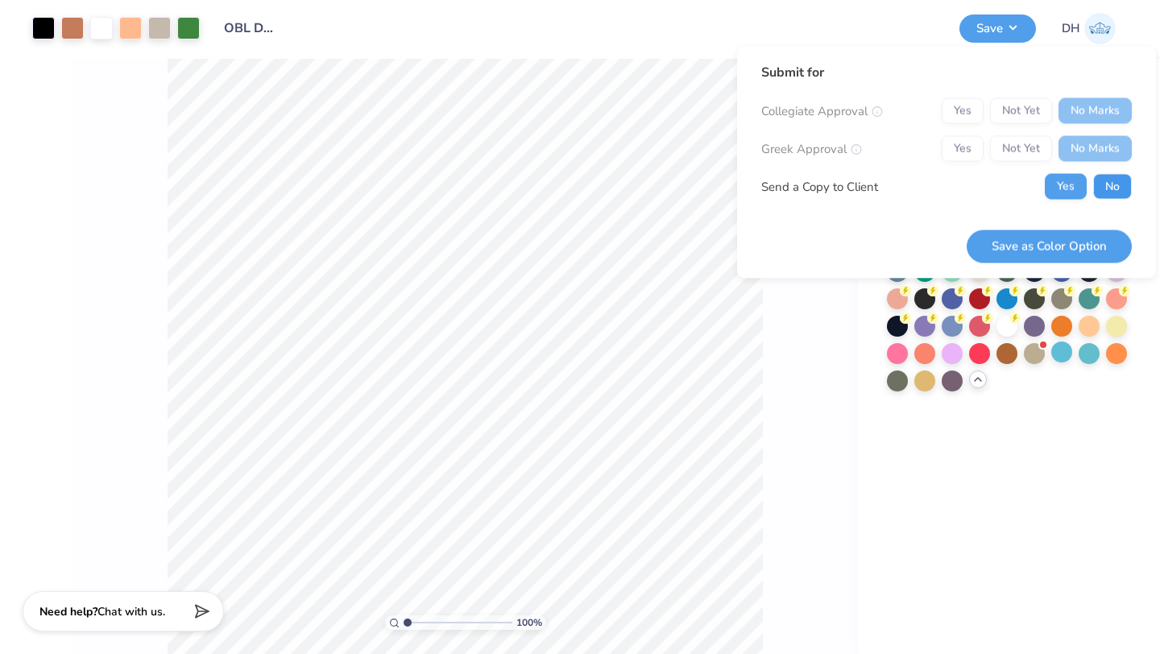
click at [1114, 185] on button "No" at bounding box center [1112, 187] width 39 height 26
click at [1027, 240] on button "Save as Color Option" at bounding box center [1048, 246] width 165 height 33
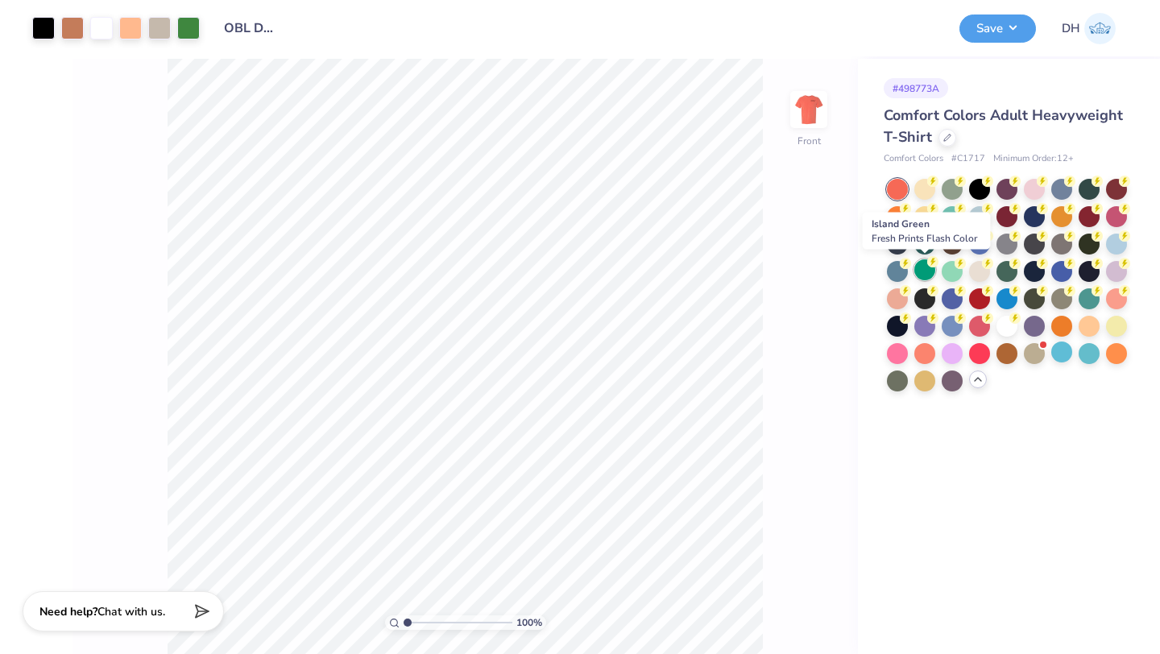
click at [929, 273] on div at bounding box center [924, 269] width 21 height 21
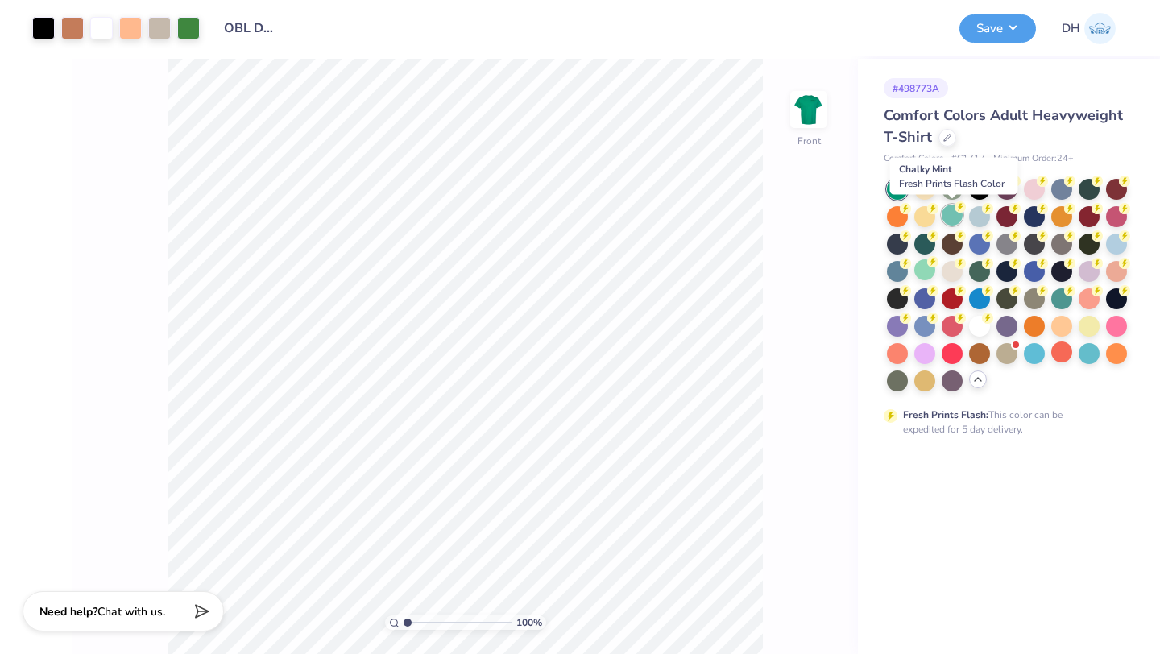
click at [954, 214] on div at bounding box center [951, 215] width 21 height 21
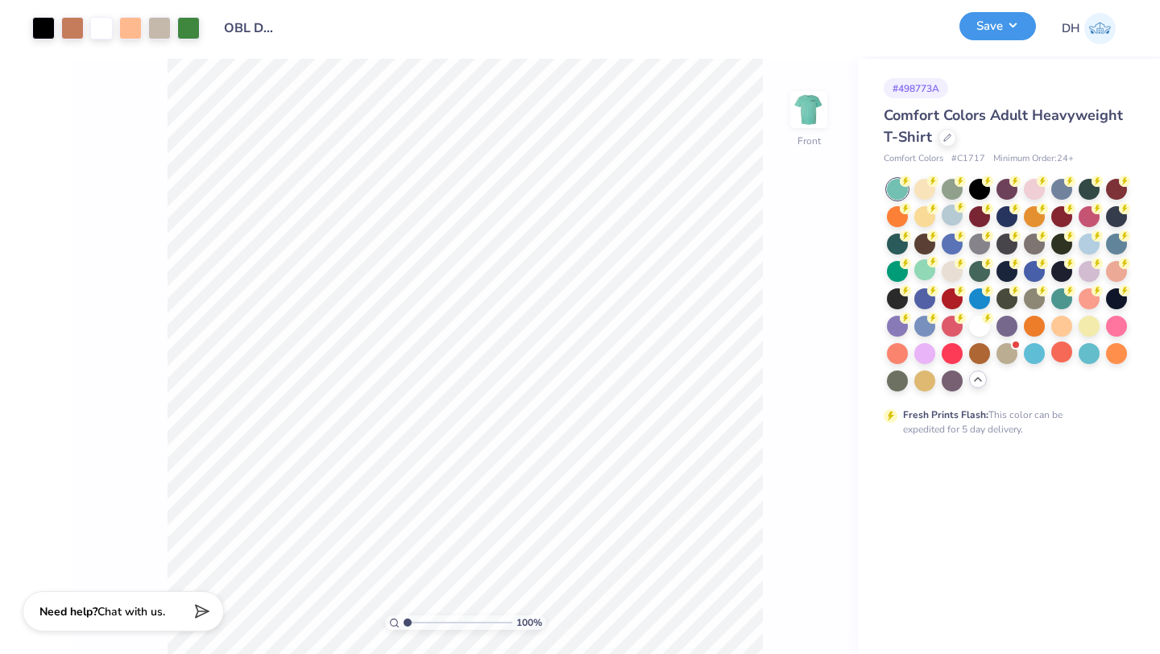
click at [976, 34] on button "Save" at bounding box center [997, 26] width 77 height 28
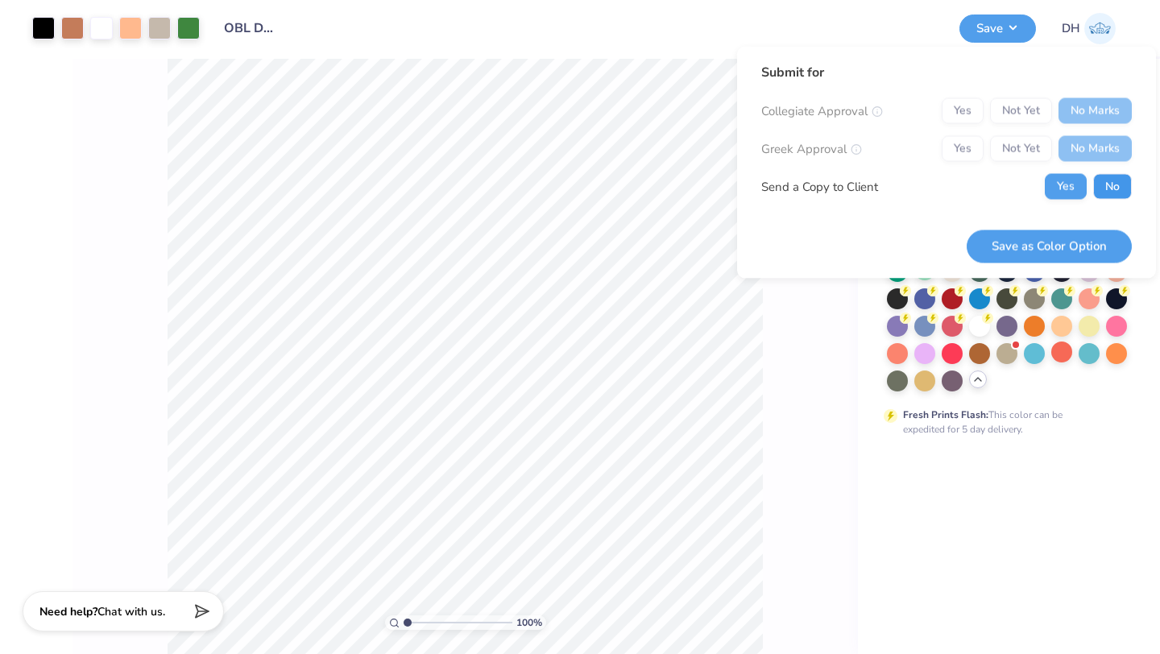
click at [1099, 180] on button "No" at bounding box center [1112, 187] width 39 height 26
click at [1086, 242] on button "Save as Color Option" at bounding box center [1048, 246] width 165 height 33
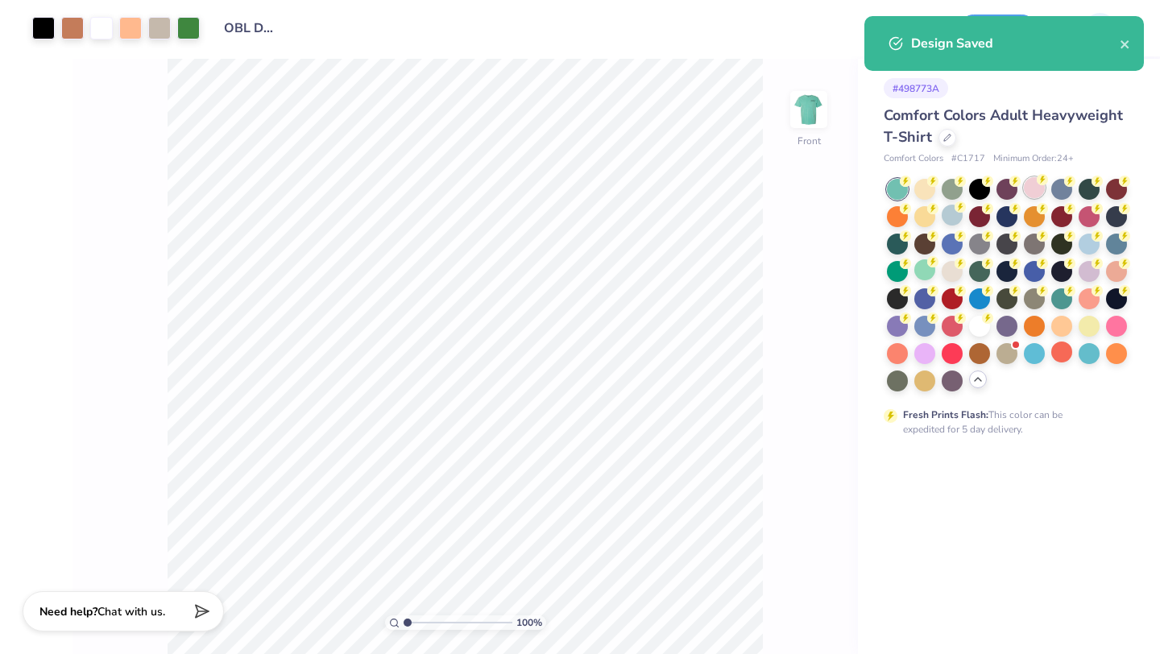
click at [1030, 183] on div at bounding box center [1034, 187] width 21 height 21
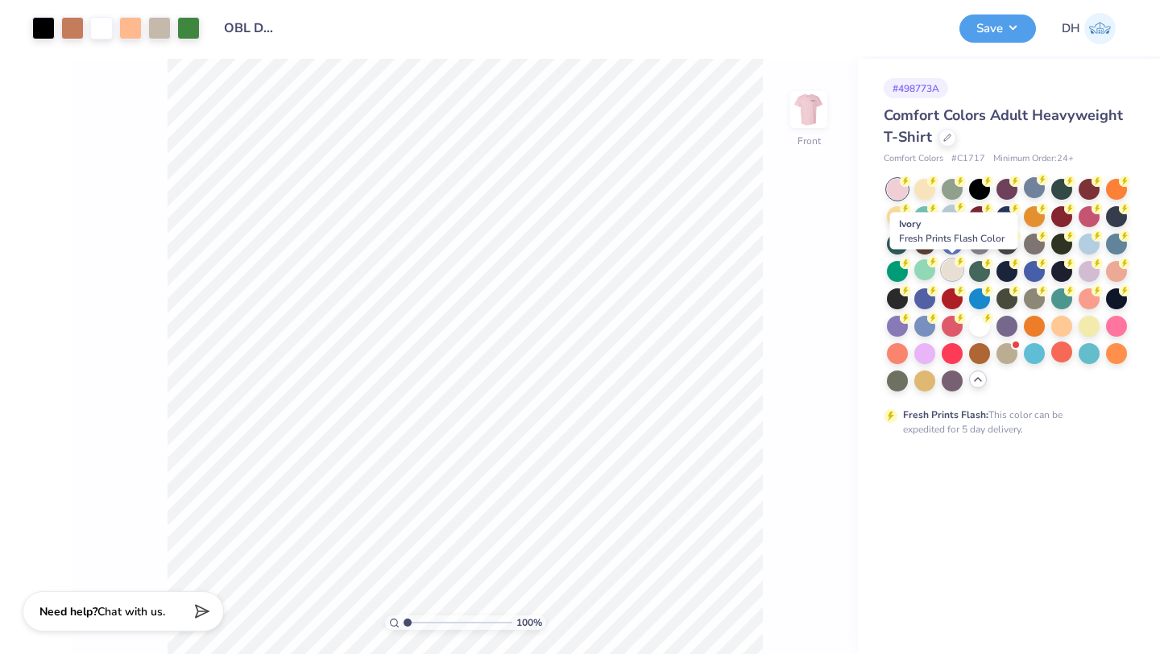
click at [911, 187] on circle at bounding box center [905, 181] width 11 height 11
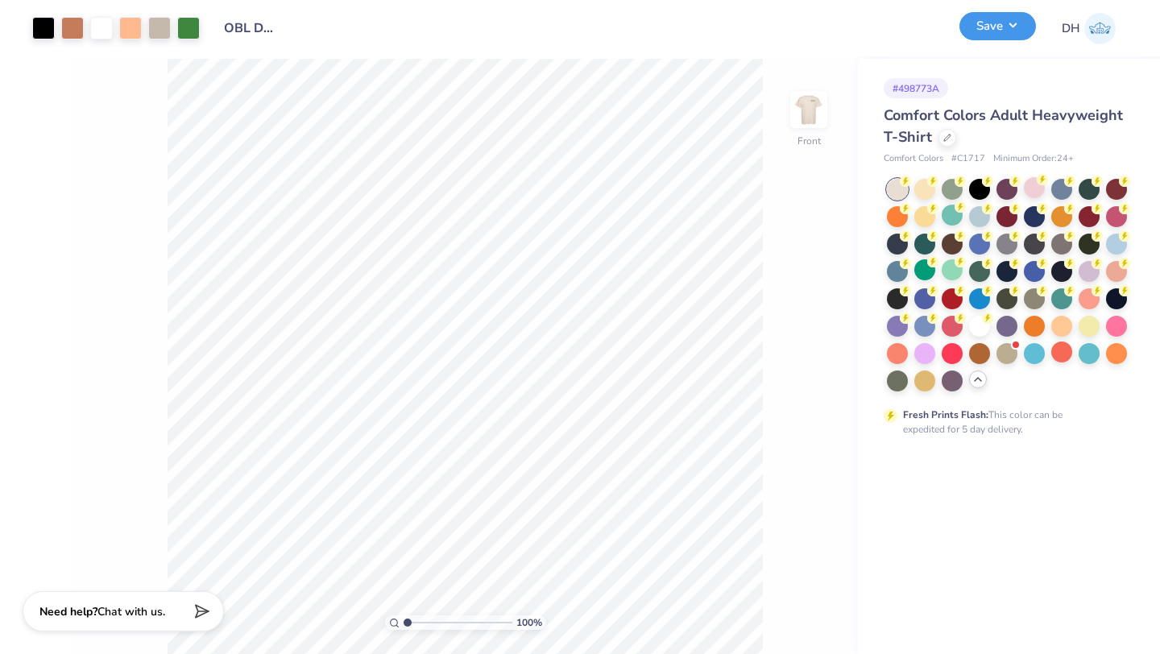
click at [981, 23] on button "Save" at bounding box center [997, 26] width 77 height 28
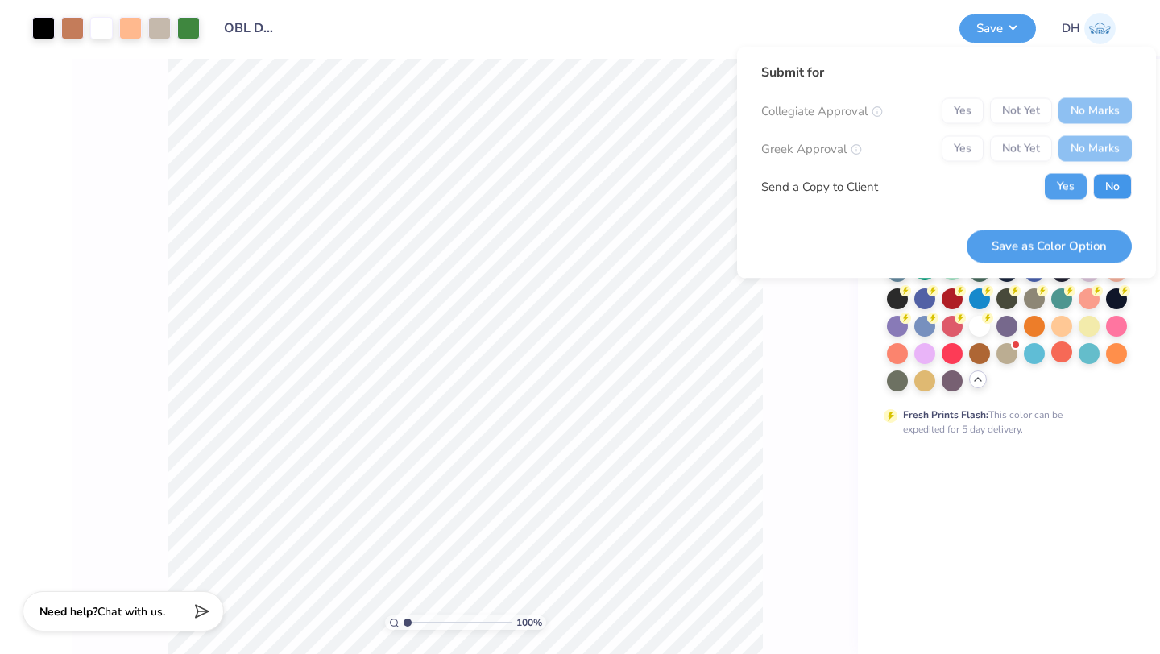
click at [1095, 186] on button "No" at bounding box center [1112, 187] width 39 height 26
click at [1067, 250] on button "Save as Color Option" at bounding box center [1048, 246] width 165 height 33
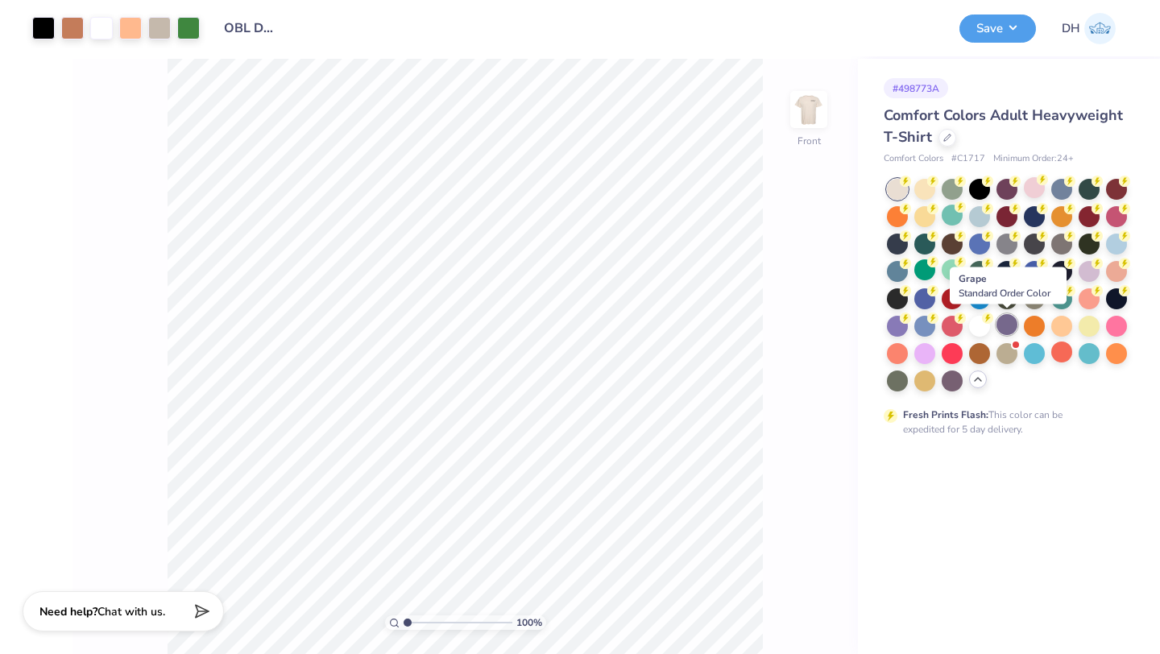
click at [1008, 330] on div at bounding box center [1006, 324] width 21 height 21
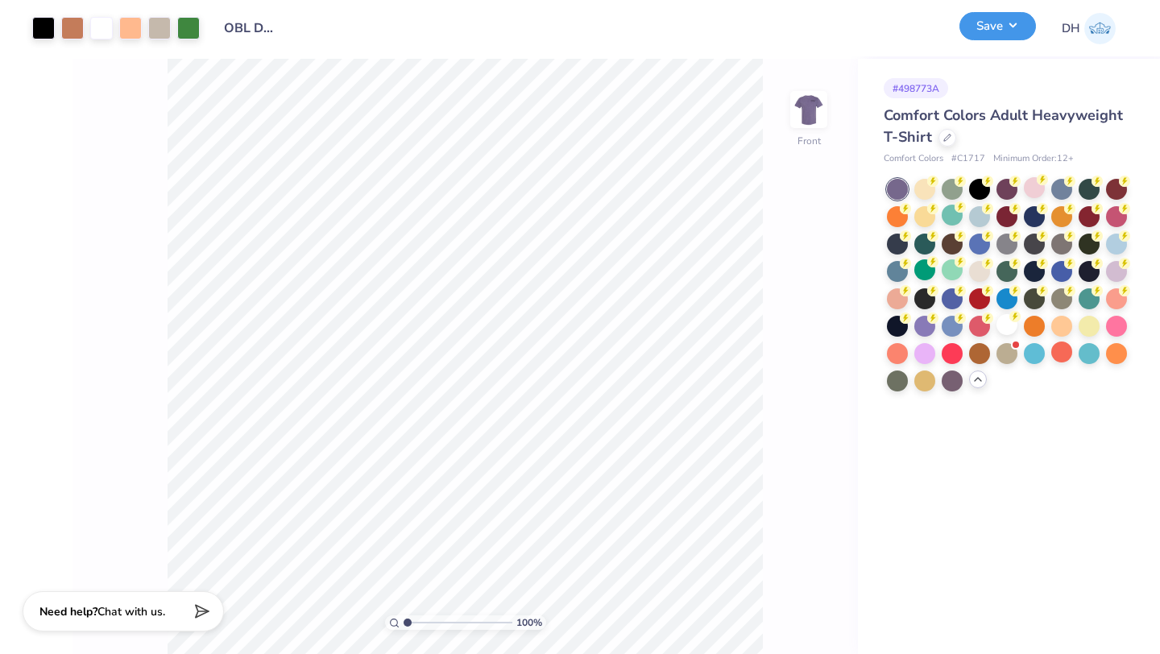
click at [1010, 29] on button "Save" at bounding box center [997, 26] width 77 height 28
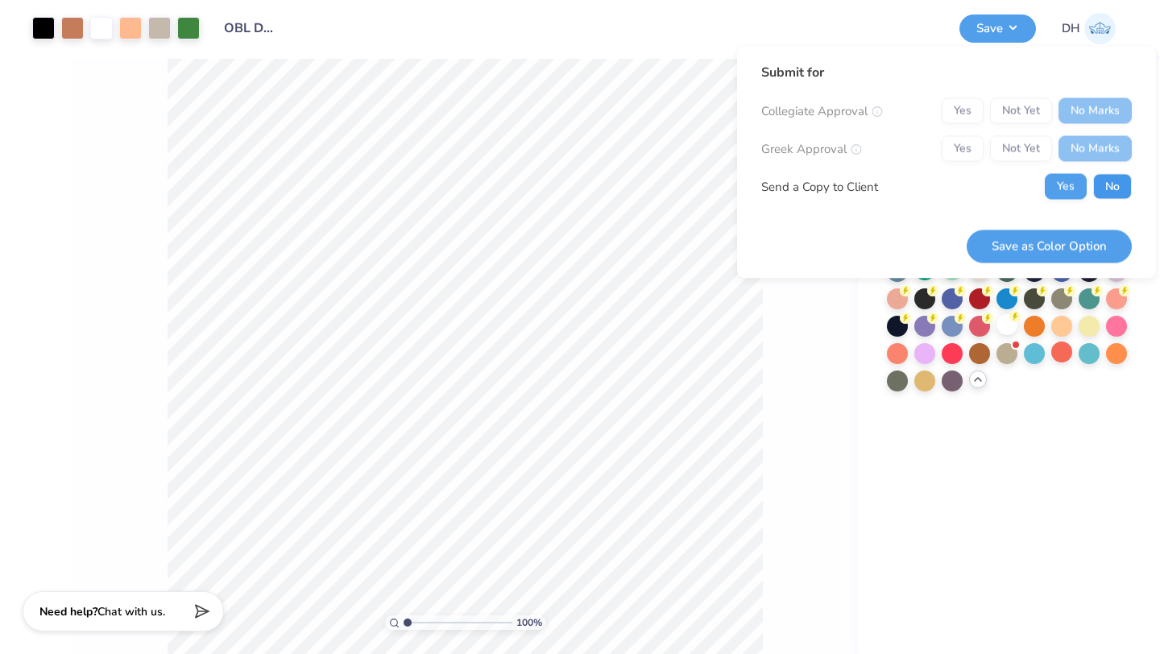
click at [1107, 188] on button "No" at bounding box center [1112, 187] width 39 height 26
click at [1089, 243] on button "Save as Color Option" at bounding box center [1048, 246] width 165 height 33
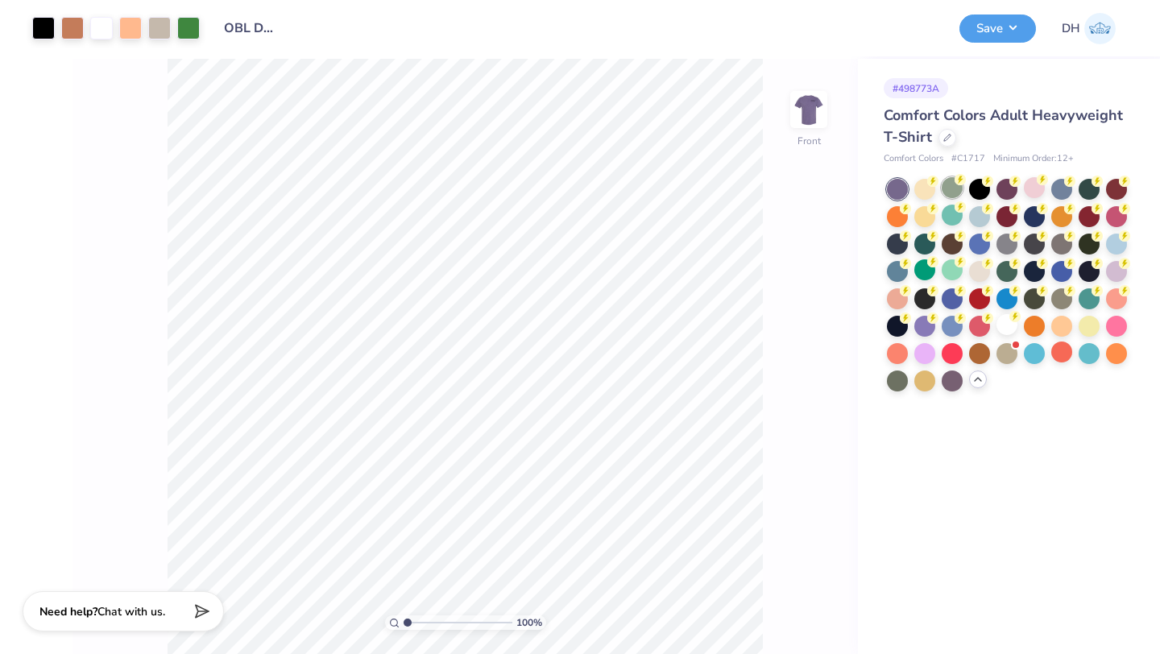
click at [938, 184] on circle at bounding box center [932, 181] width 11 height 11
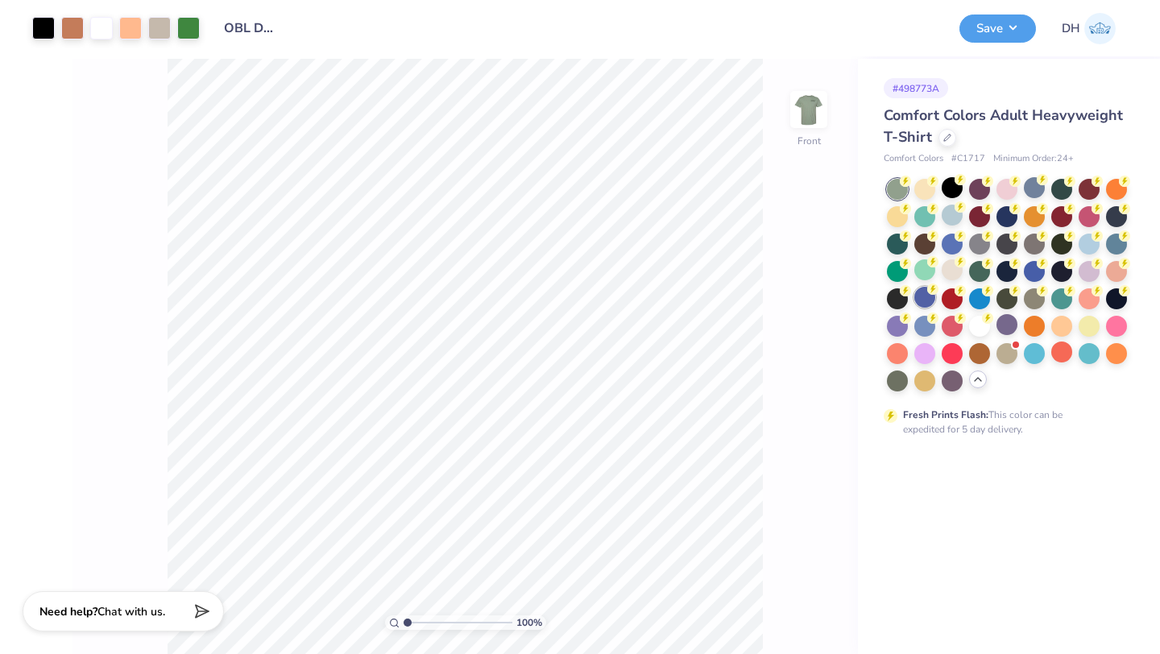
click at [928, 296] on div at bounding box center [924, 297] width 21 height 21
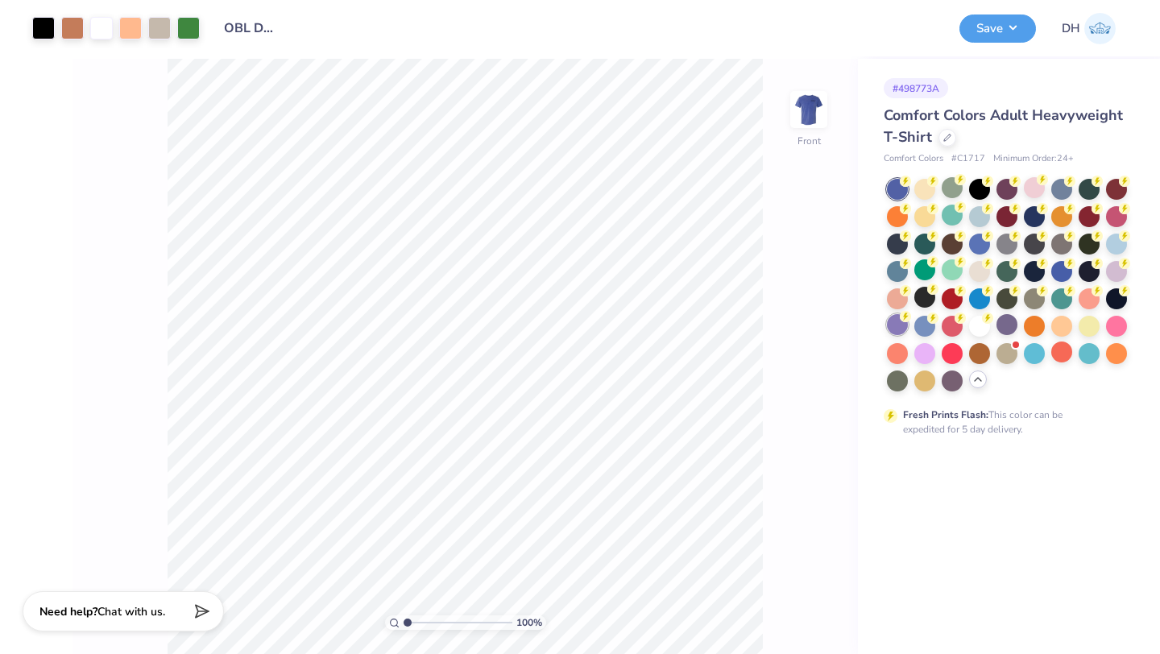
click at [898, 323] on div at bounding box center [897, 324] width 21 height 21
click at [922, 322] on div at bounding box center [924, 324] width 21 height 21
click at [954, 325] on div at bounding box center [951, 324] width 21 height 21
click at [929, 379] on div at bounding box center [924, 379] width 21 height 21
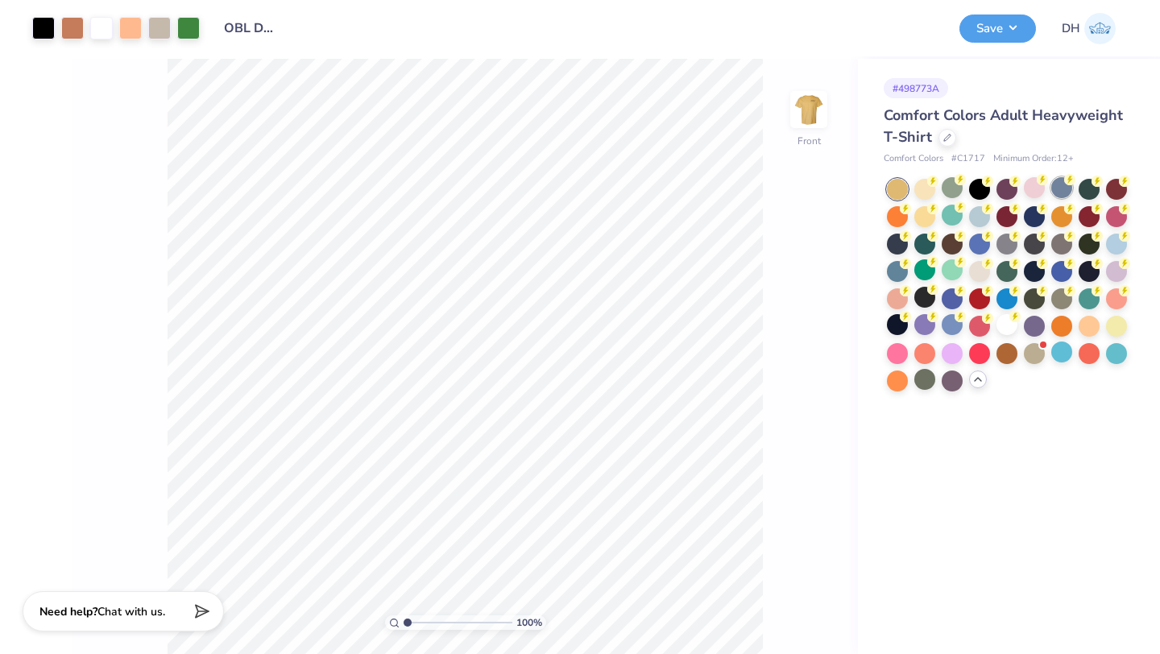
click at [1056, 185] on div at bounding box center [1061, 187] width 21 height 21
